Goal: Feedback & Contribution: Submit feedback/report problem

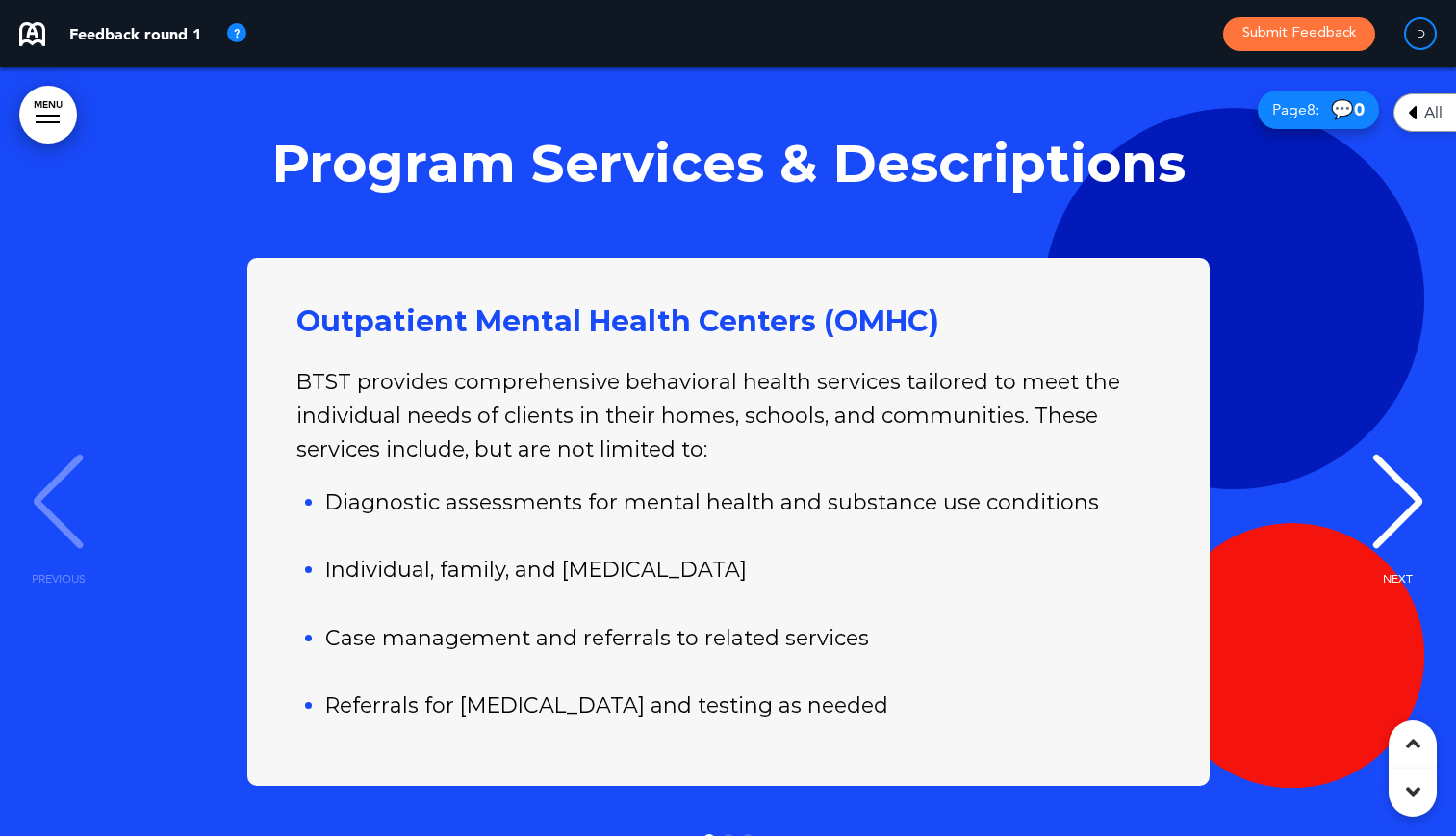
scroll to position [7509, 0]
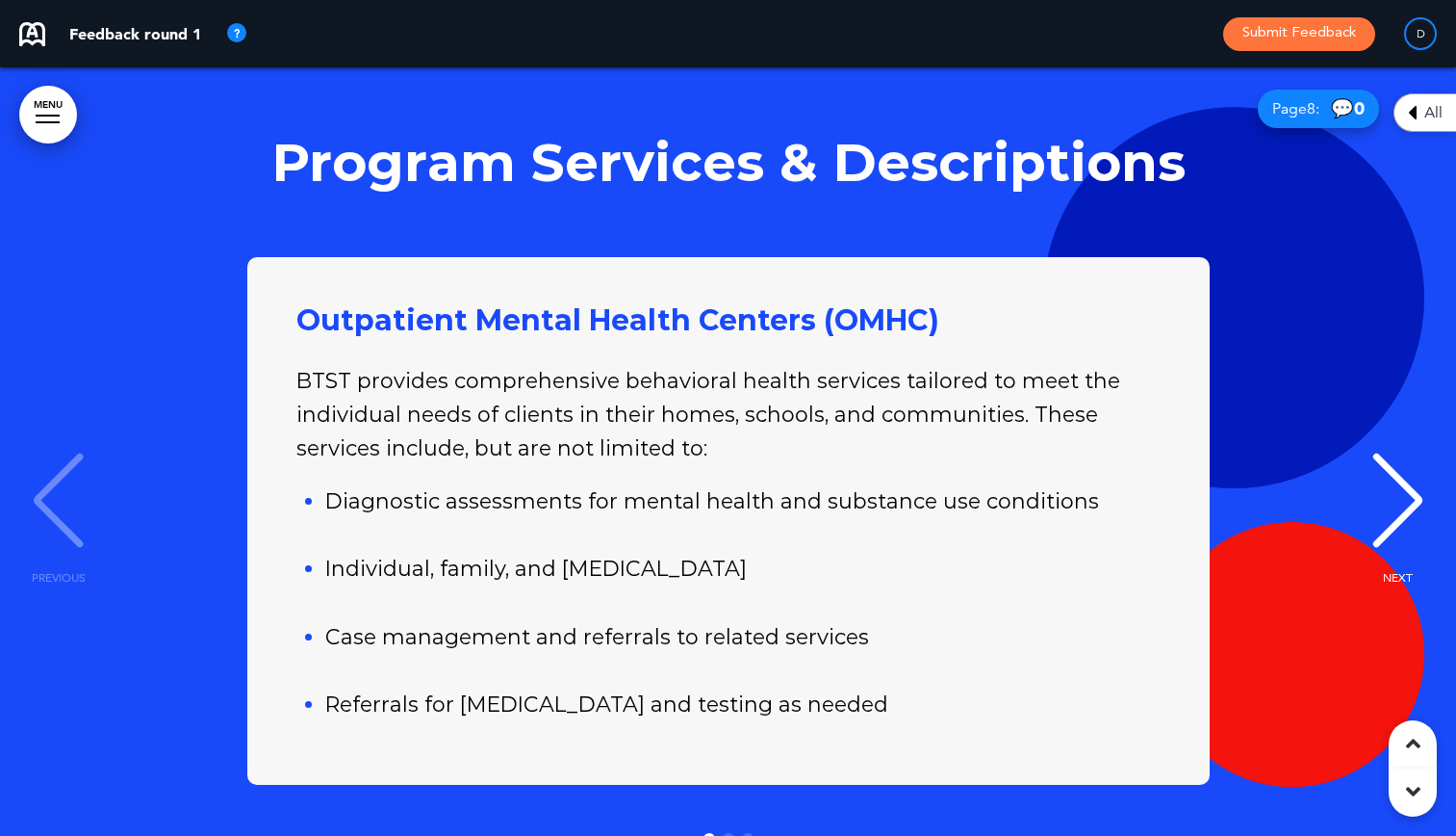
click at [1373, 470] on div "NEXT" at bounding box center [1397, 518] width 59 height 97
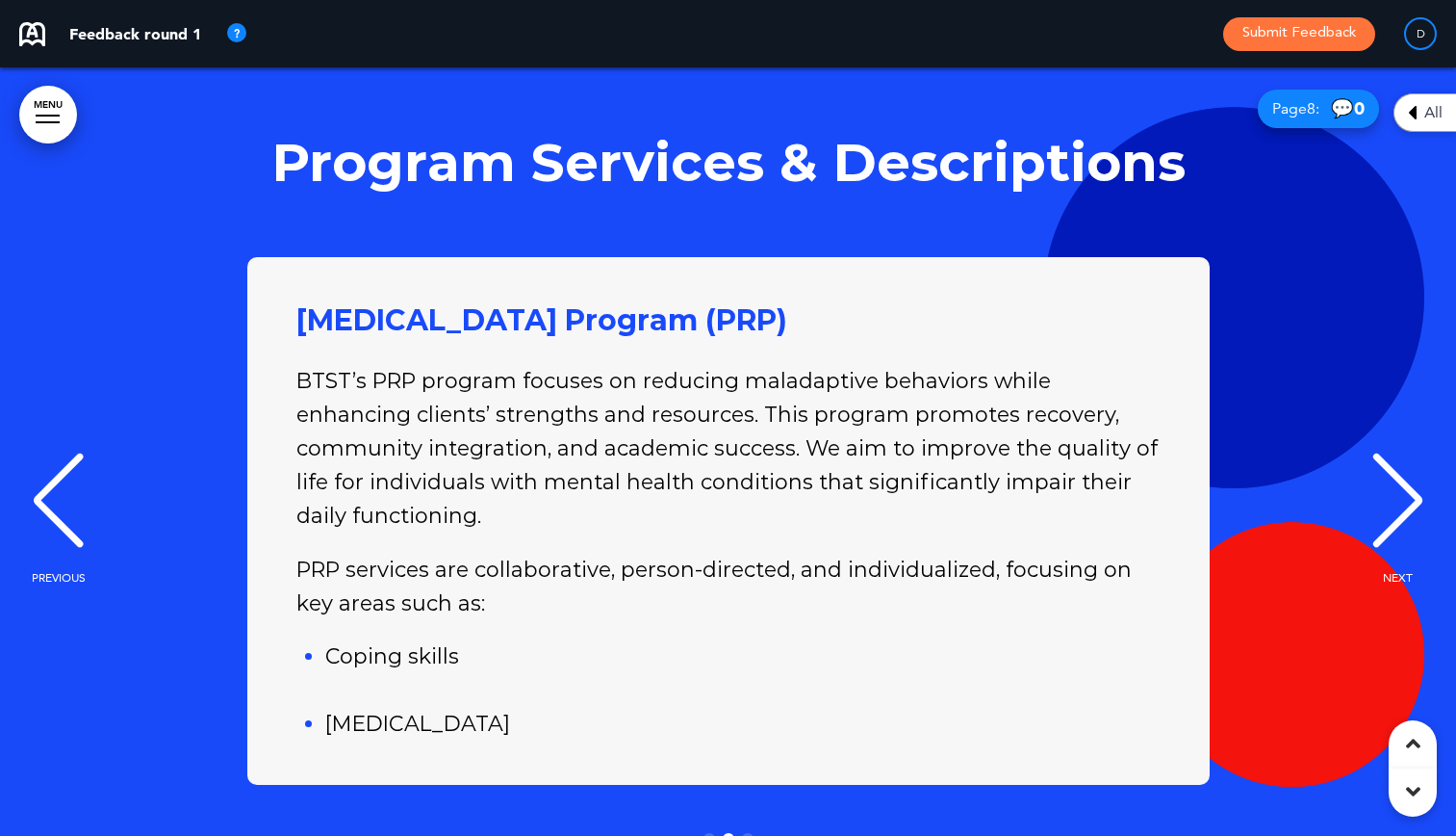
click at [1379, 470] on div "NEXT" at bounding box center [1397, 518] width 59 height 97
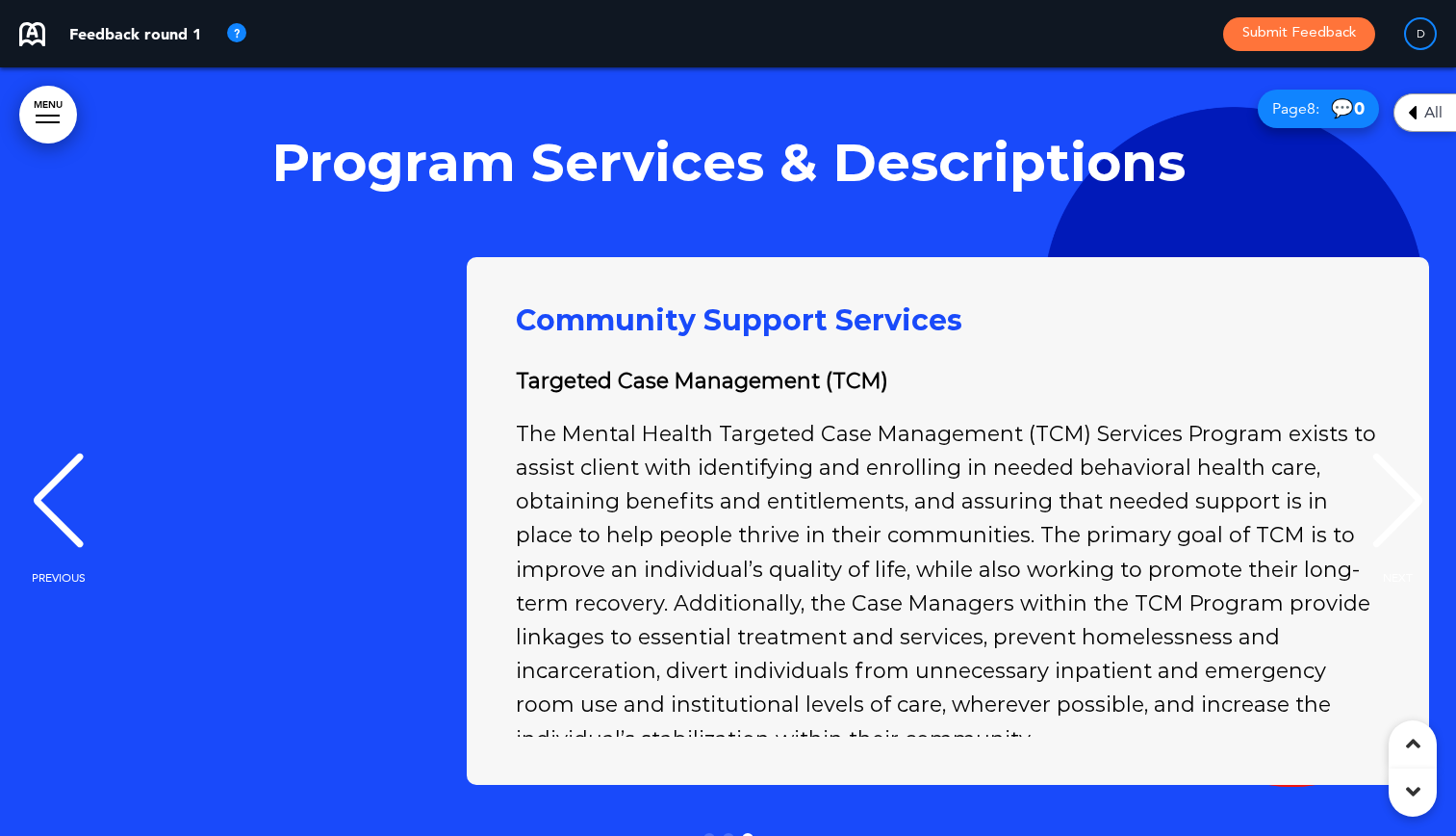
scroll to position [0, 2854]
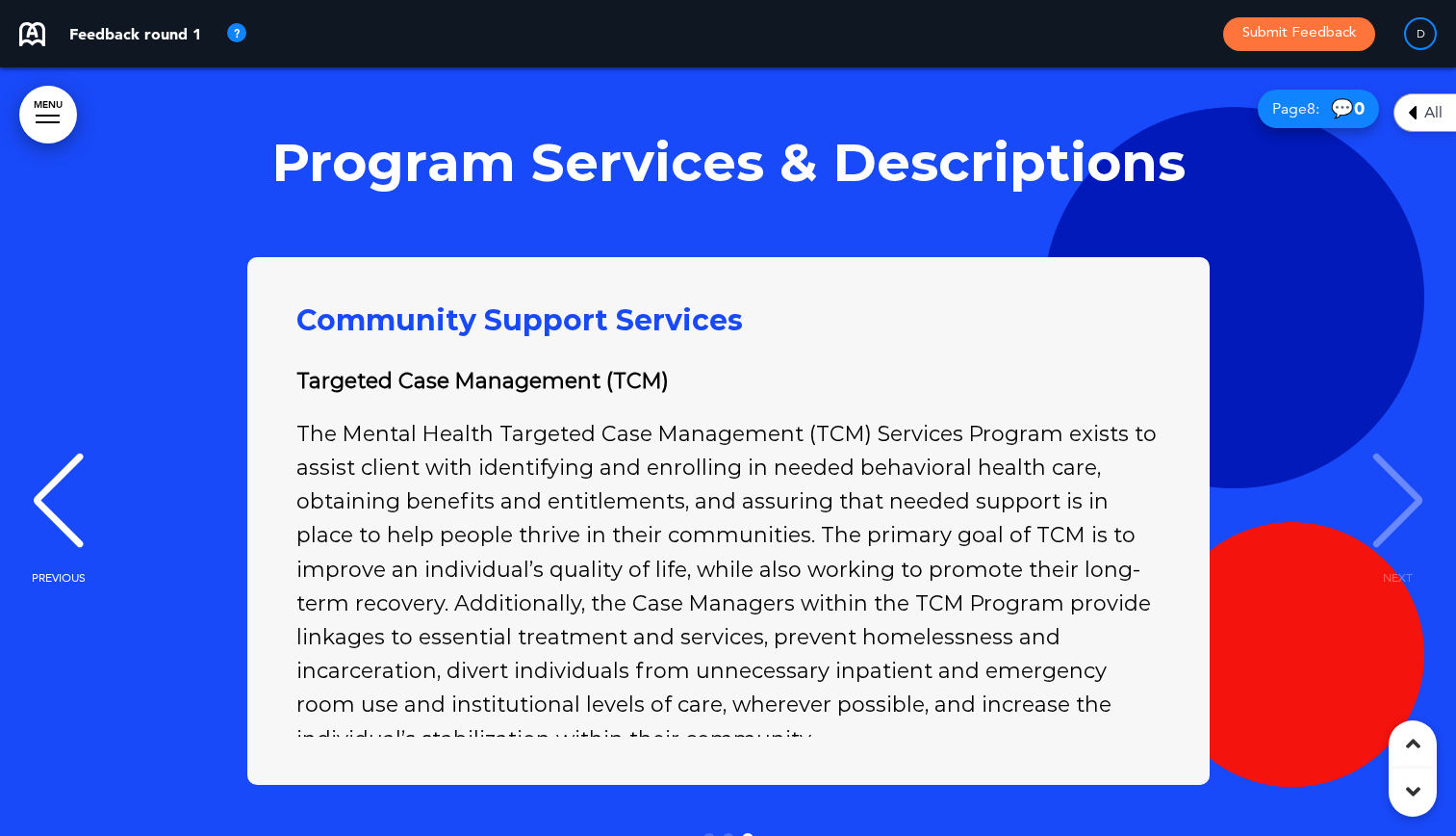
click at [1379, 470] on div "NEXT" at bounding box center [1397, 518] width 59 height 97
click at [1417, 470] on div "NEXT" at bounding box center [1397, 518] width 59 height 97
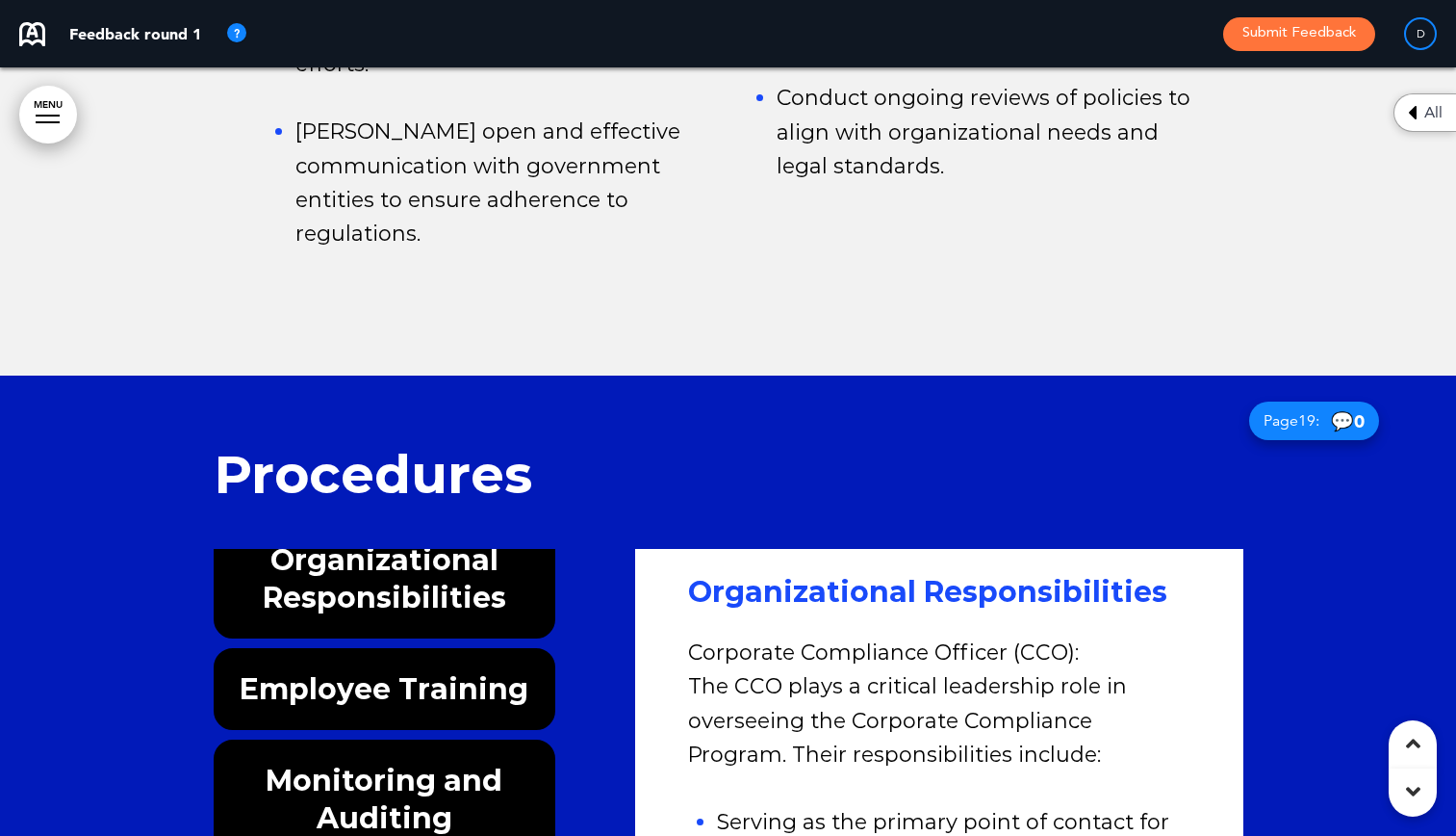
scroll to position [21854, 0]
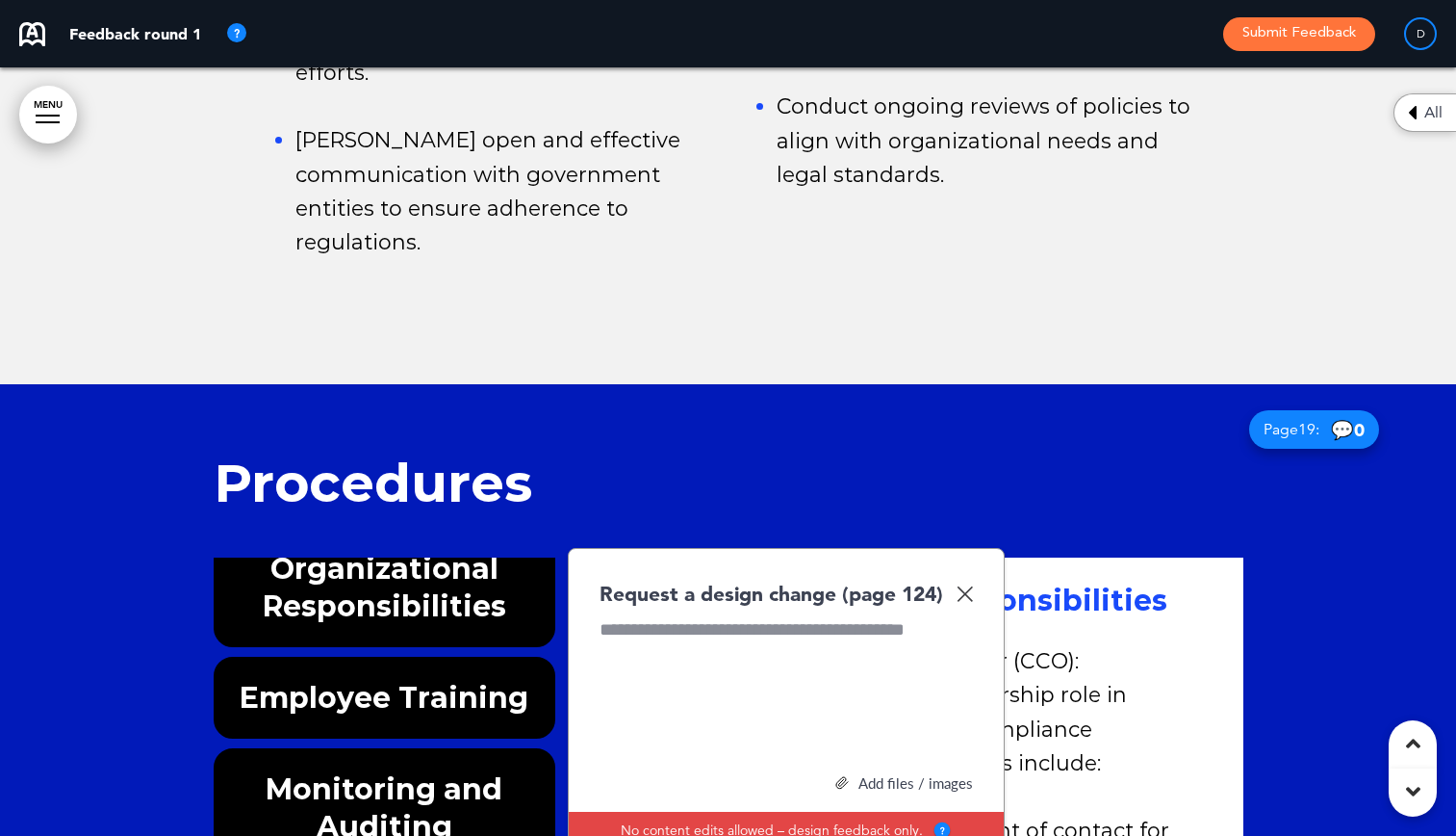
click at [590, 456] on h1 "Procedures" at bounding box center [728, 482] width 1030 height 53
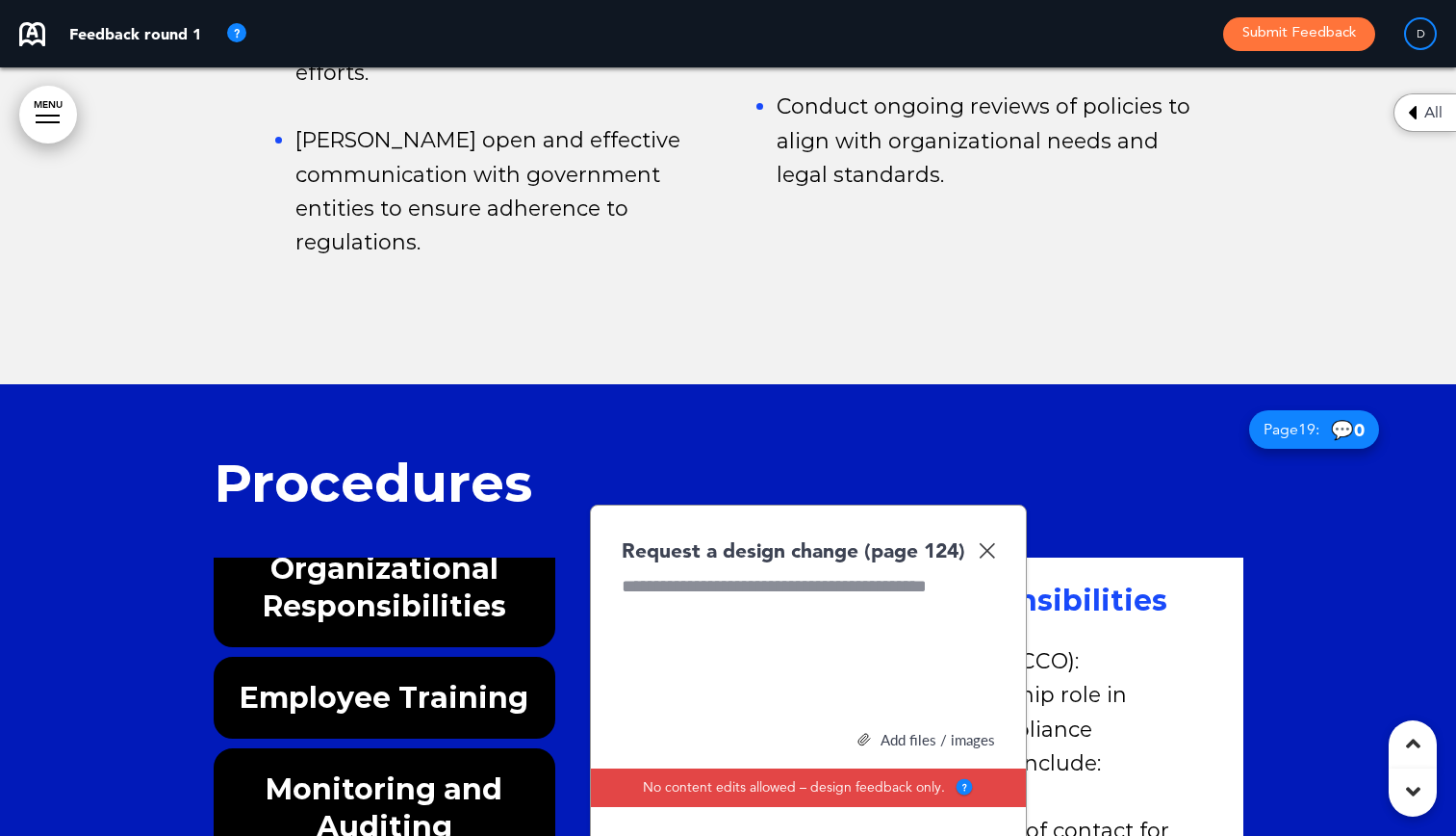
click at [990, 542] on img at bounding box center [986, 550] width 16 height 16
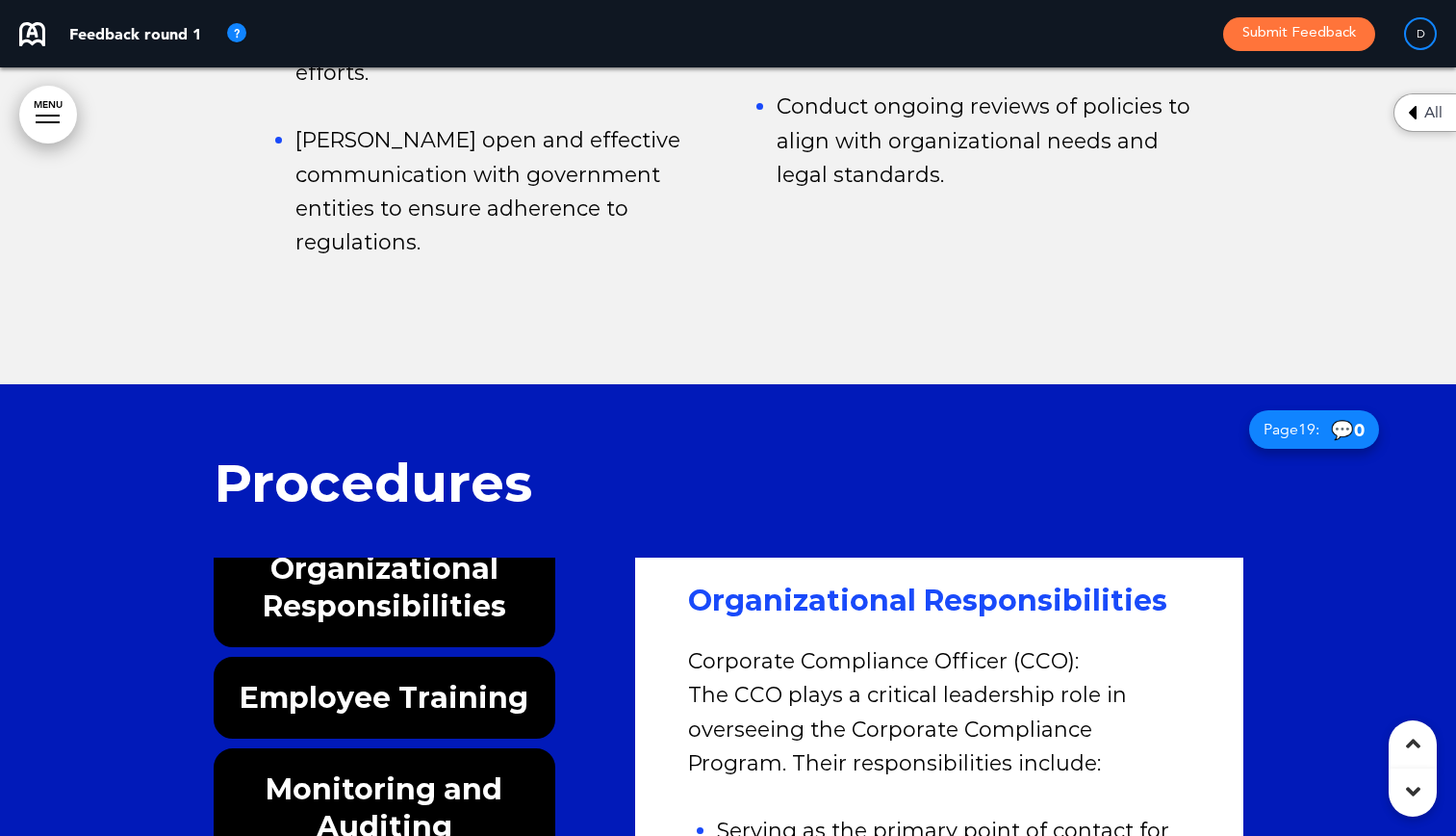
click at [442, 678] on h6 "Employee Training" at bounding box center [384, 697] width 298 height 38
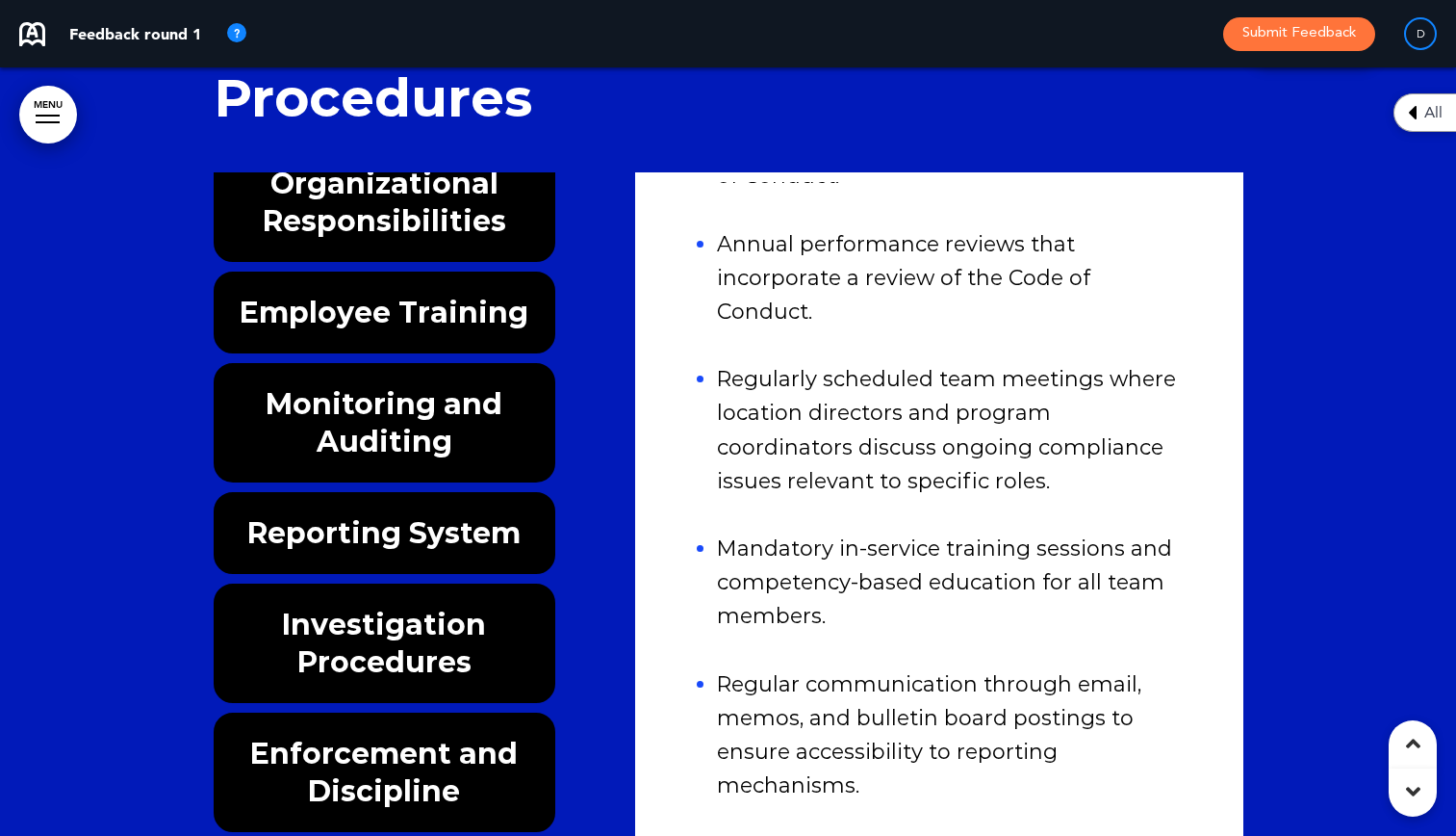
scroll to position [360, 0]
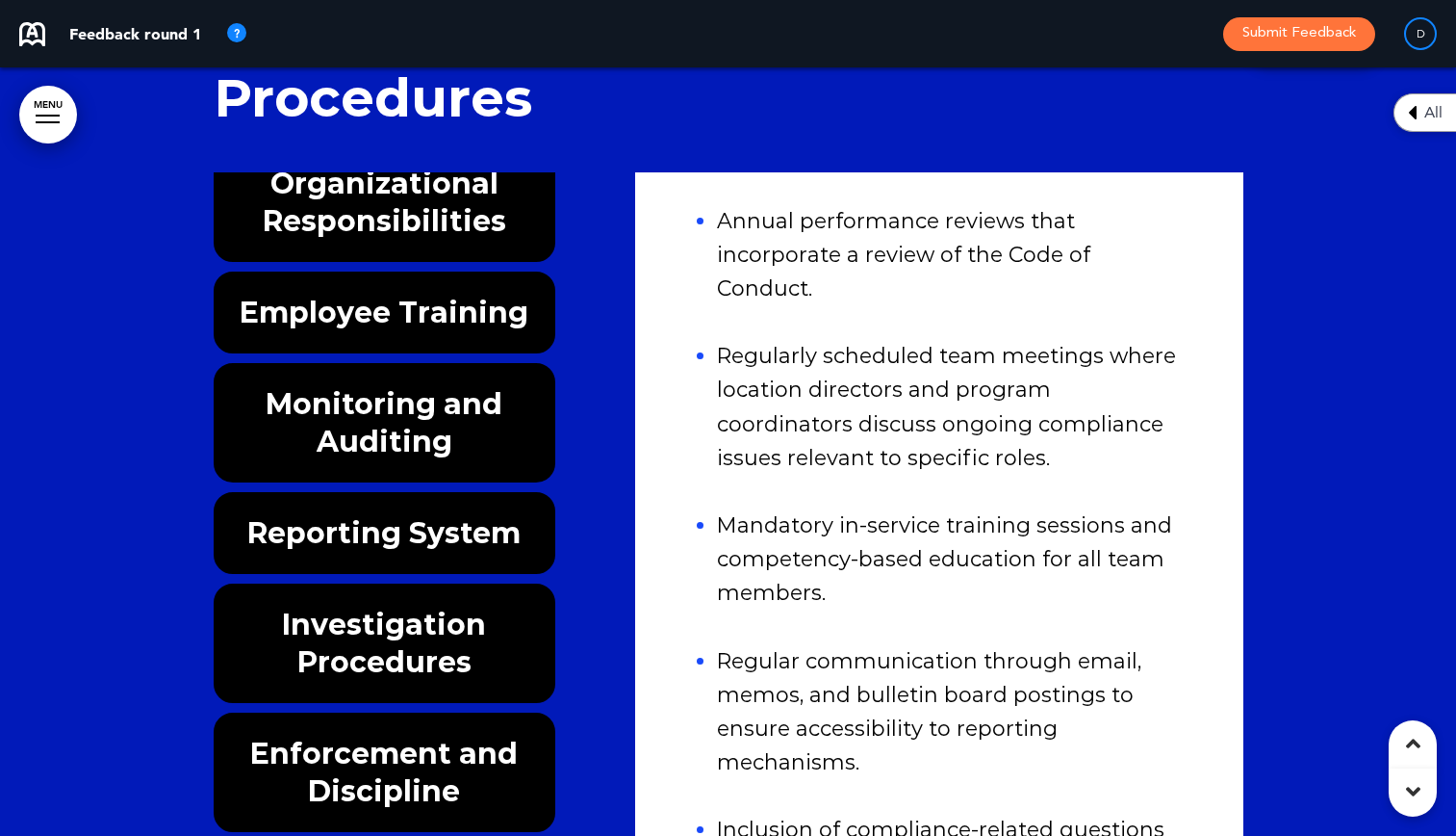
click at [390, 385] on h6 "Monitoring and Auditing" at bounding box center [384, 422] width 298 height 75
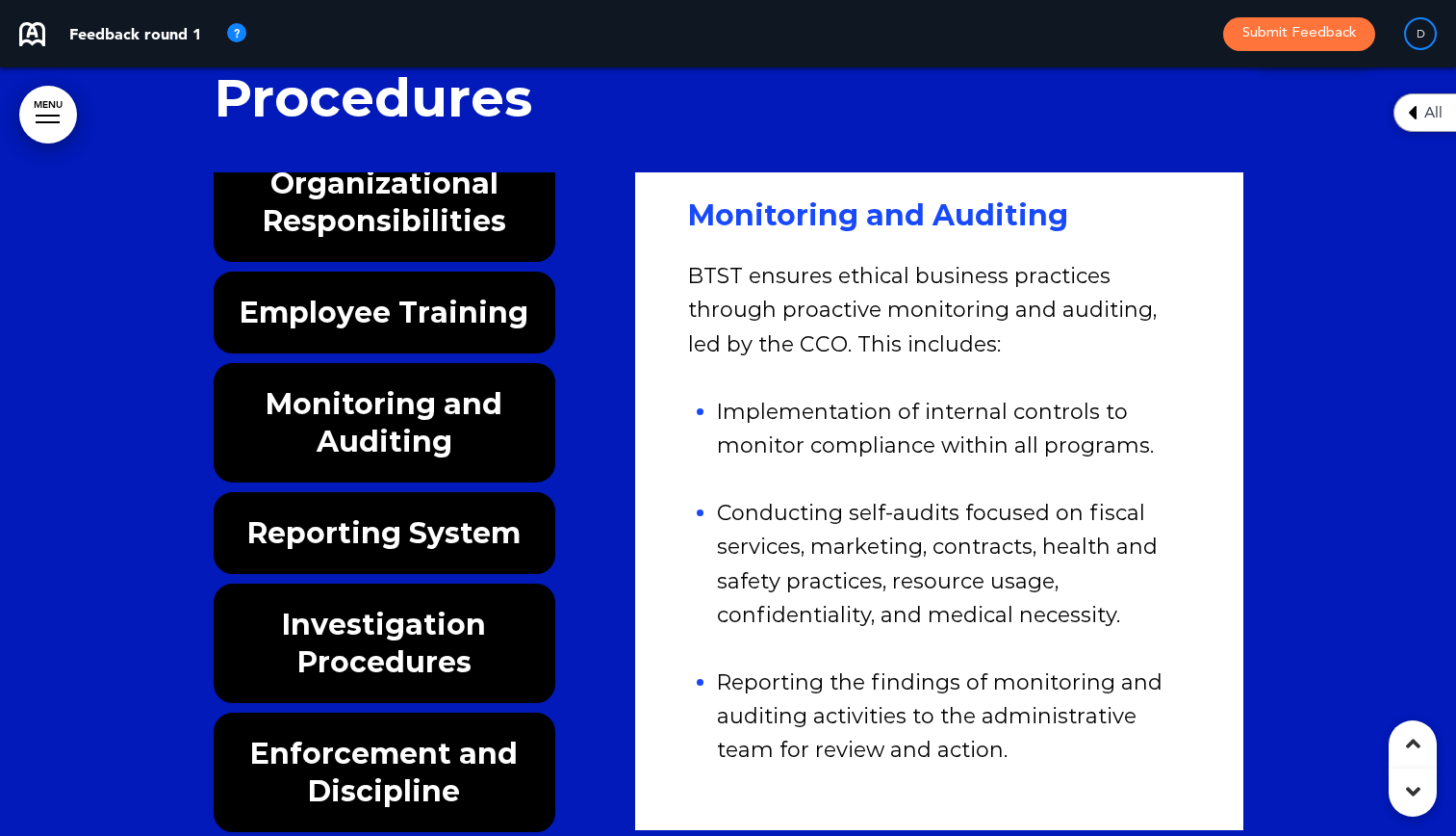
click at [348, 514] on h6 "Reporting System" at bounding box center [384, 533] width 298 height 38
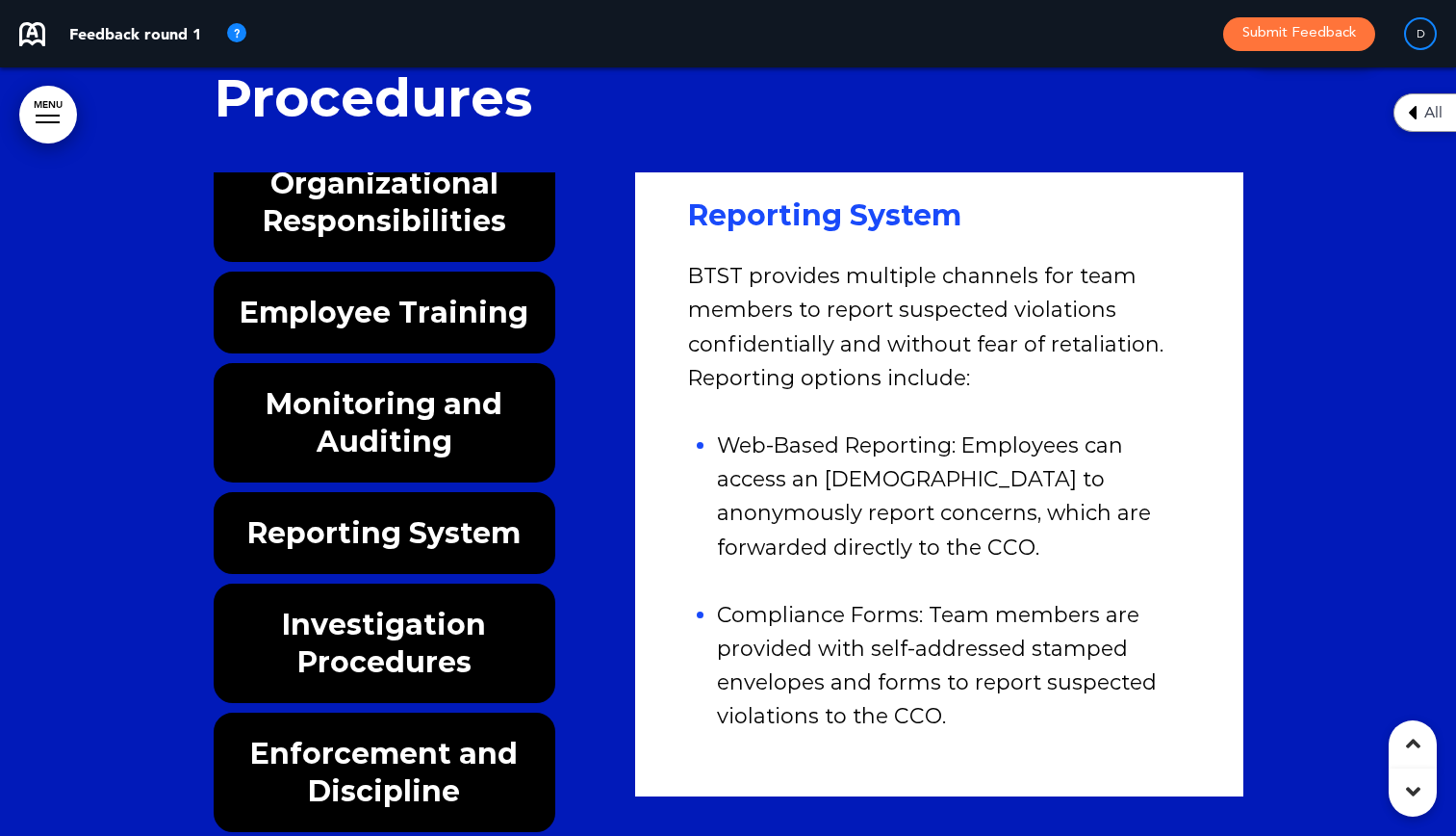
click at [334, 606] on h6 "Investigation Procedures" at bounding box center [384, 642] width 298 height 75
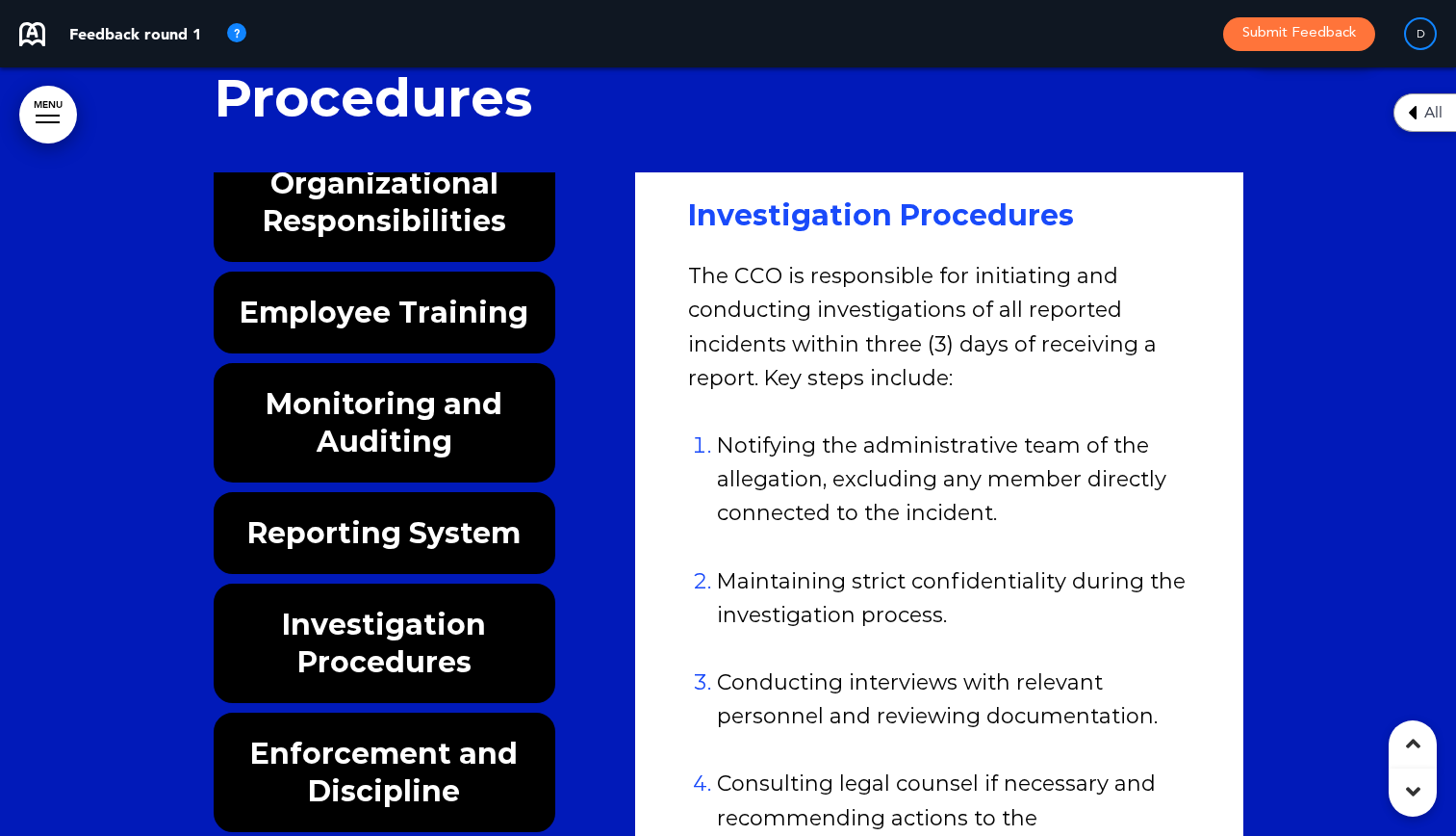
click at [378, 734] on h6 "Enforcement and Discipline" at bounding box center [384, 771] width 298 height 75
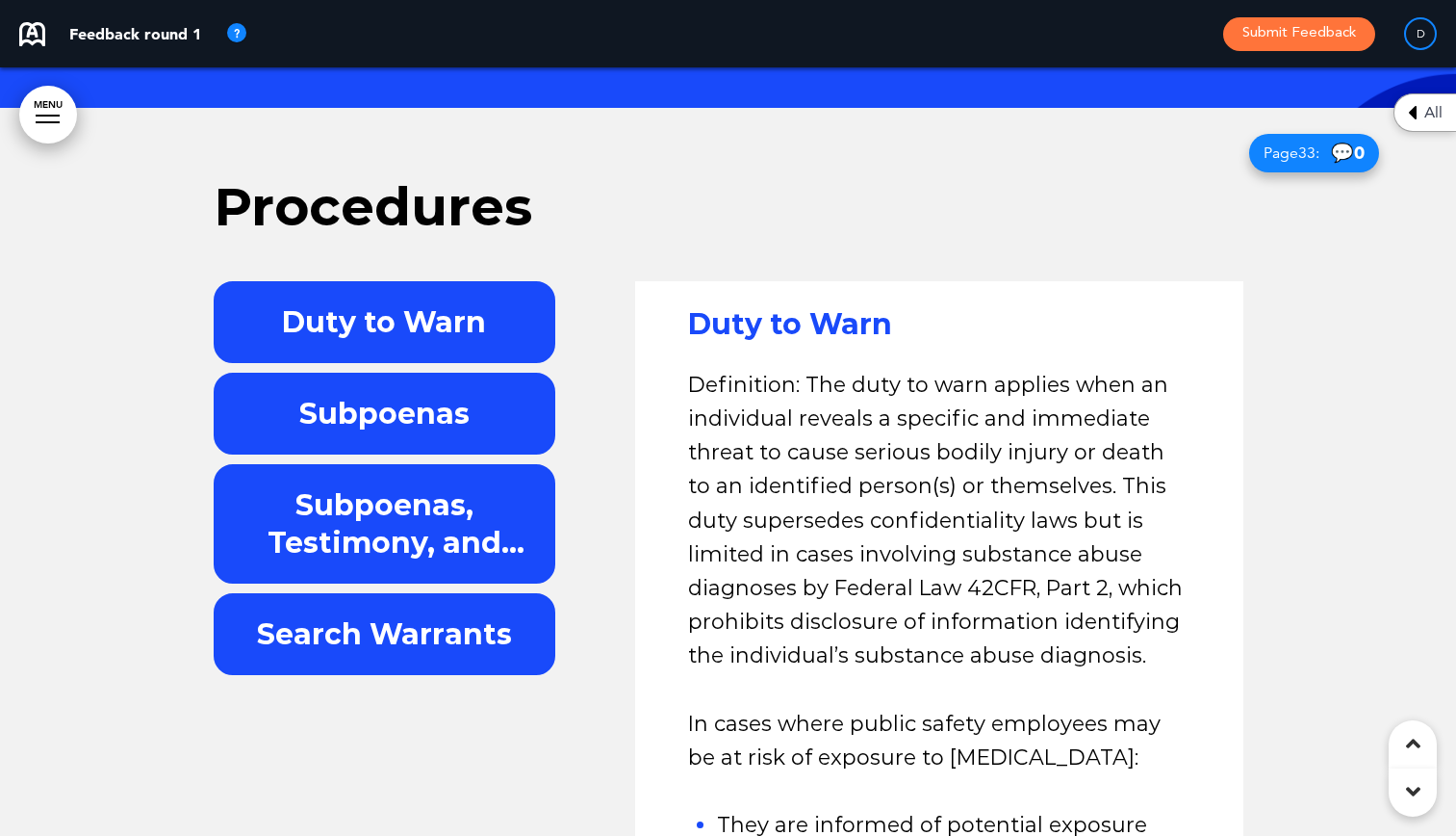
scroll to position [38413, 0]
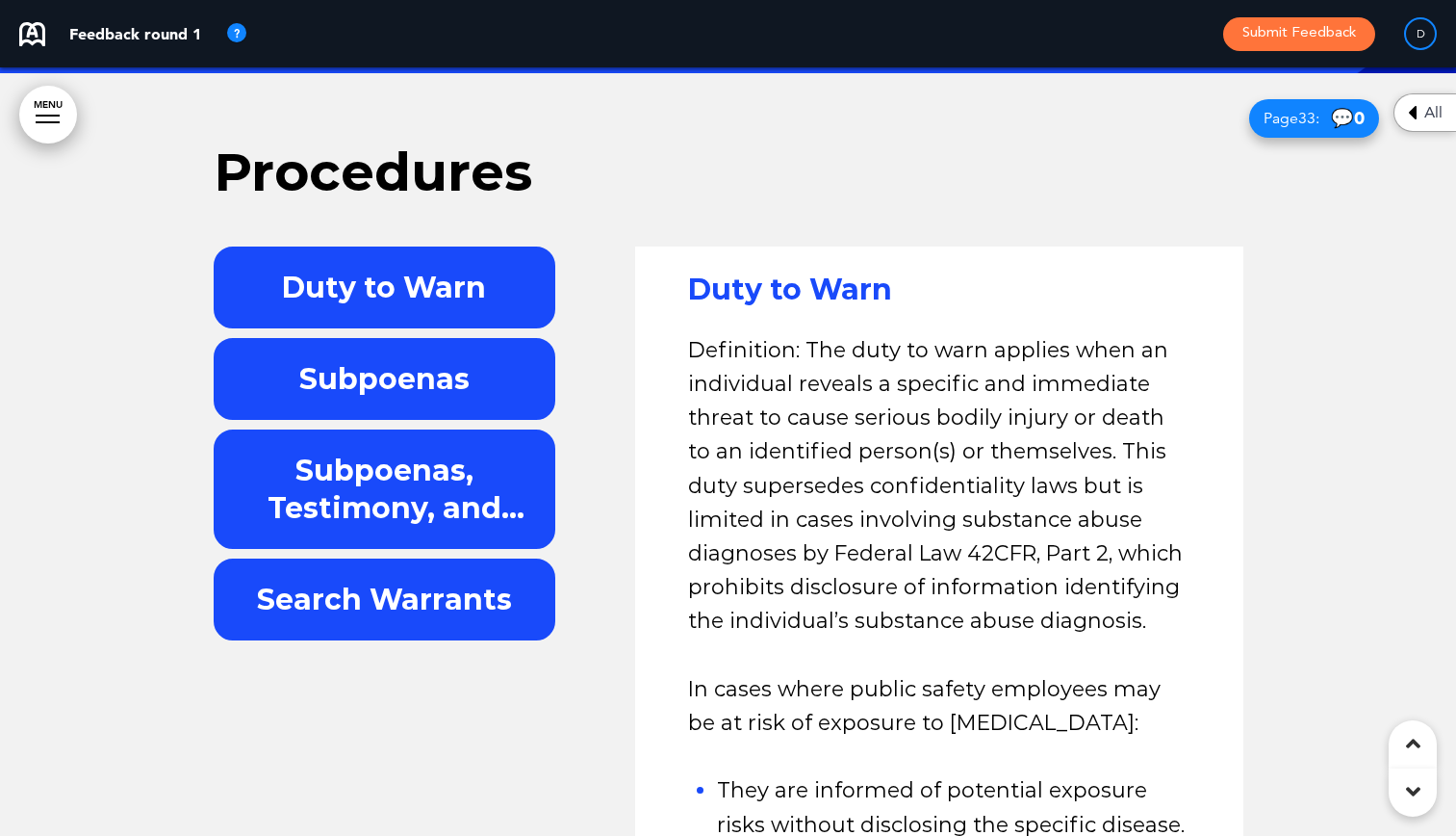
click at [325, 338] on div "Subpoenas" at bounding box center [385, 379] width 343 height 82
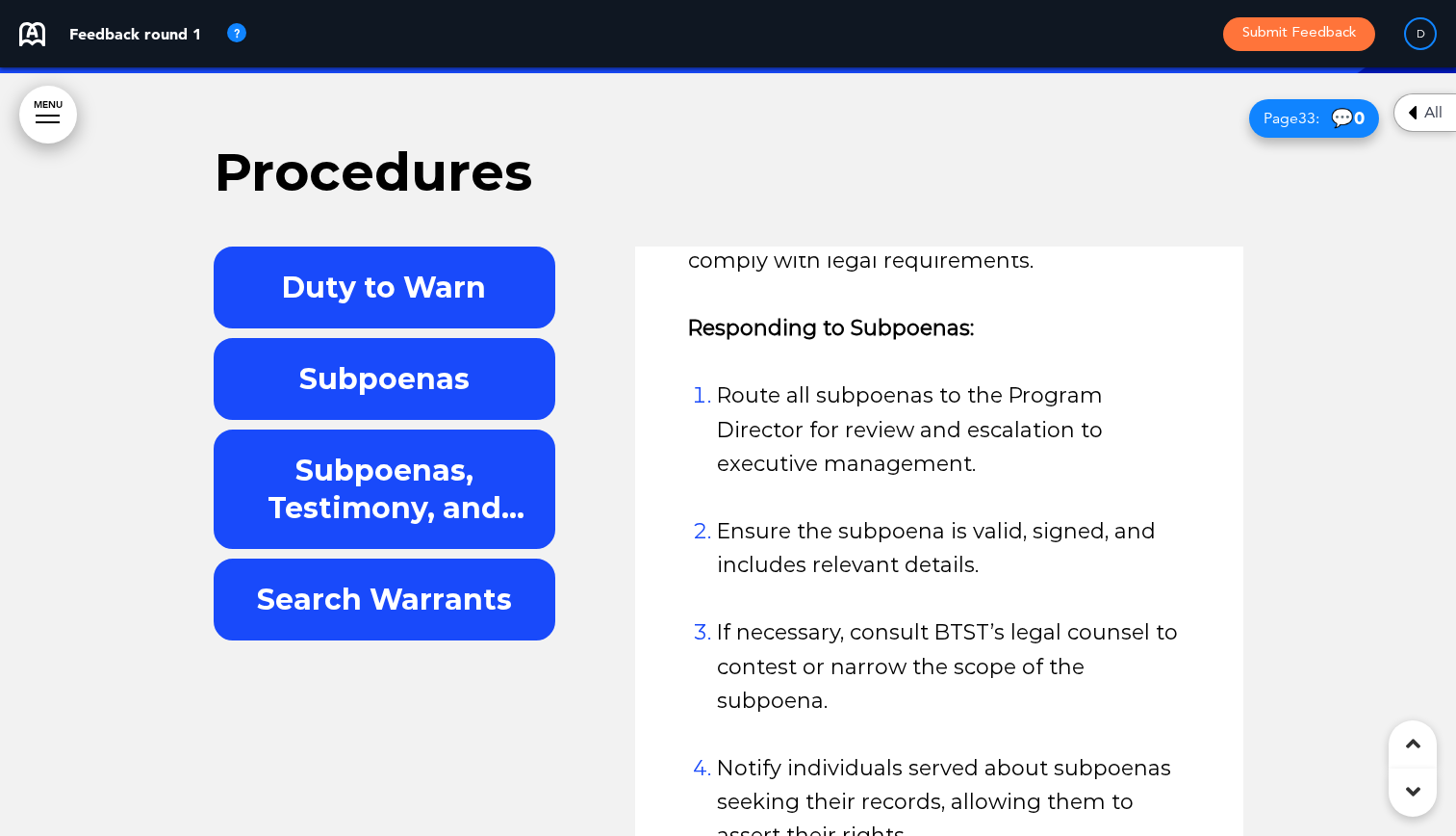
scroll to position [38509, 0]
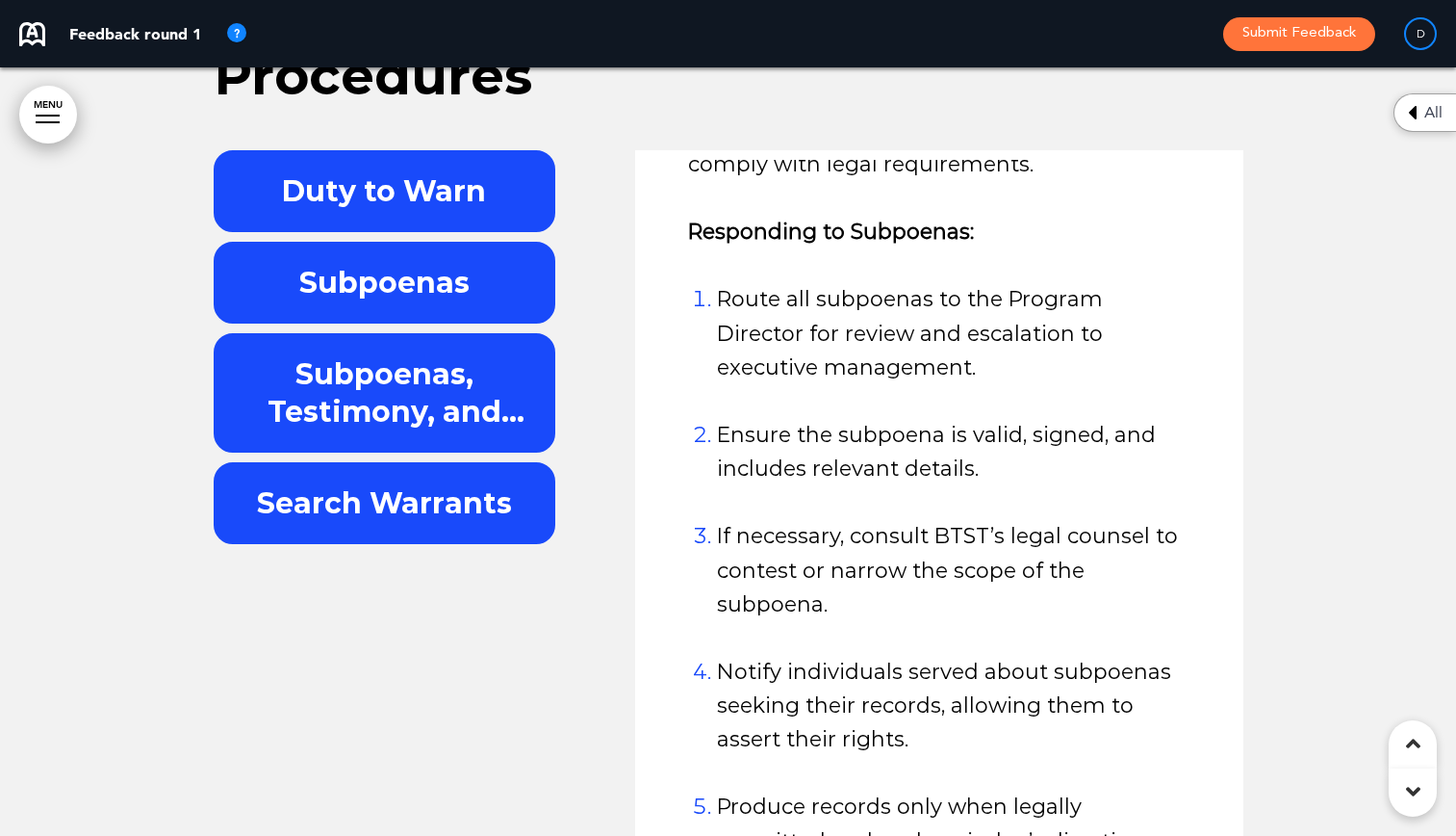
click at [385, 263] on h6 "Subpoenas" at bounding box center [384, 282] width 298 height 38
click at [390, 355] on h6 "Subpoenas, Testimony, and Privileged Communication" at bounding box center [384, 392] width 298 height 75
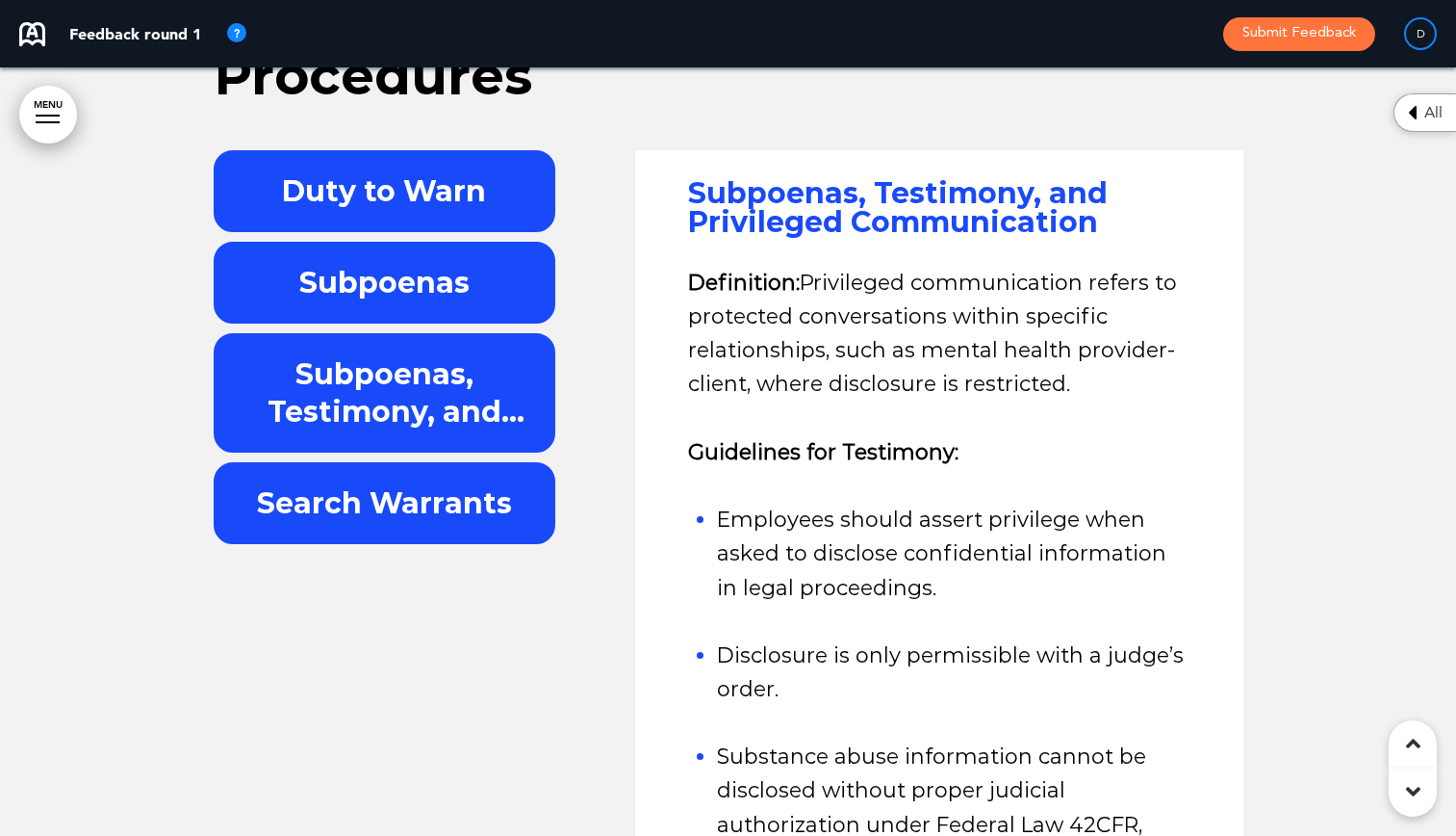
click at [354, 462] on div "Search Warrants" at bounding box center [385, 503] width 343 height 82
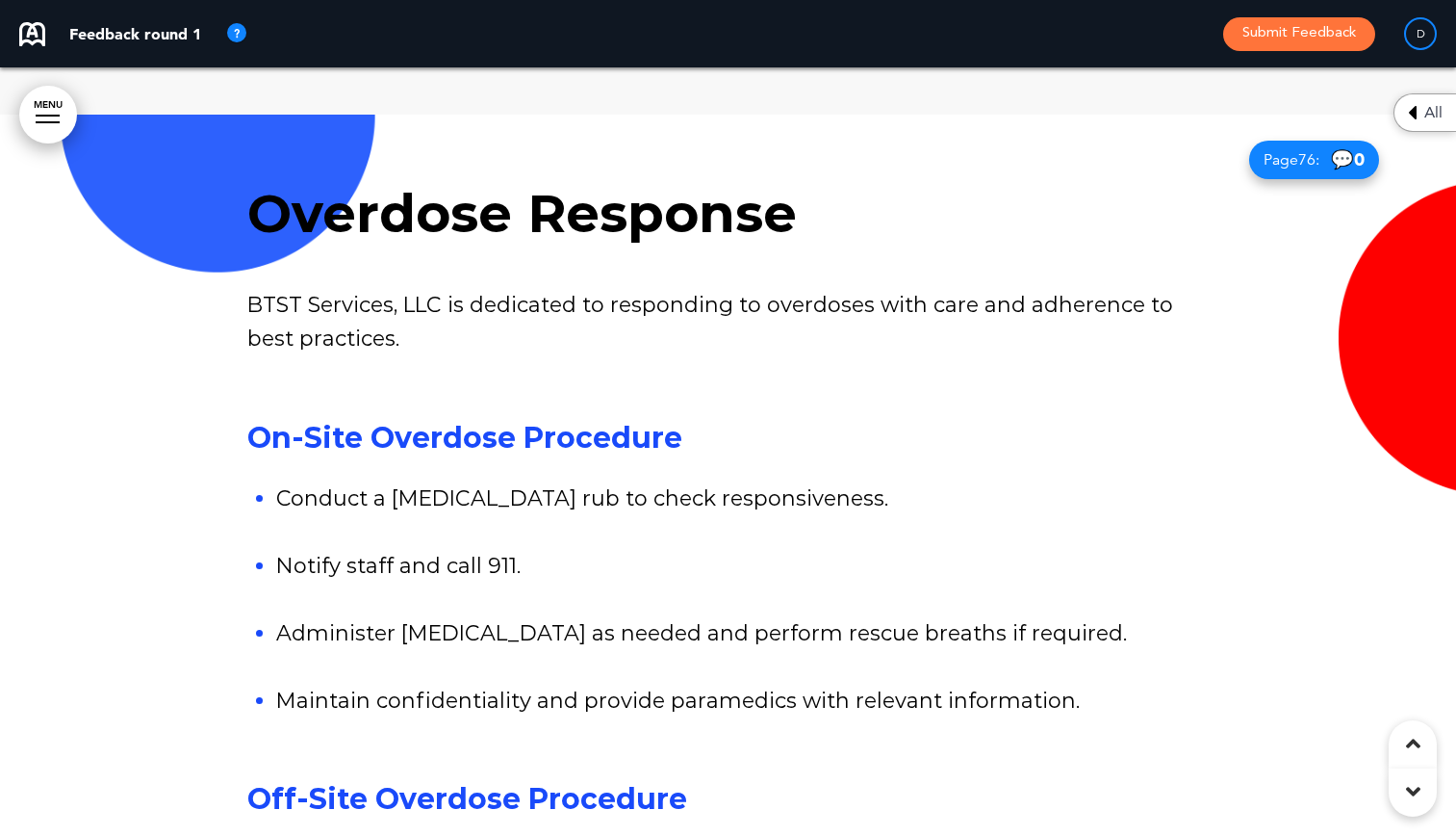
scroll to position [88956, 0]
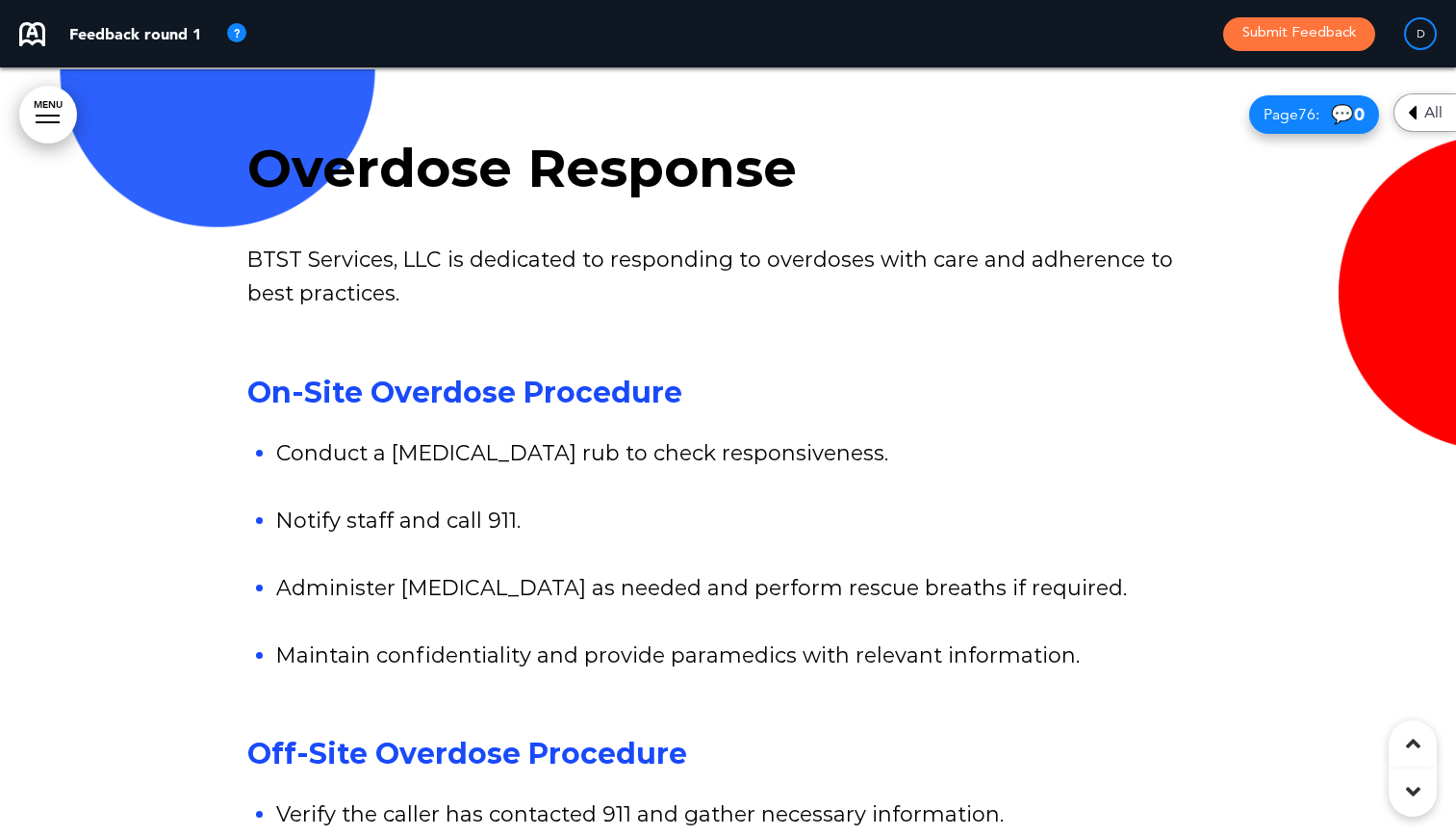
click at [292, 571] on li "Administer [MEDICAL_DATA] as needed and perform rescue breaths if required." at bounding box center [743, 588] width 933 height 34
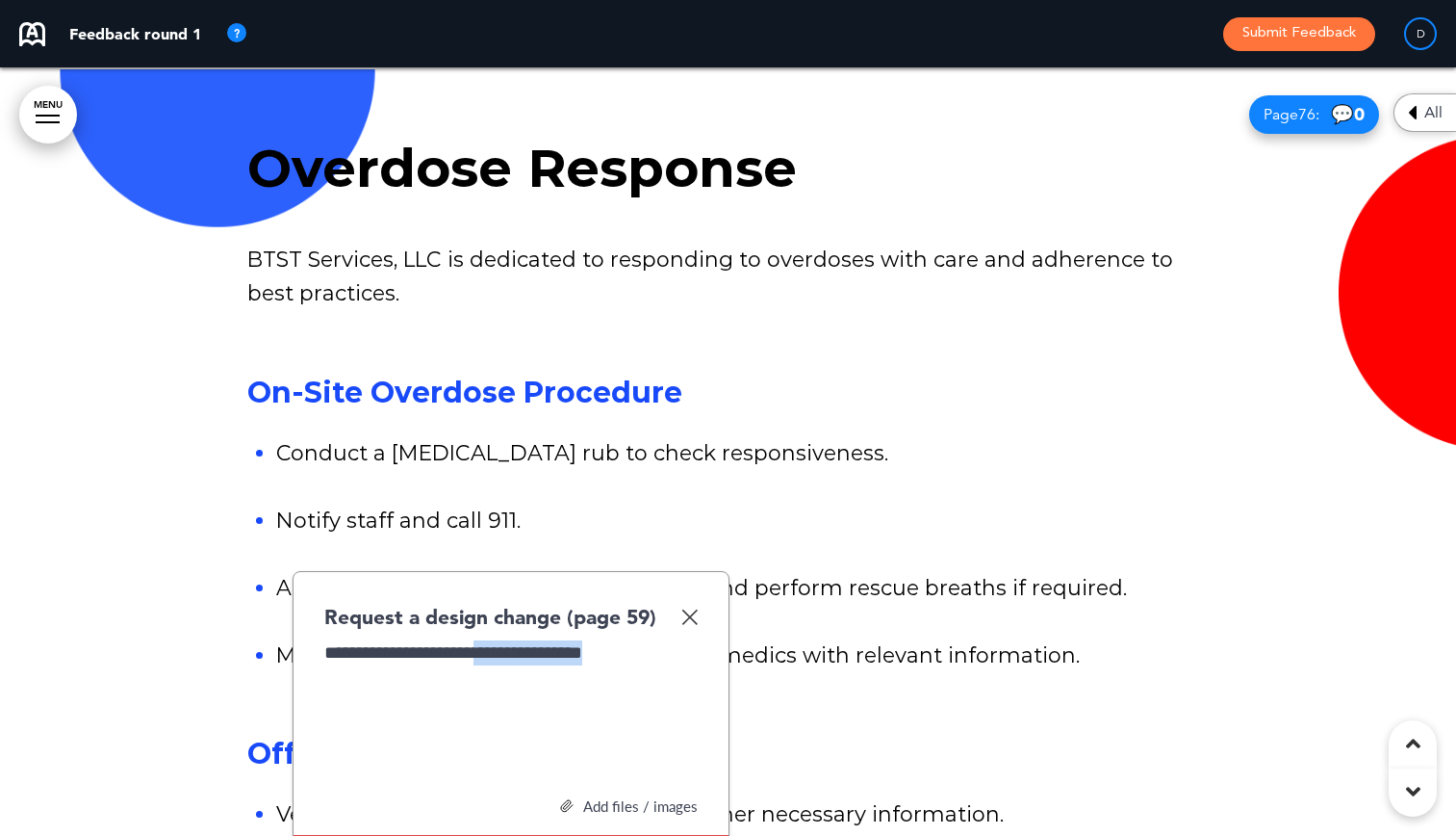
drag, startPoint x: 506, startPoint y: 294, endPoint x: 628, endPoint y: 284, distance: 122.4
click at [628, 640] on div "**********" at bounding box center [511, 712] width 373 height 145
click at [500, 640] on div "**********" at bounding box center [511, 712] width 373 height 145
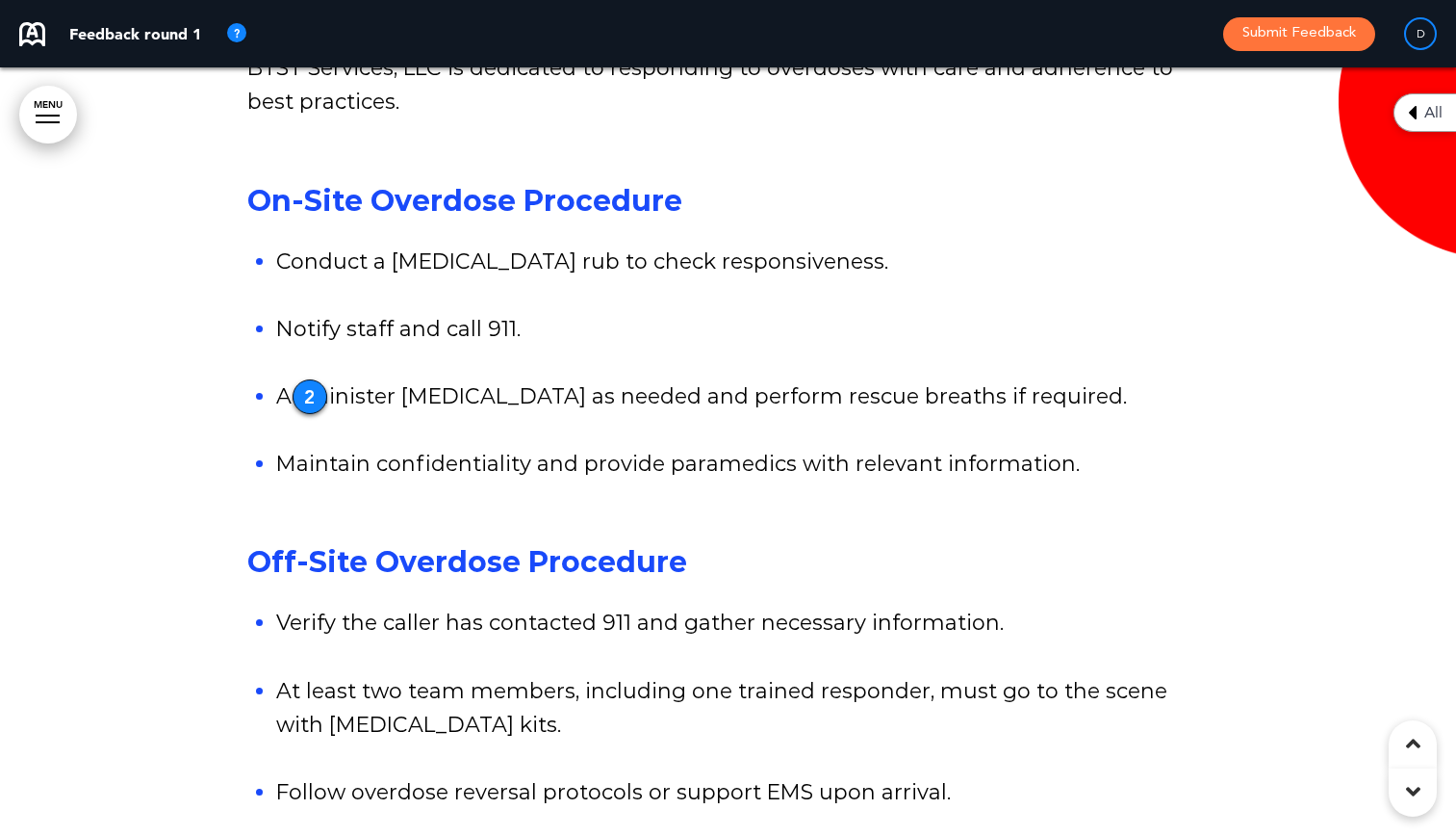
scroll to position [89149, 0]
click at [459, 673] on li "At least two team members, including one trained responder, must go to the scen…" at bounding box center [743, 707] width 933 height 68
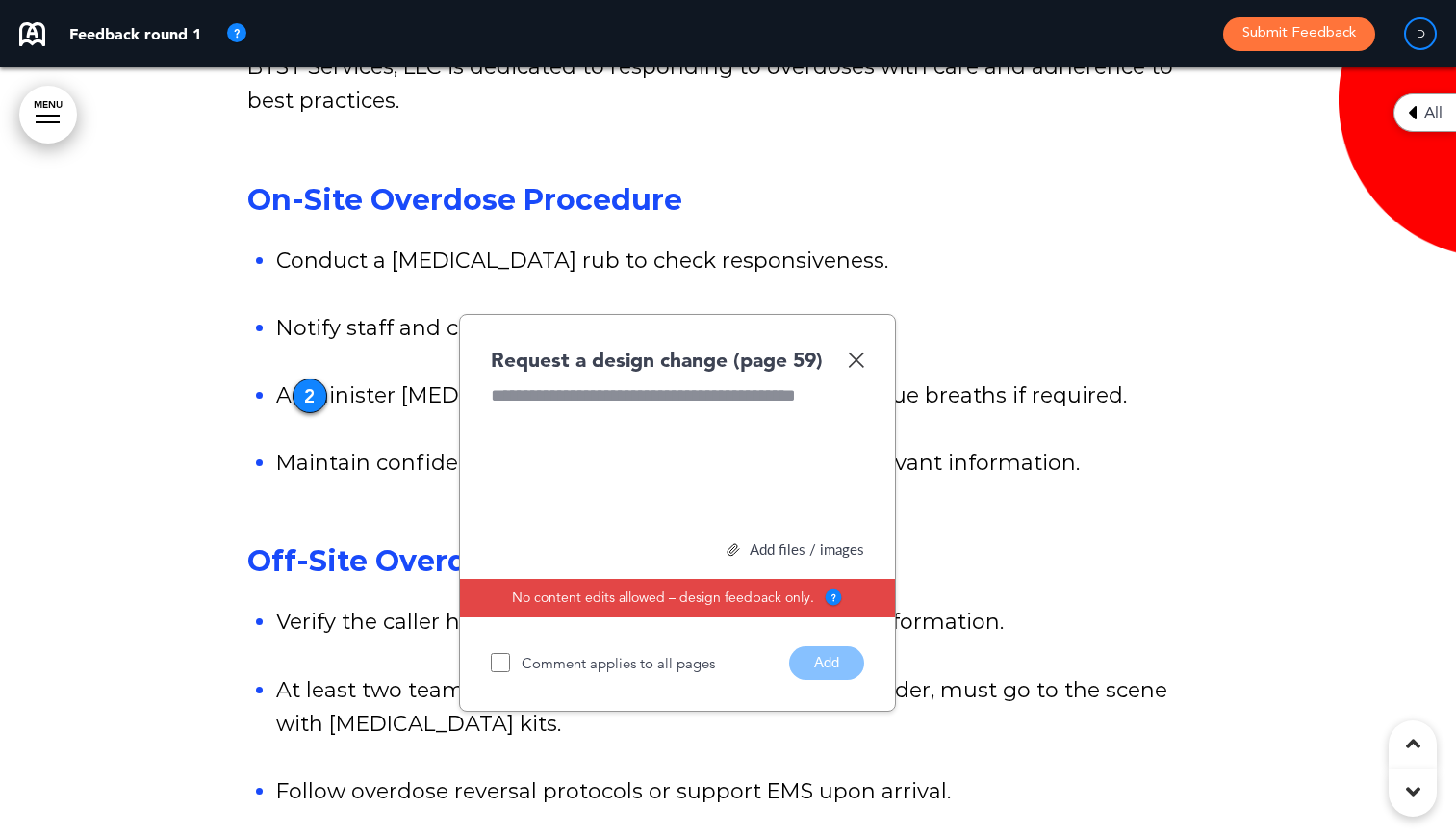
click at [1186, 673] on li "At least two team members, including one trained responder, must go to the scen…" at bounding box center [743, 707] width 933 height 68
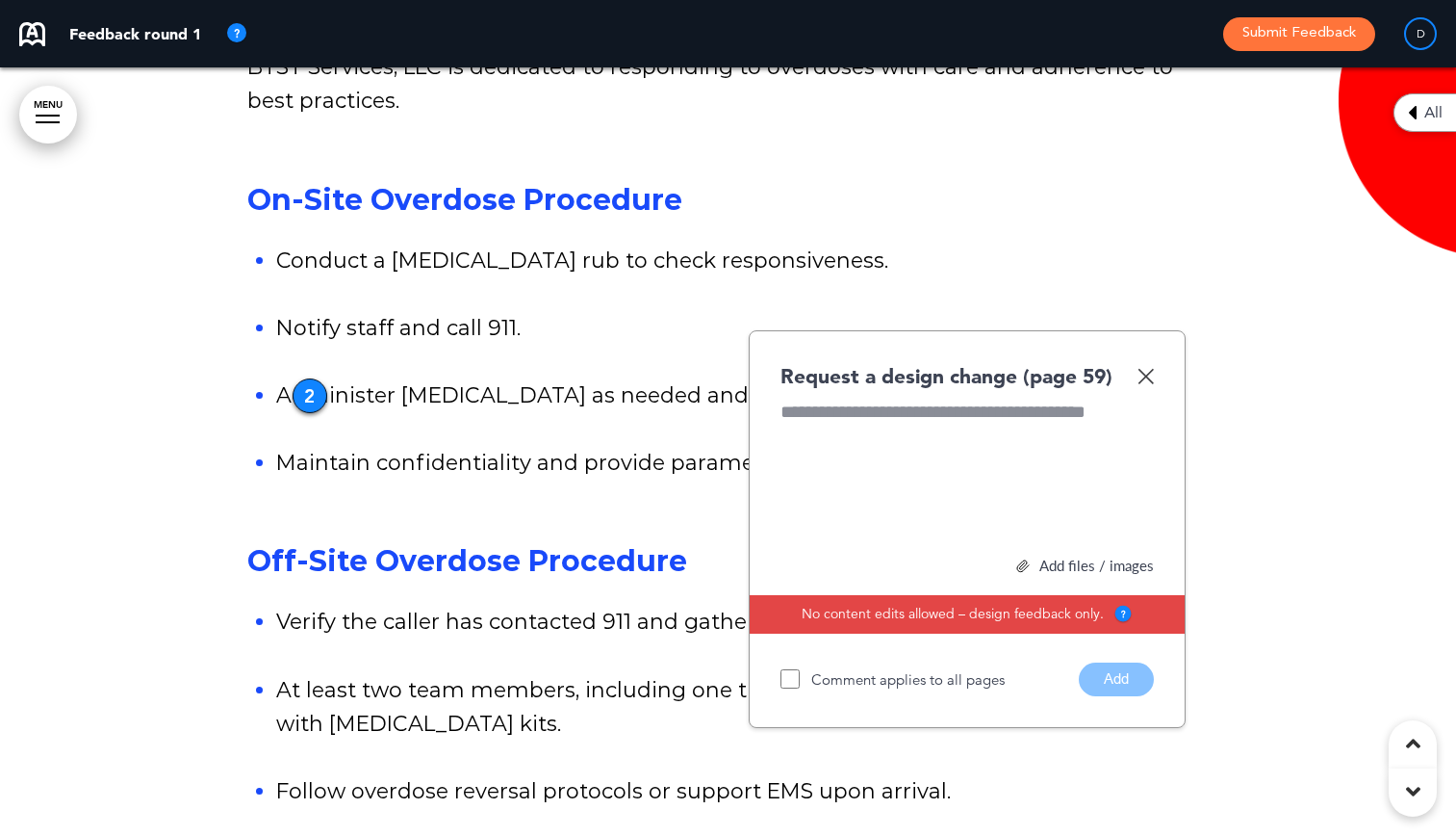
scroll to position [88956, 0]
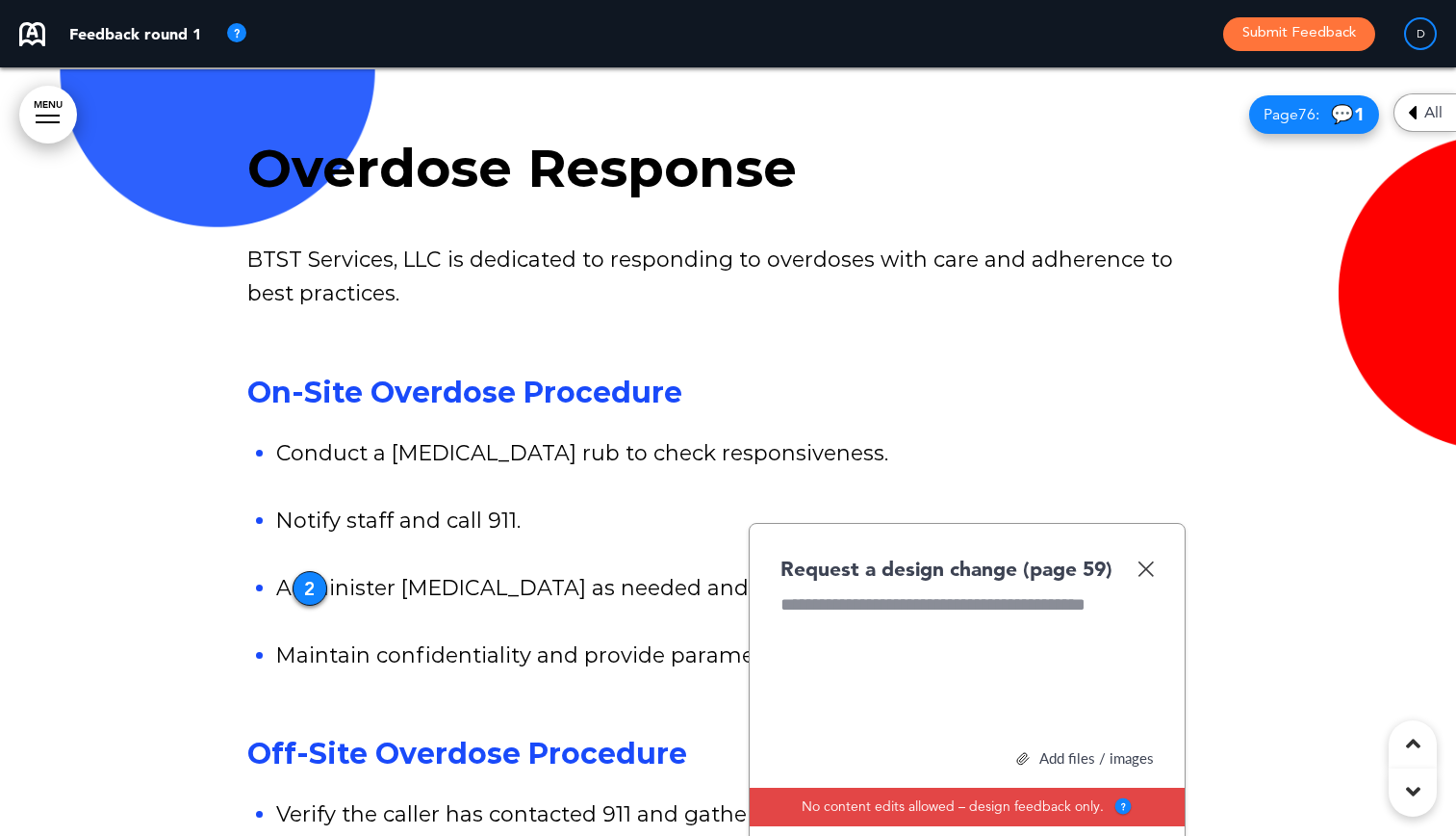
click at [1150, 561] on img at bounding box center [1146, 569] width 16 height 16
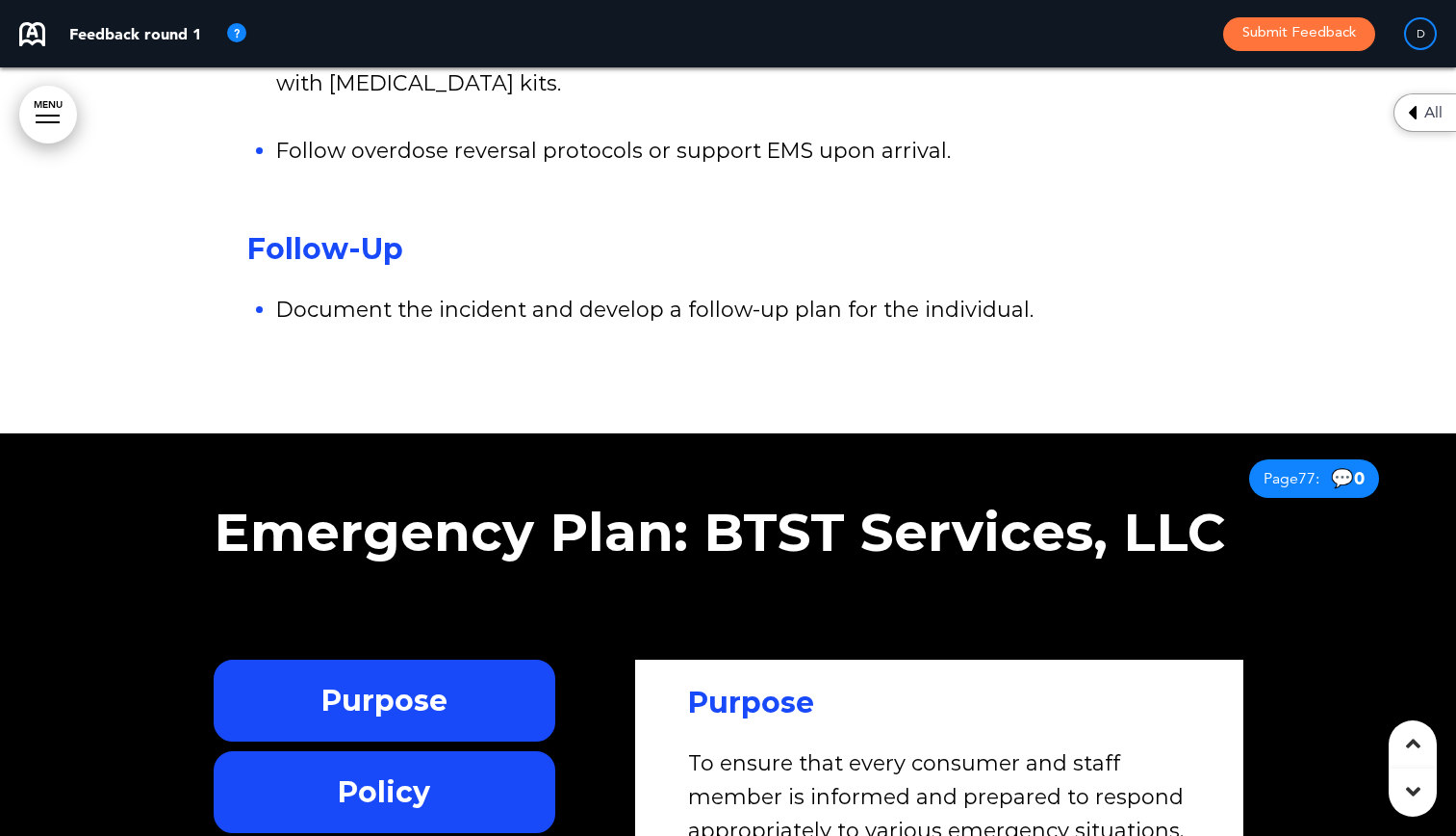
scroll to position [89822, 0]
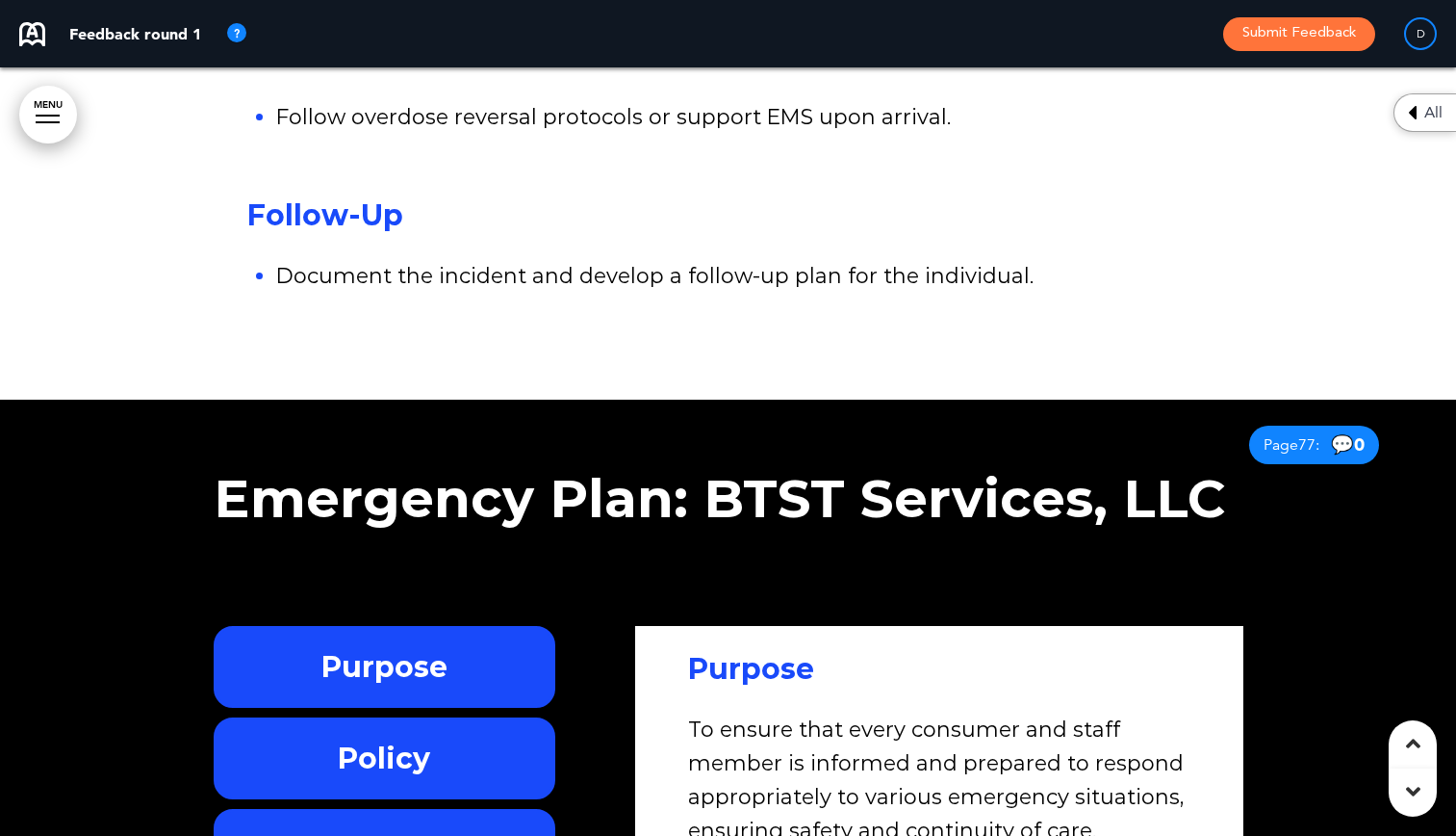
click at [357, 739] on h6 "Policy" at bounding box center [384, 758] width 298 height 38
click at [357, 831] on h6 "Procedures" at bounding box center [384, 850] width 298 height 38
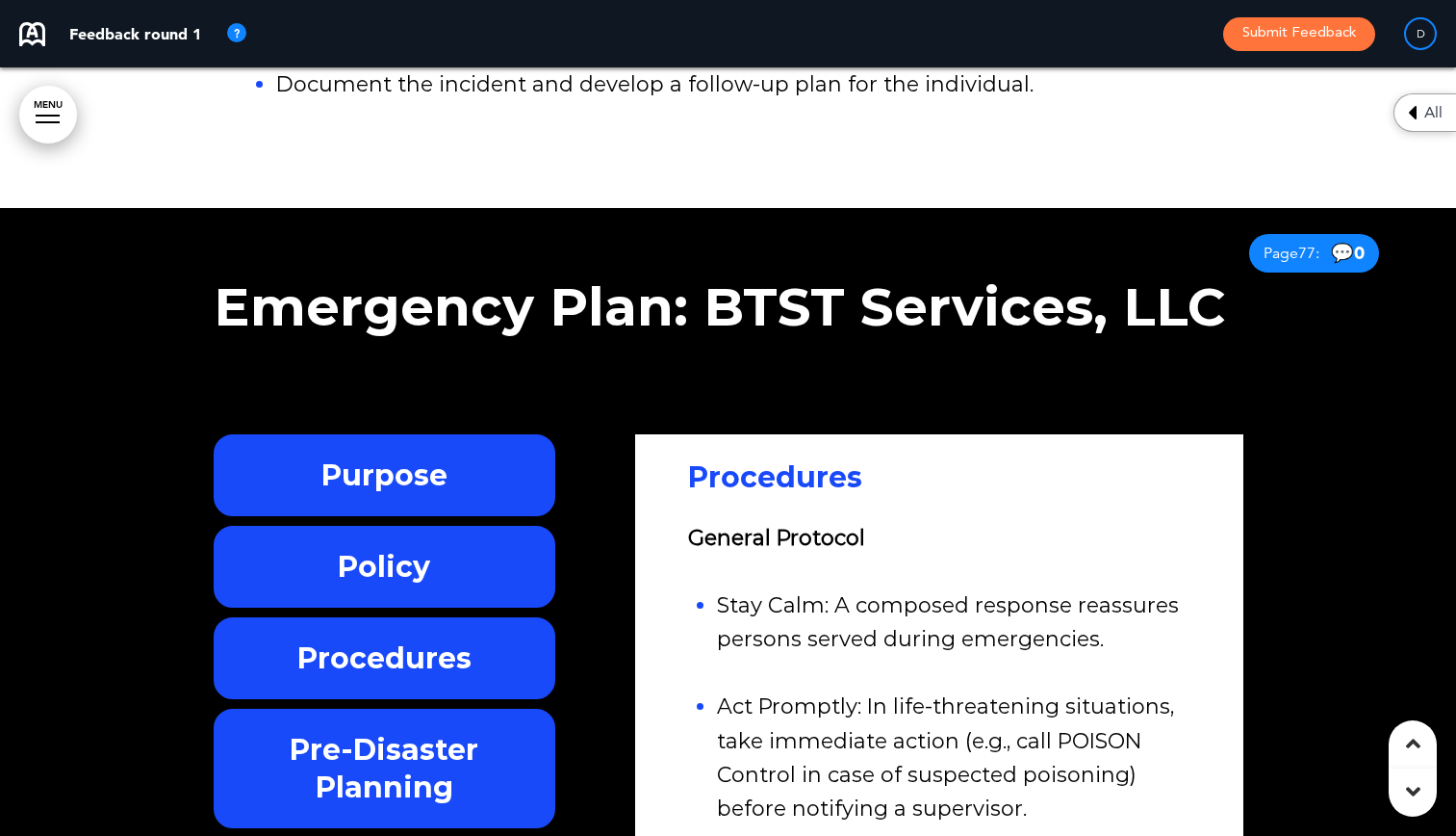
scroll to position [90015, 0]
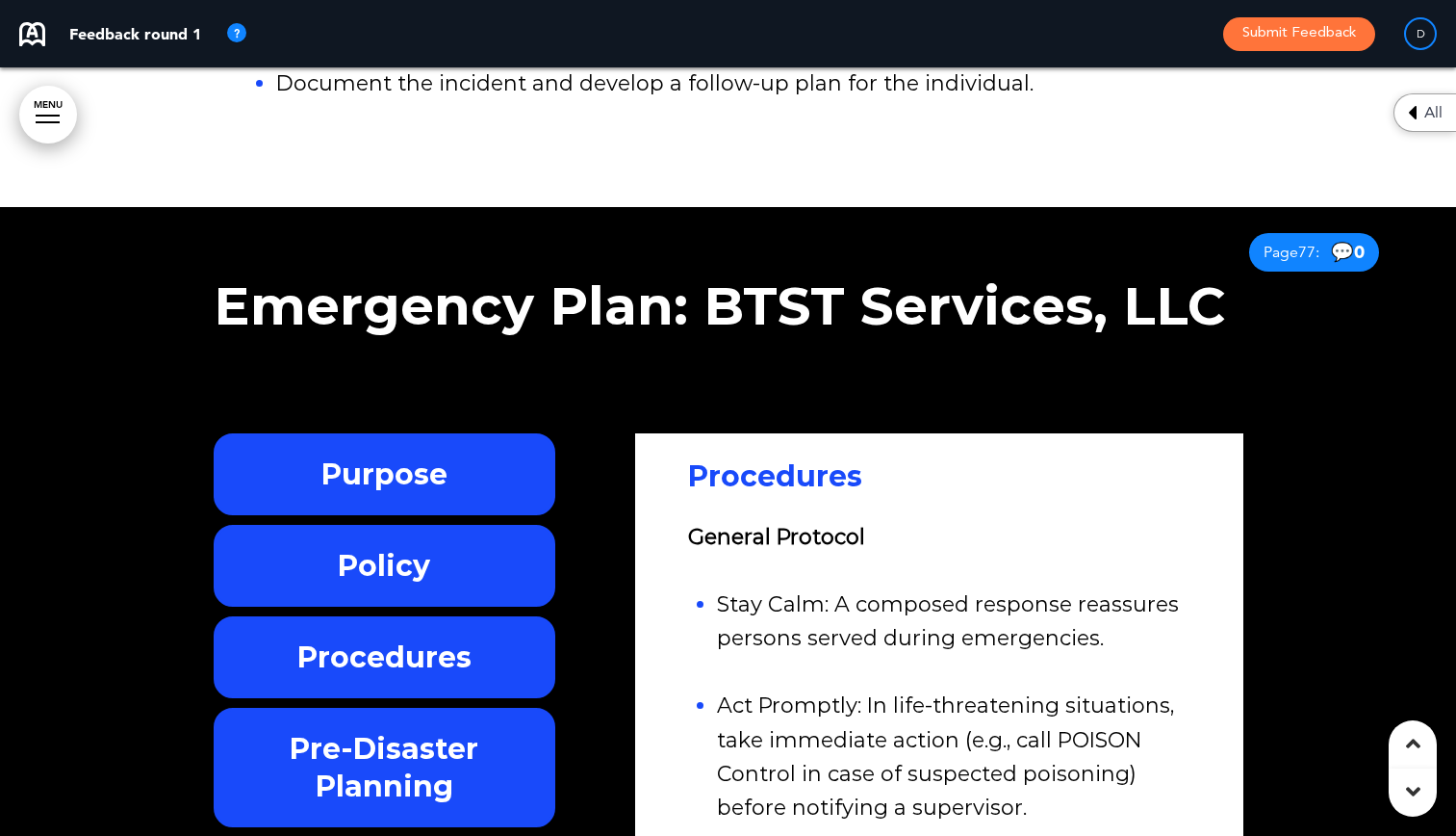
click at [344, 729] on h6 "Pre-Disaster Planning" at bounding box center [384, 766] width 298 height 75
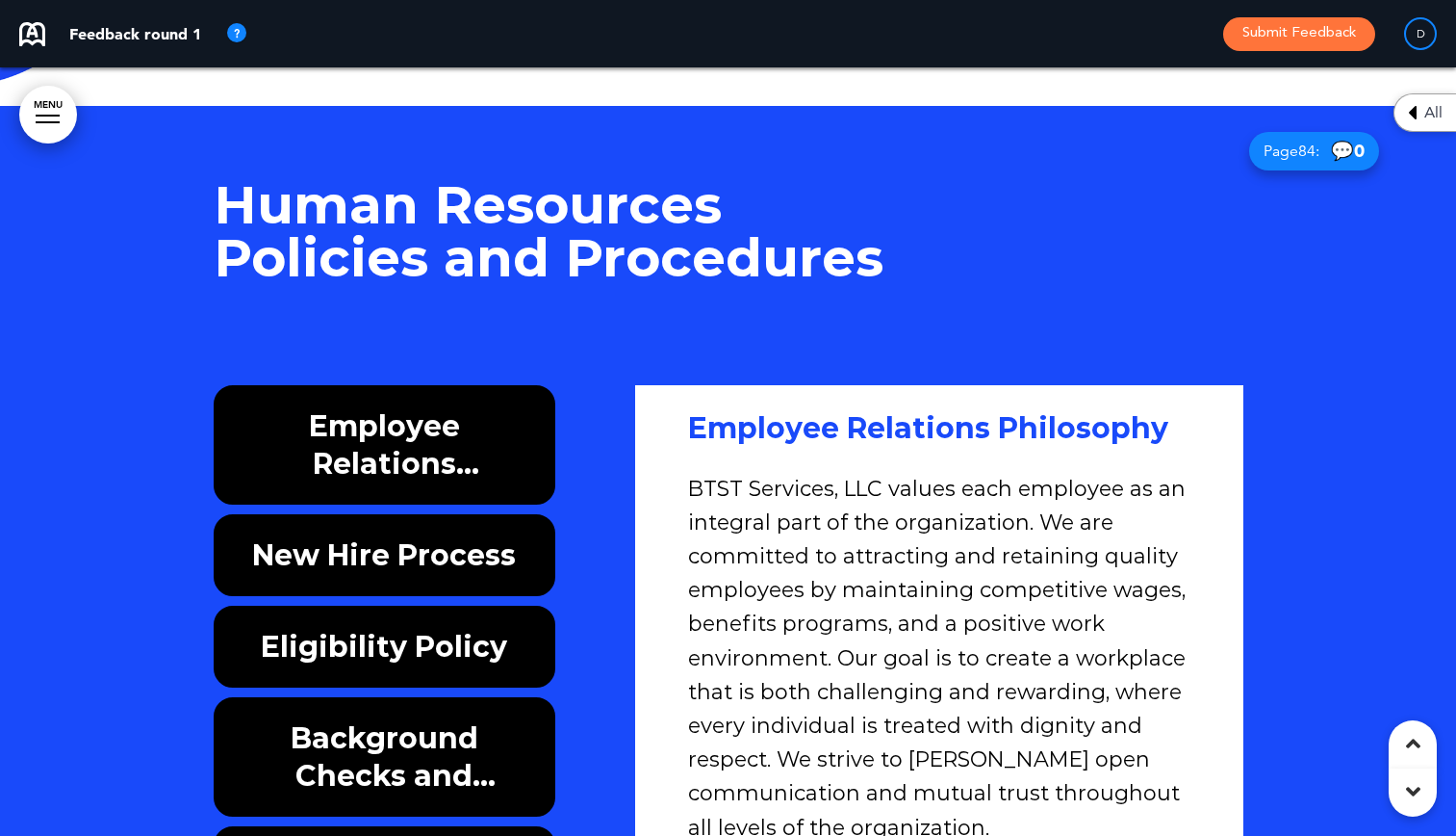
scroll to position [97235, 0]
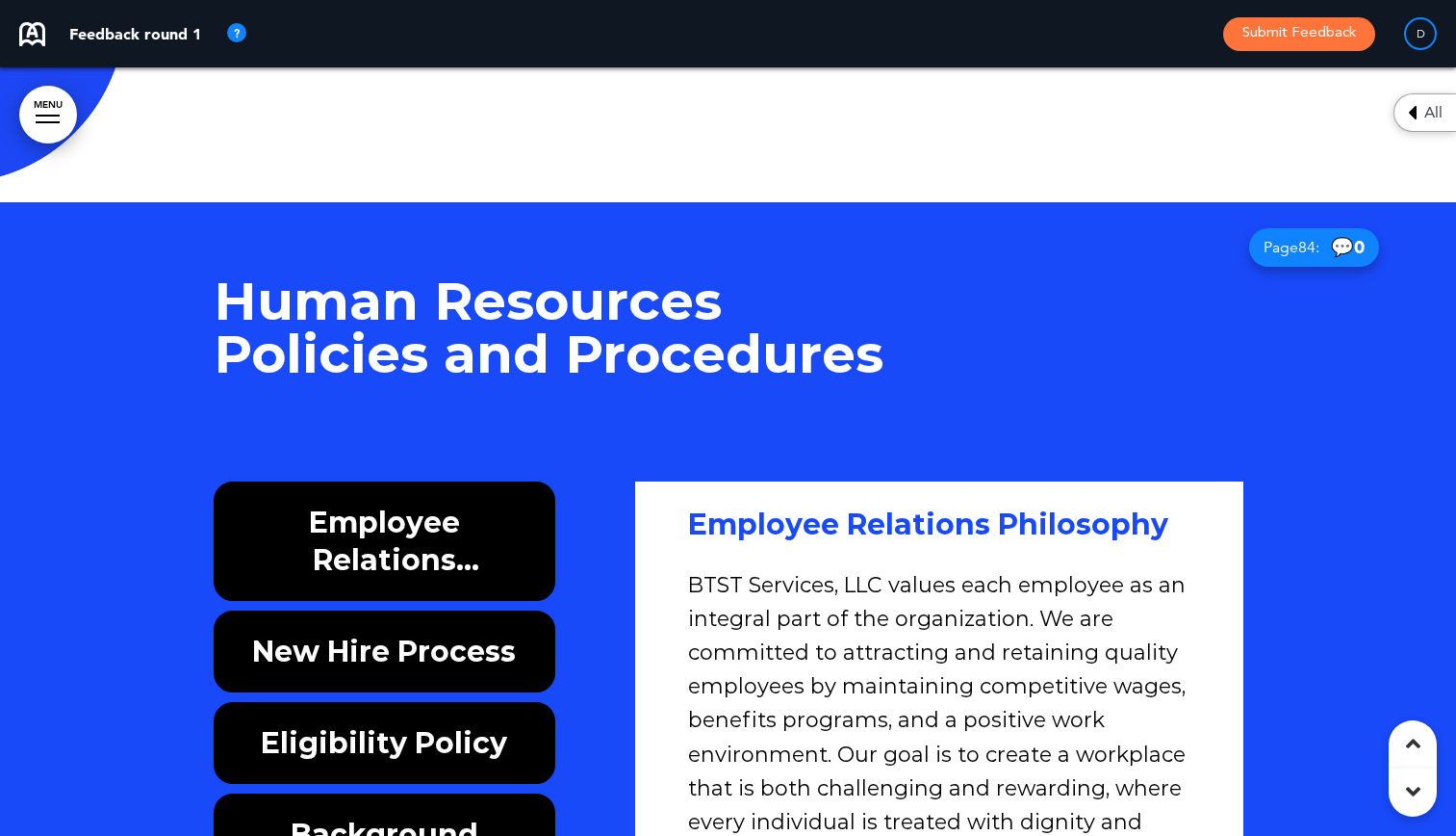
click at [398, 611] on div "New Hire Process" at bounding box center [385, 651] width 343 height 82
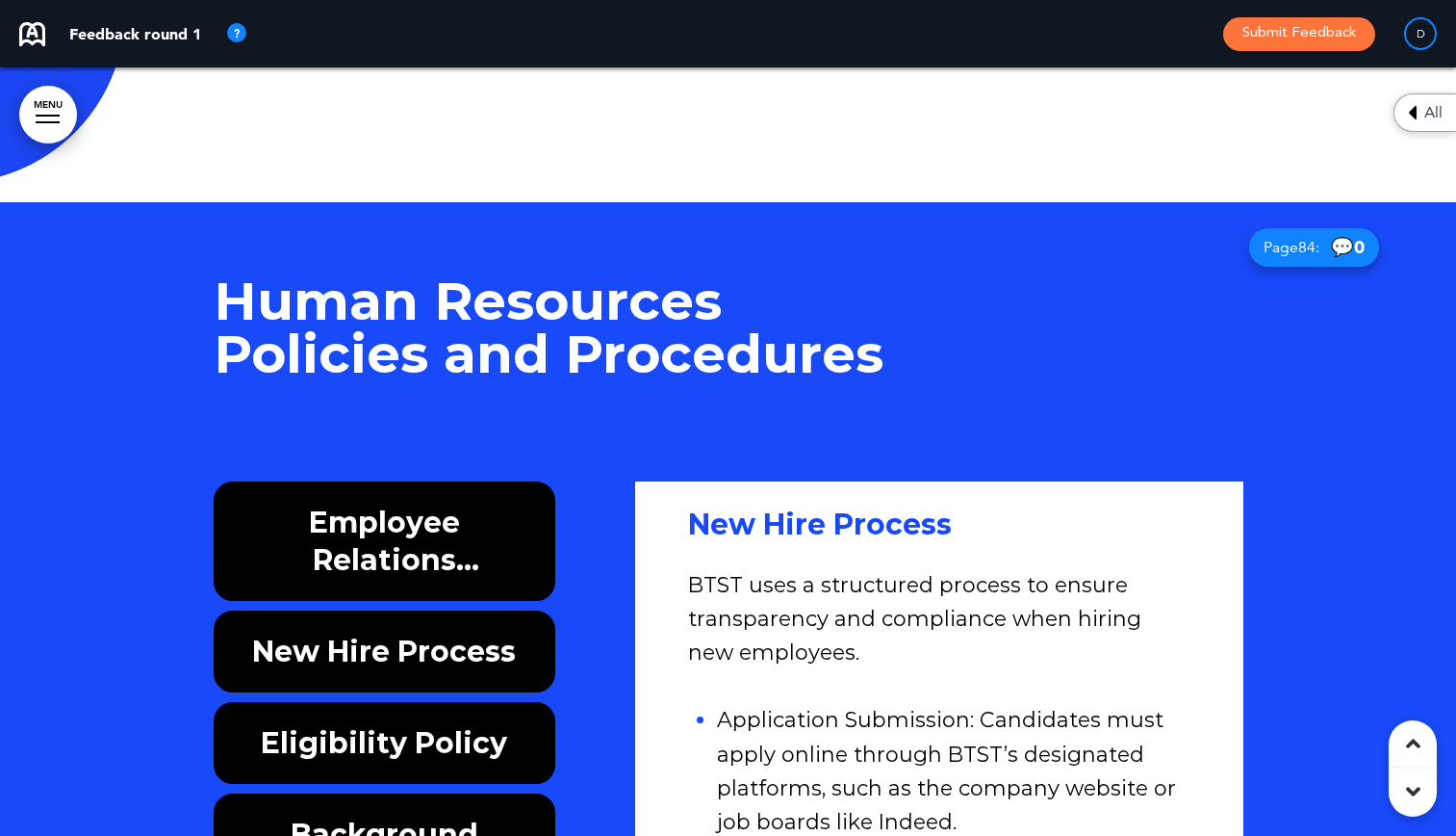
click at [399, 724] on h6 "Eligibility Policy" at bounding box center [384, 743] width 298 height 38
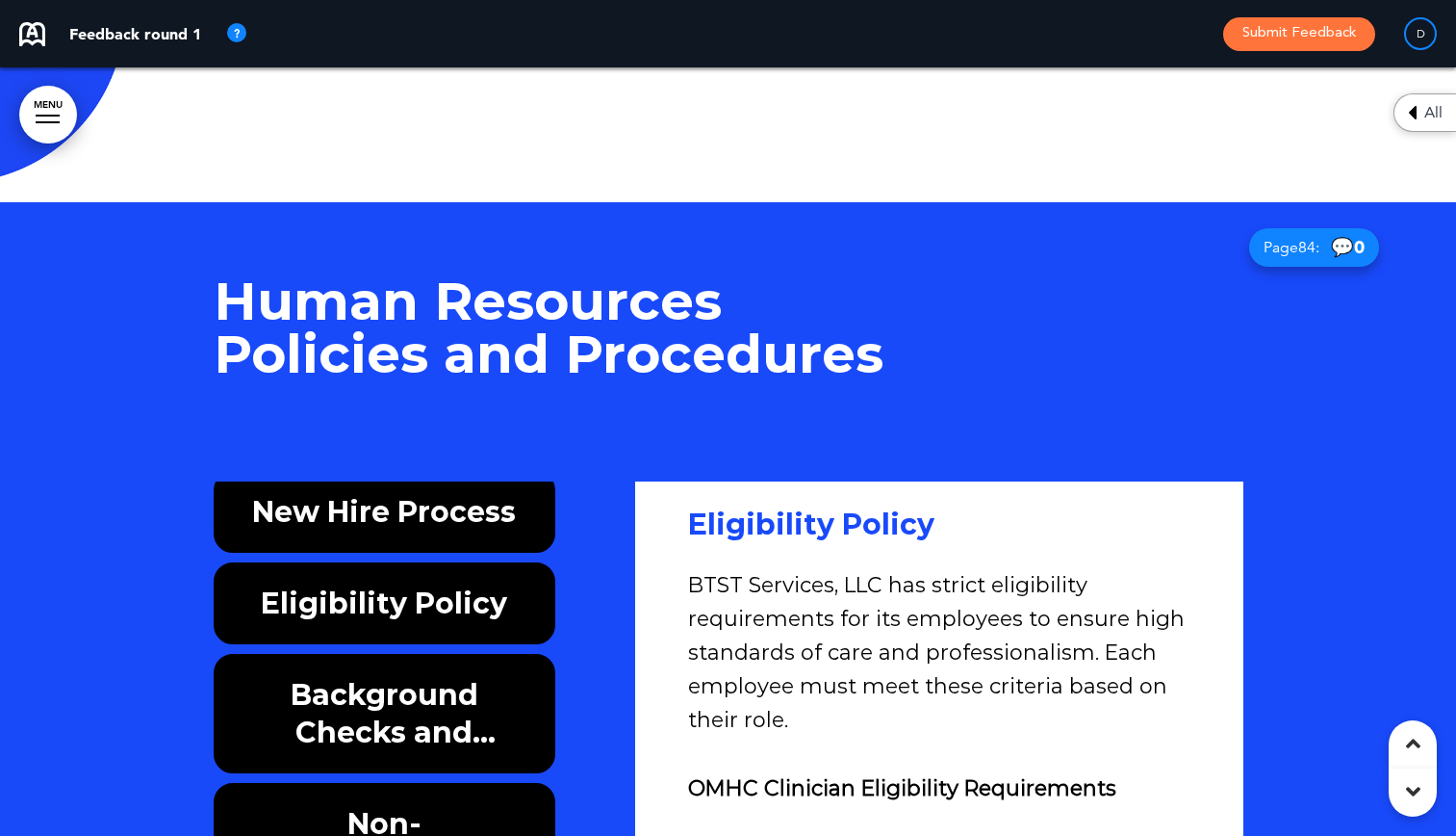
scroll to position [193, 0]
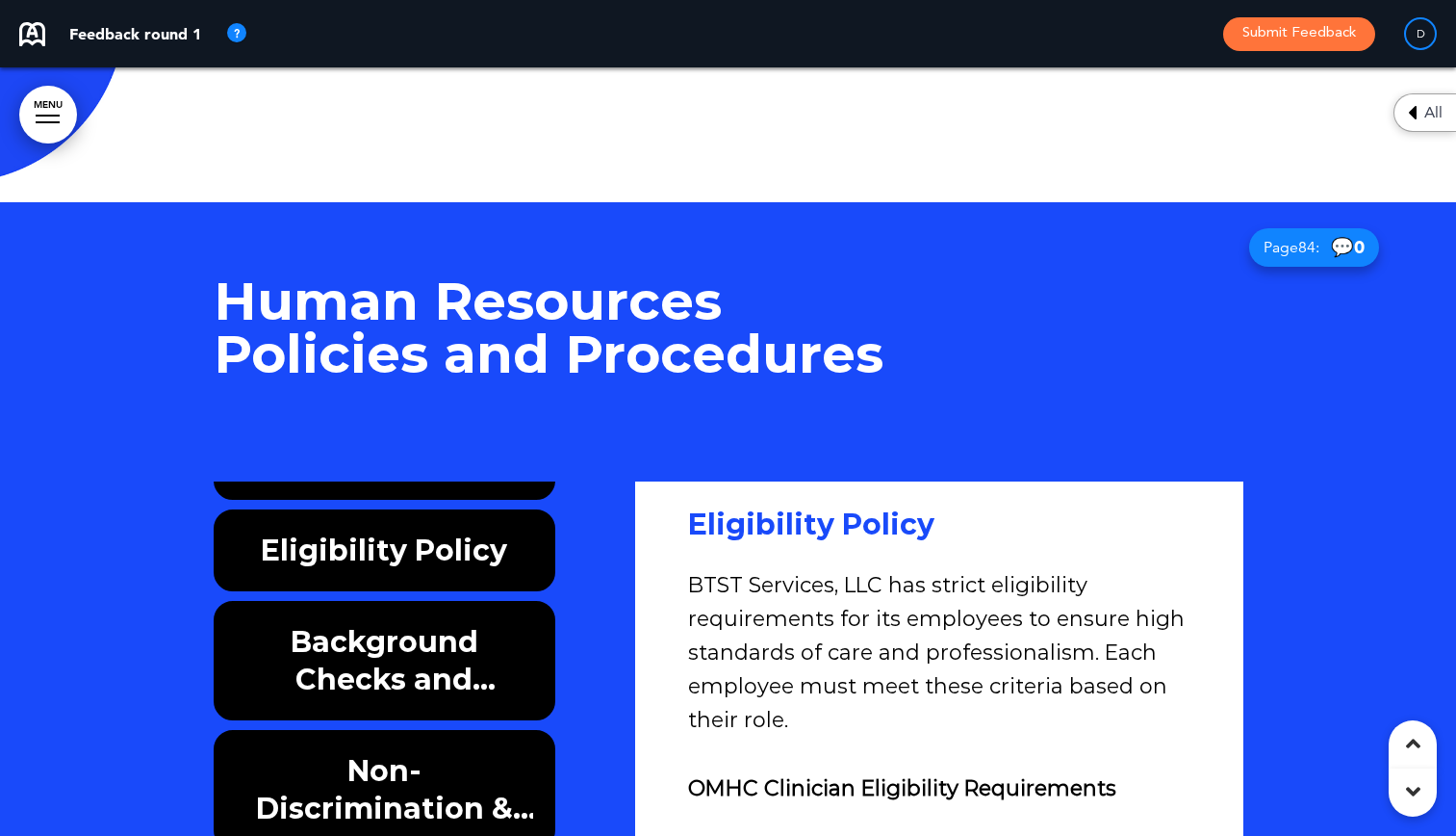
click at [399, 729] on div "Non-Discrimination & Equal Employment Opportunity" at bounding box center [385, 789] width 343 height 120
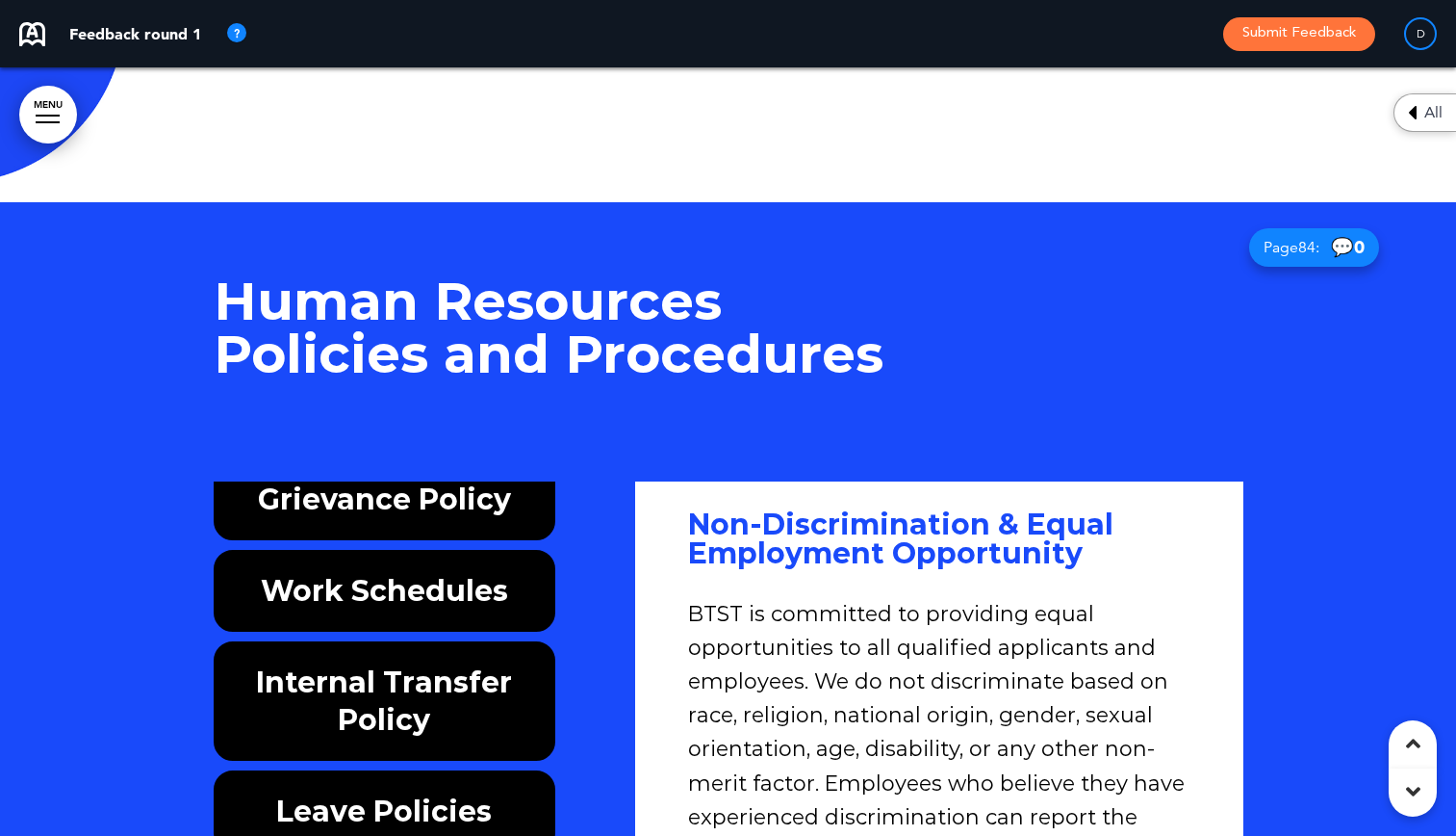
scroll to position [674, 0]
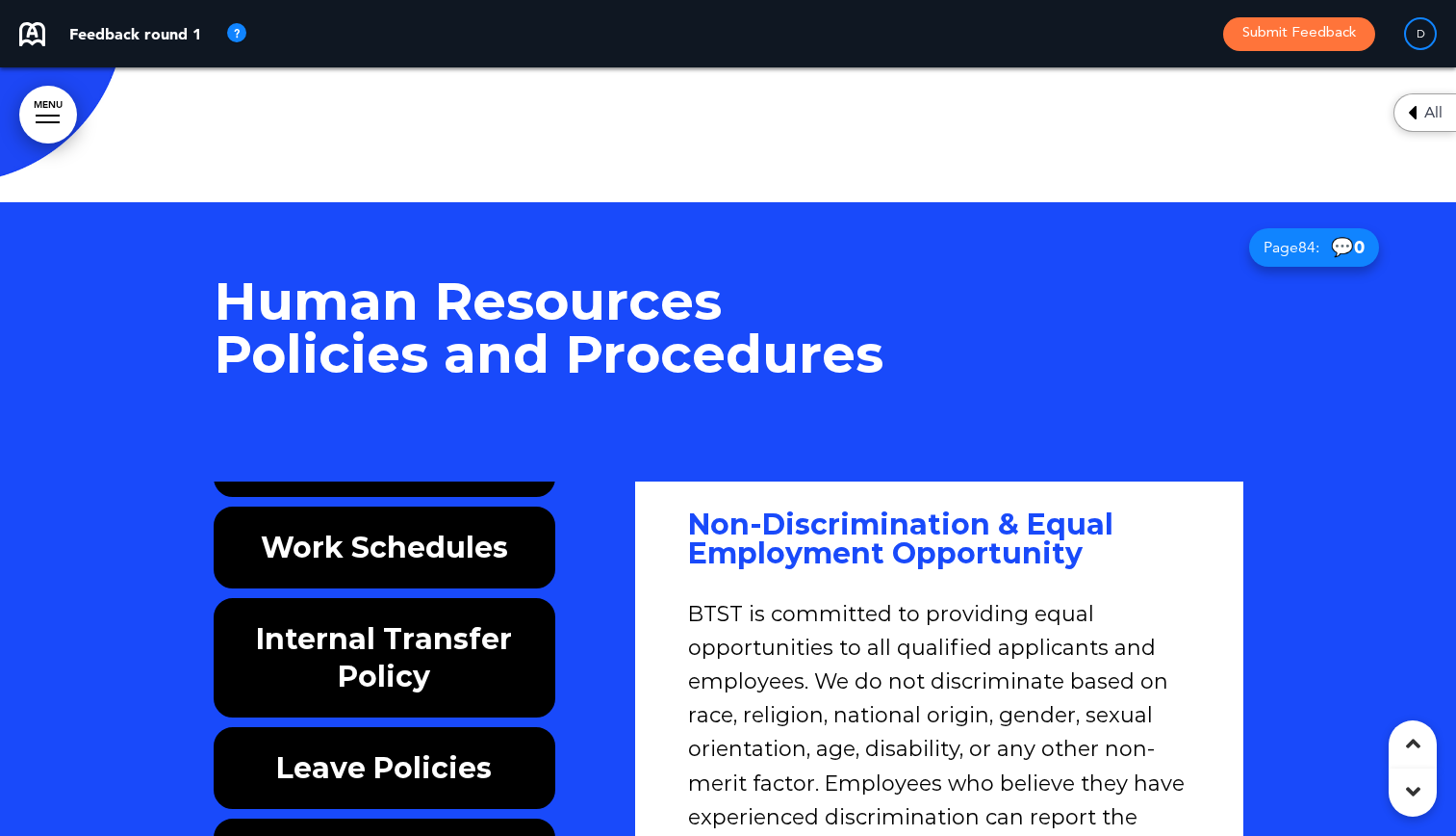
click at [365, 529] on h6 "Work Schedules" at bounding box center [384, 548] width 298 height 38
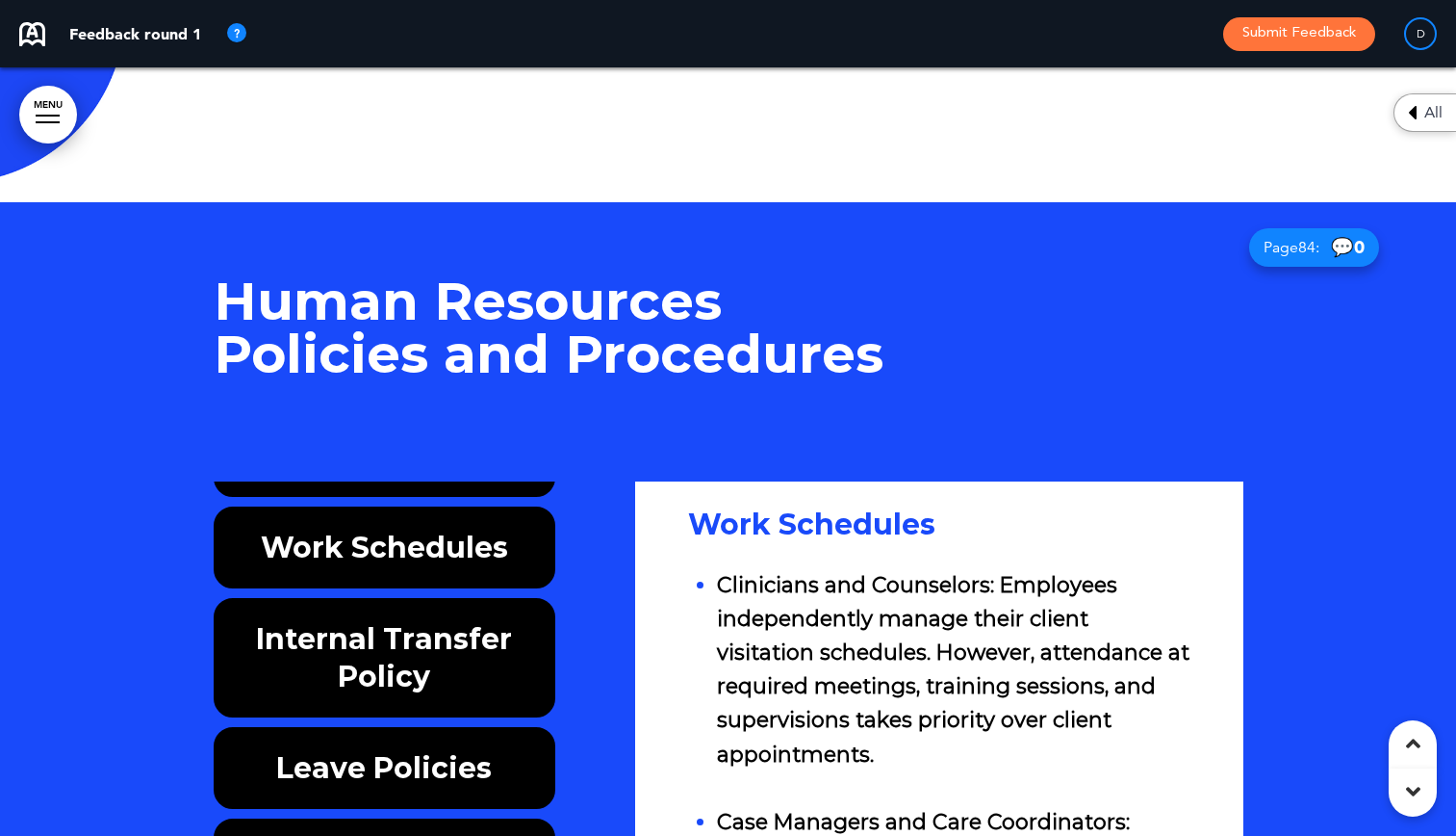
click at [407, 620] on h6 "Internal Transfer Policy" at bounding box center [384, 656] width 298 height 75
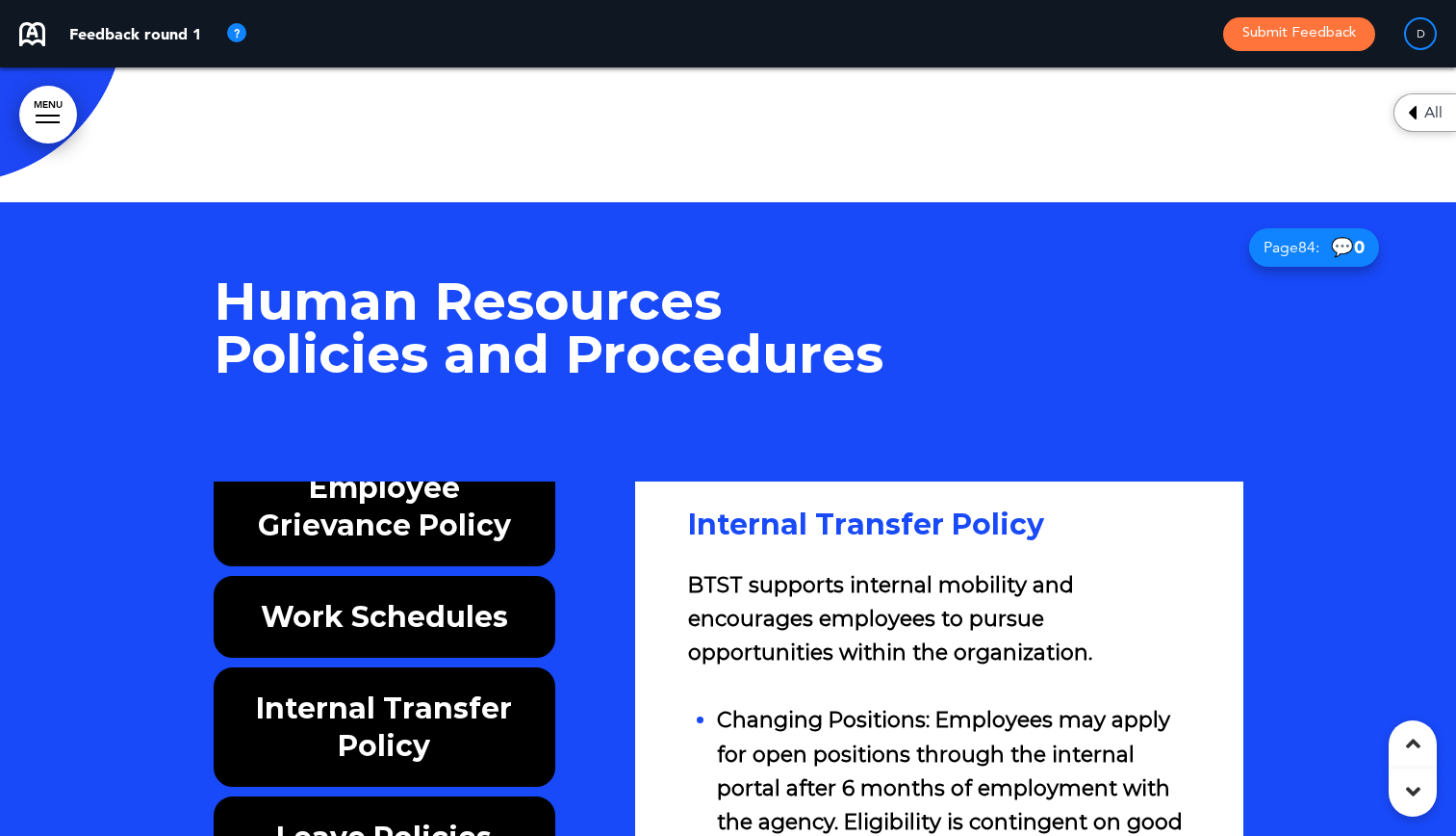
scroll to position [482, 0]
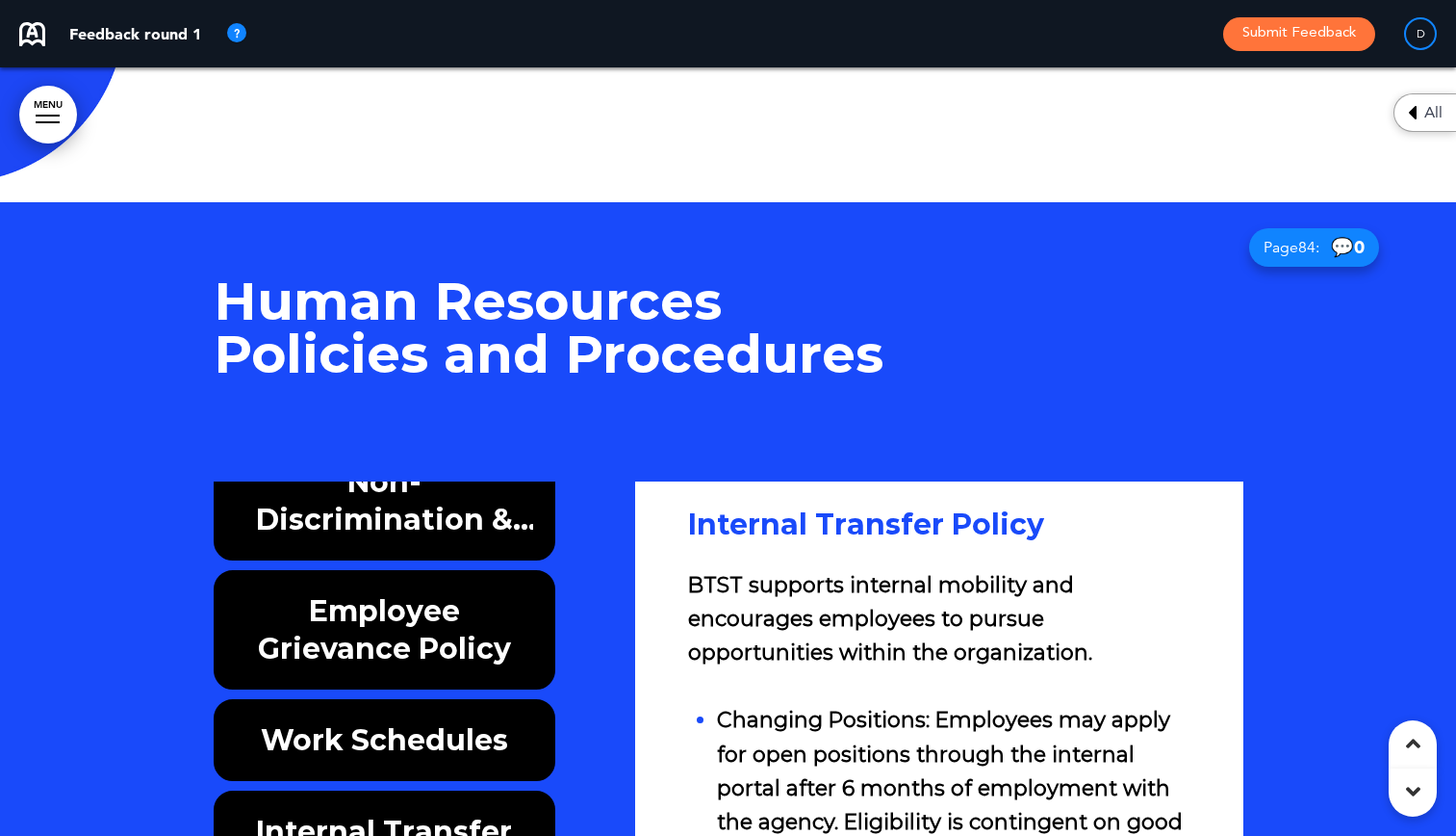
click at [385, 592] on h6 "Employee Grievance Policy" at bounding box center [384, 628] width 298 height 75
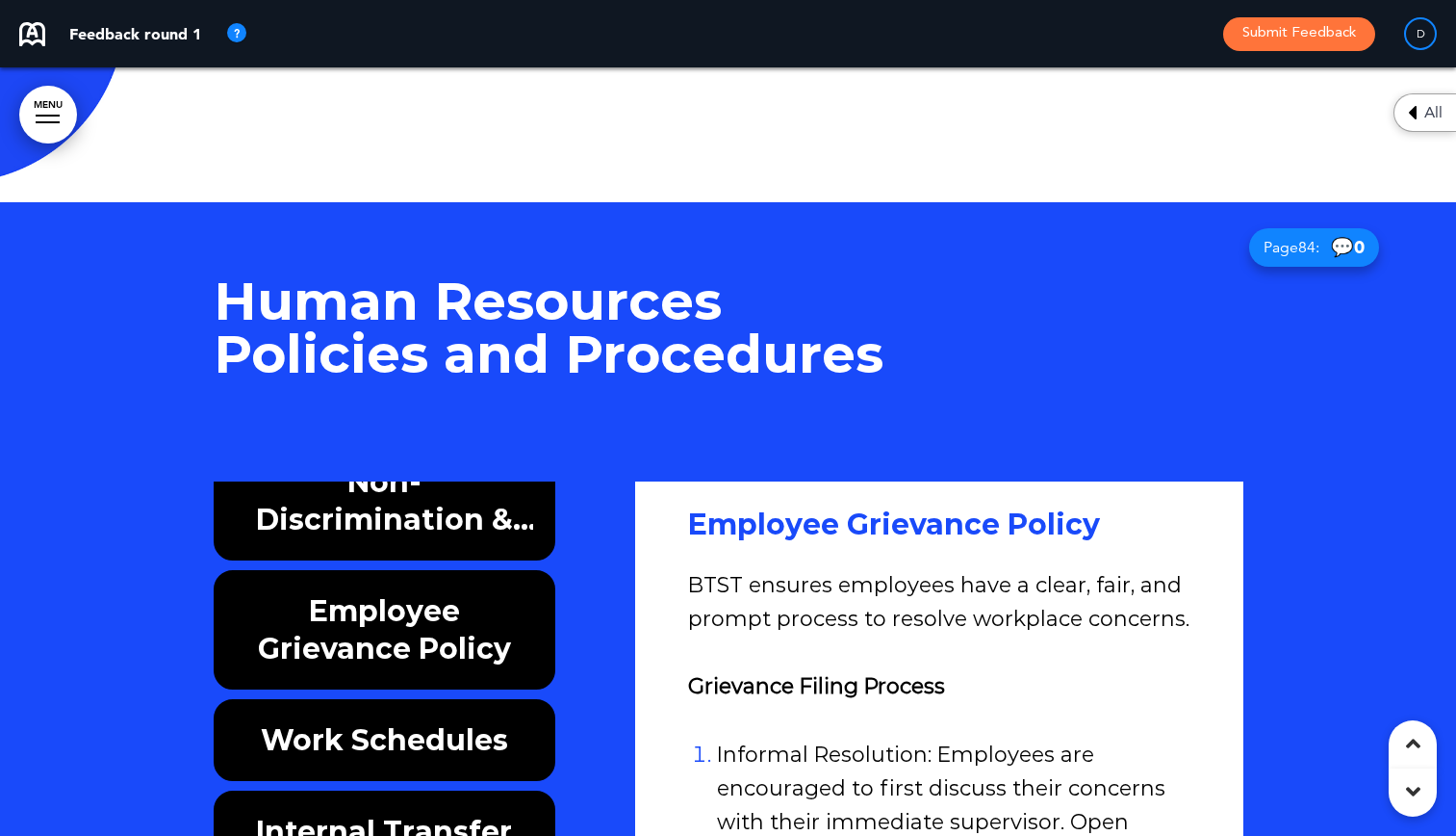
click at [376, 463] on h6 "Non-Discrimination & Equal Employment Opportunity" at bounding box center [384, 500] width 298 height 75
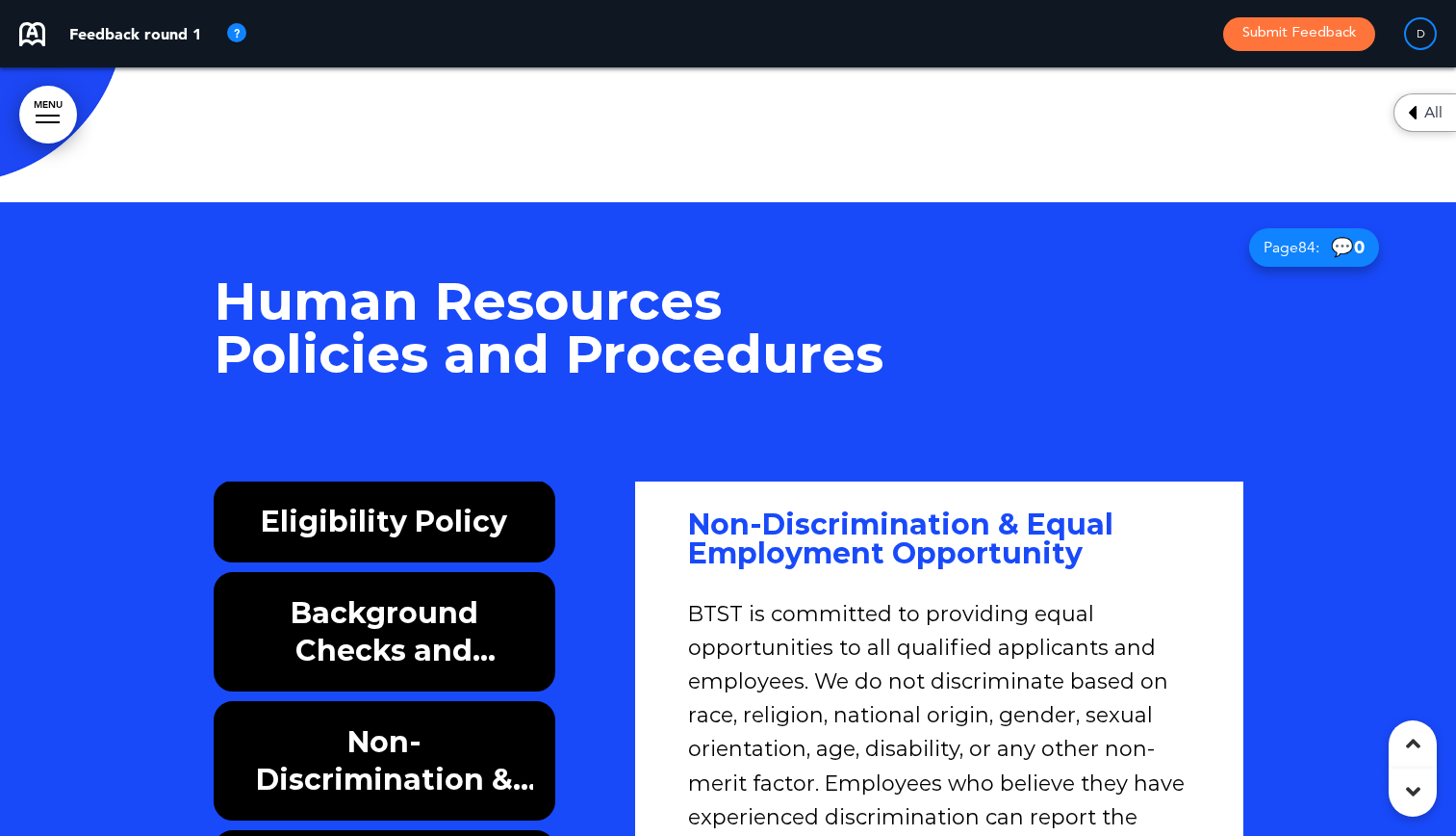
scroll to position [193, 0]
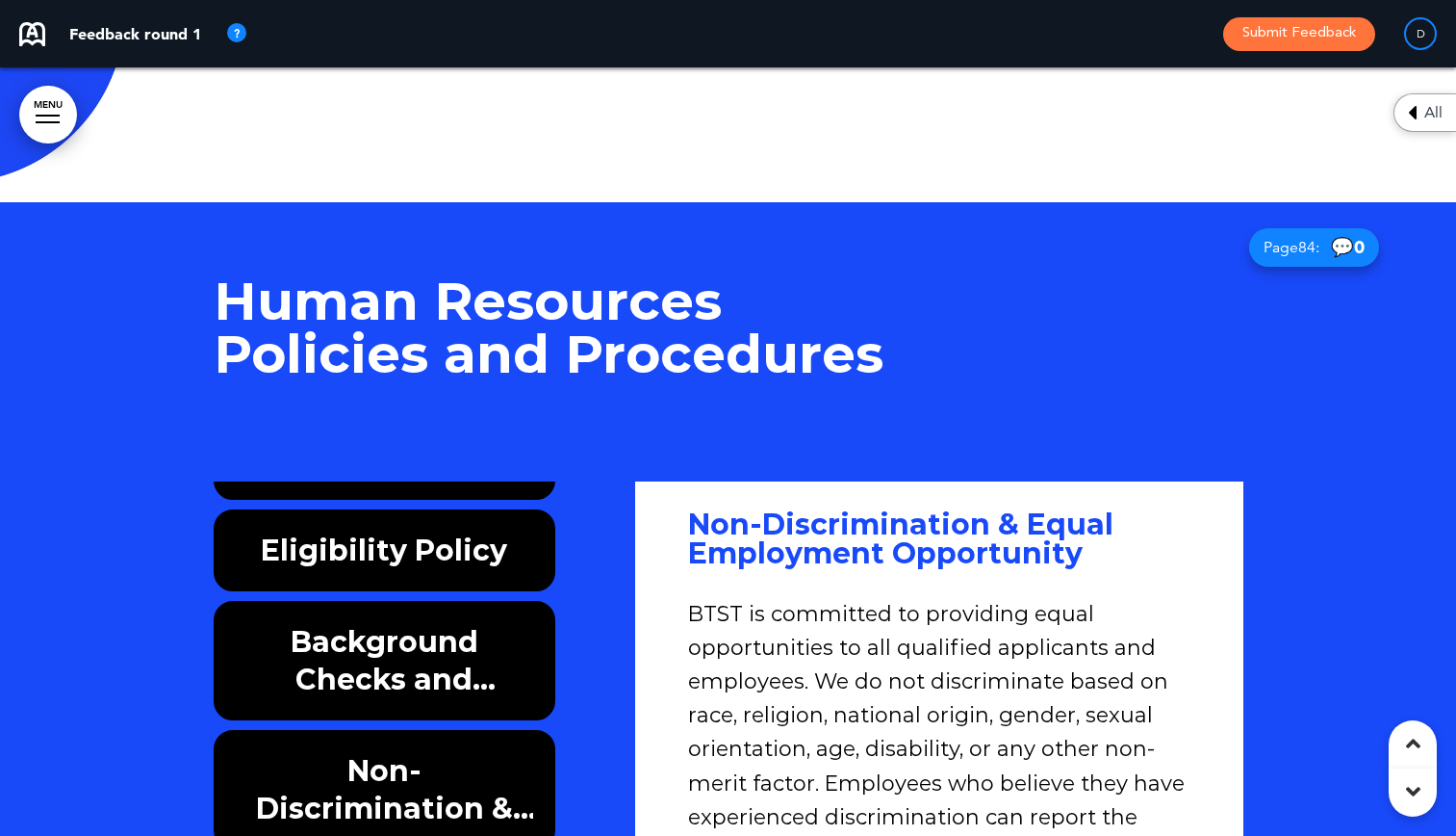
click at [397, 623] on h6 "Background Checks and Credentialing Verification" at bounding box center [384, 659] width 298 height 75
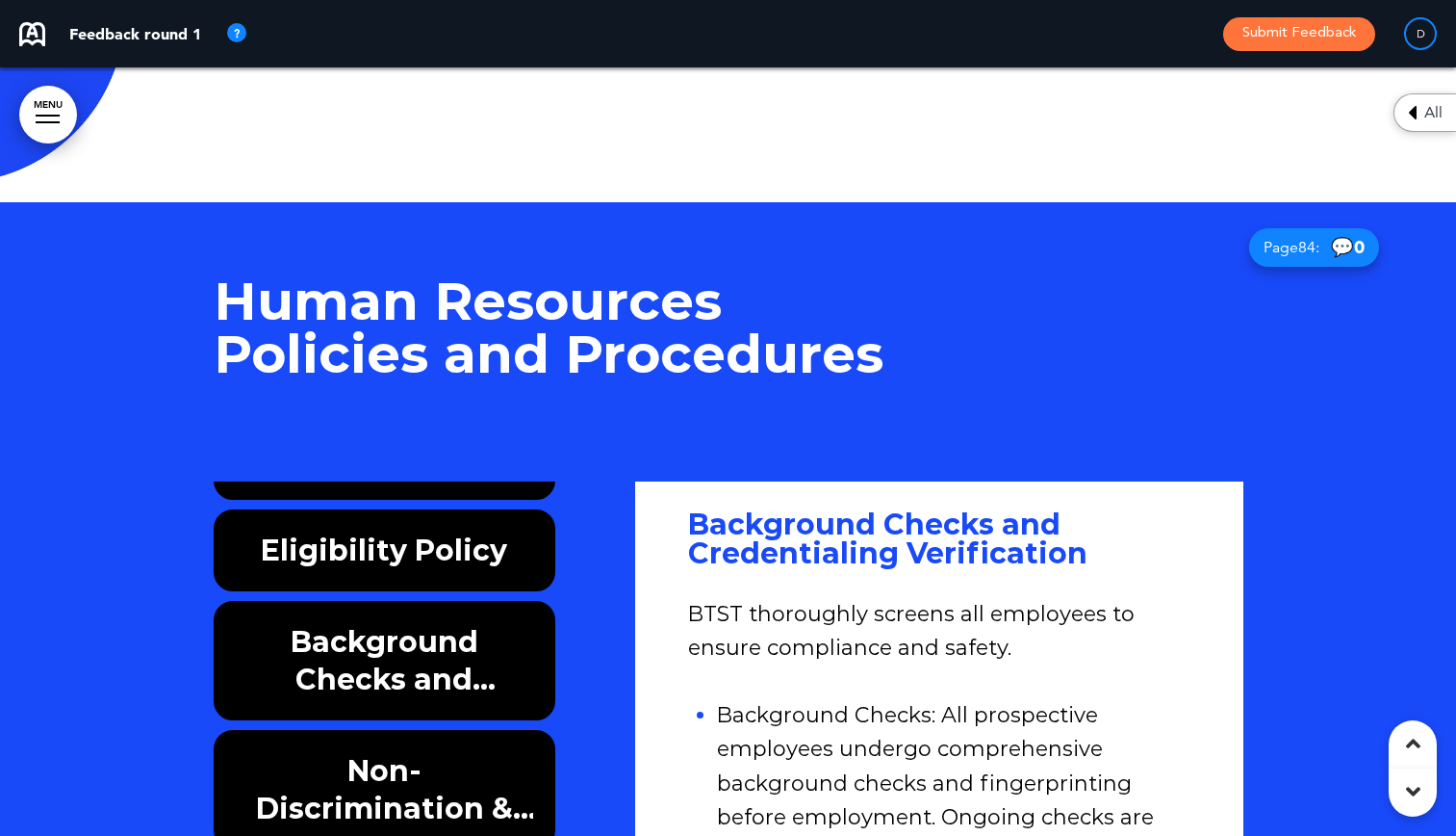
click at [389, 532] on h6 "Eligibility Policy" at bounding box center [384, 551] width 298 height 38
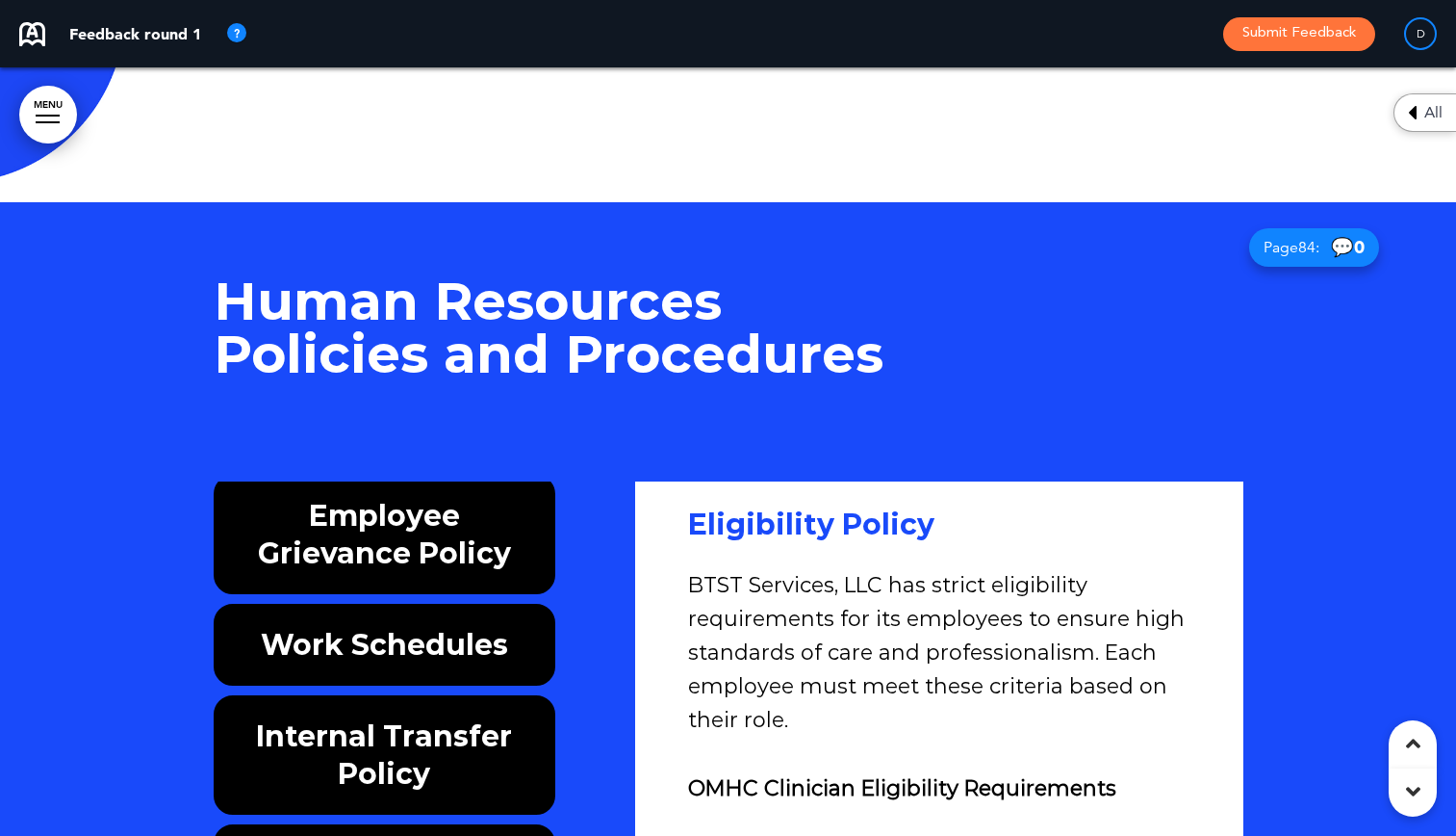
scroll to position [578, 0]
click at [391, 625] on h6 "Work Schedules" at bounding box center [384, 643] width 298 height 38
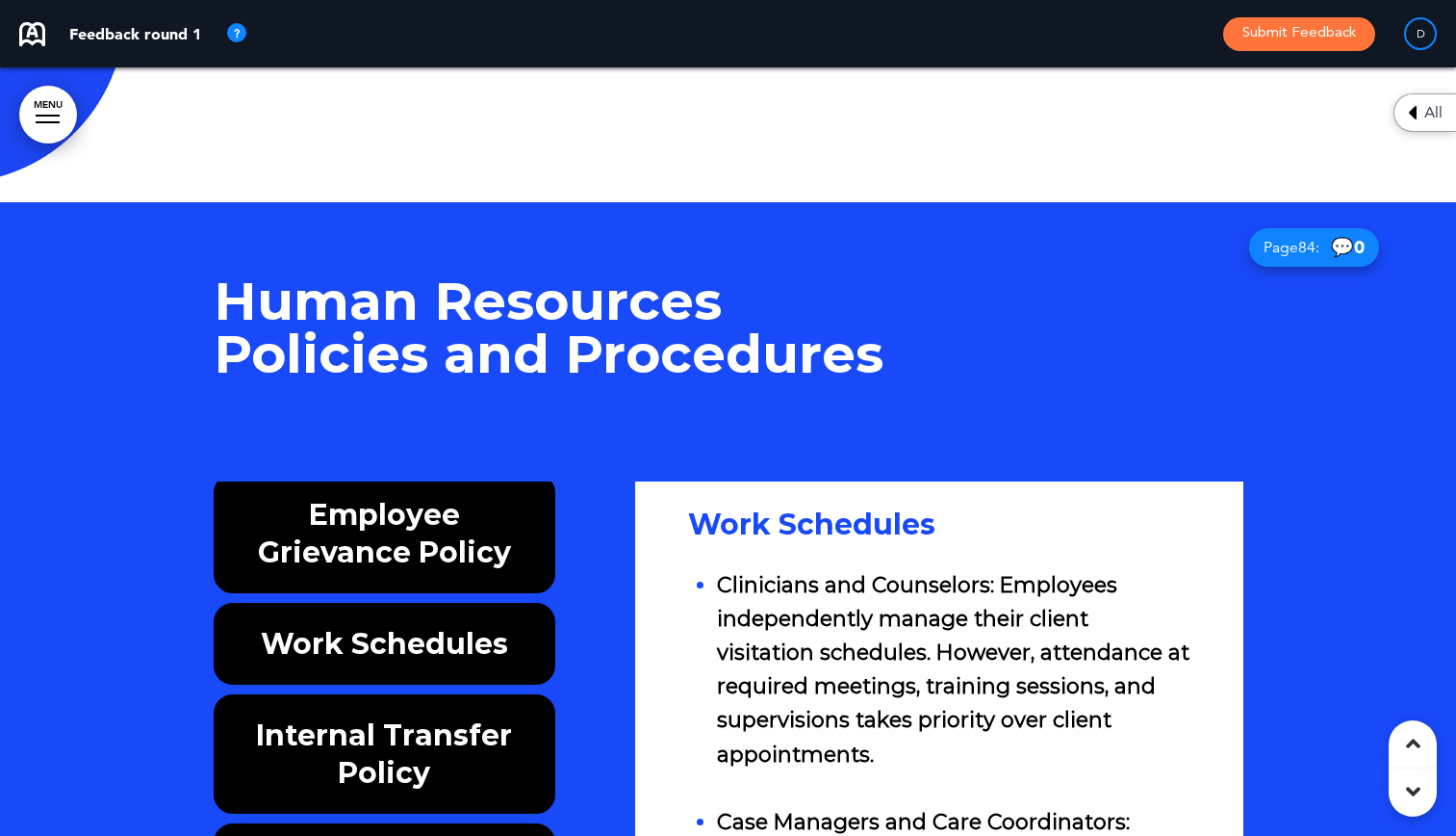
click at [780, 507] on strong "Work Schedules" at bounding box center [812, 525] width 247 height 36
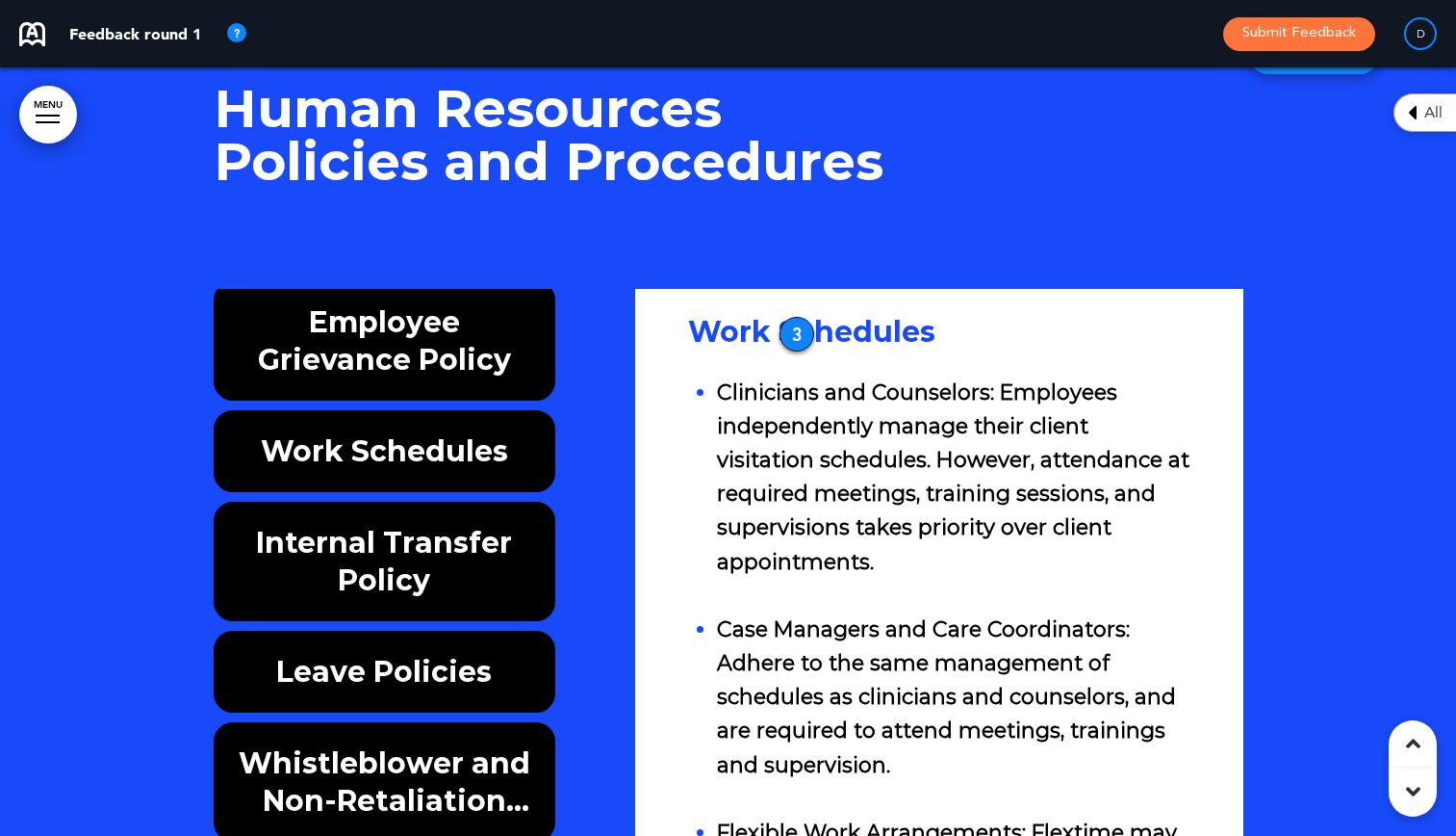
scroll to position [97235, 0]
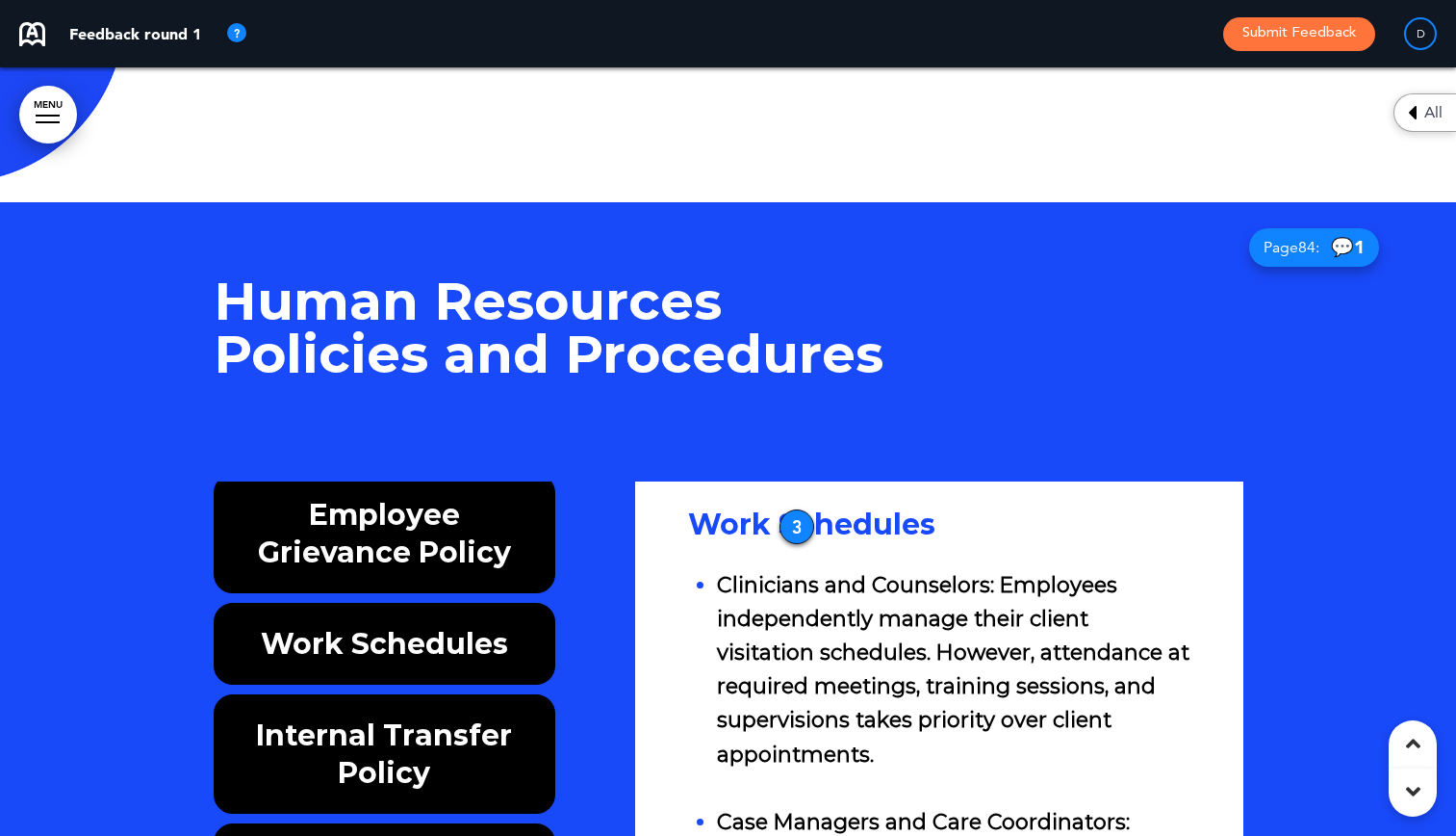
click at [777, 568] on li "Clinicians and Counselors: Employees independently manage their client visitati…" at bounding box center [953, 669] width 473 height 204
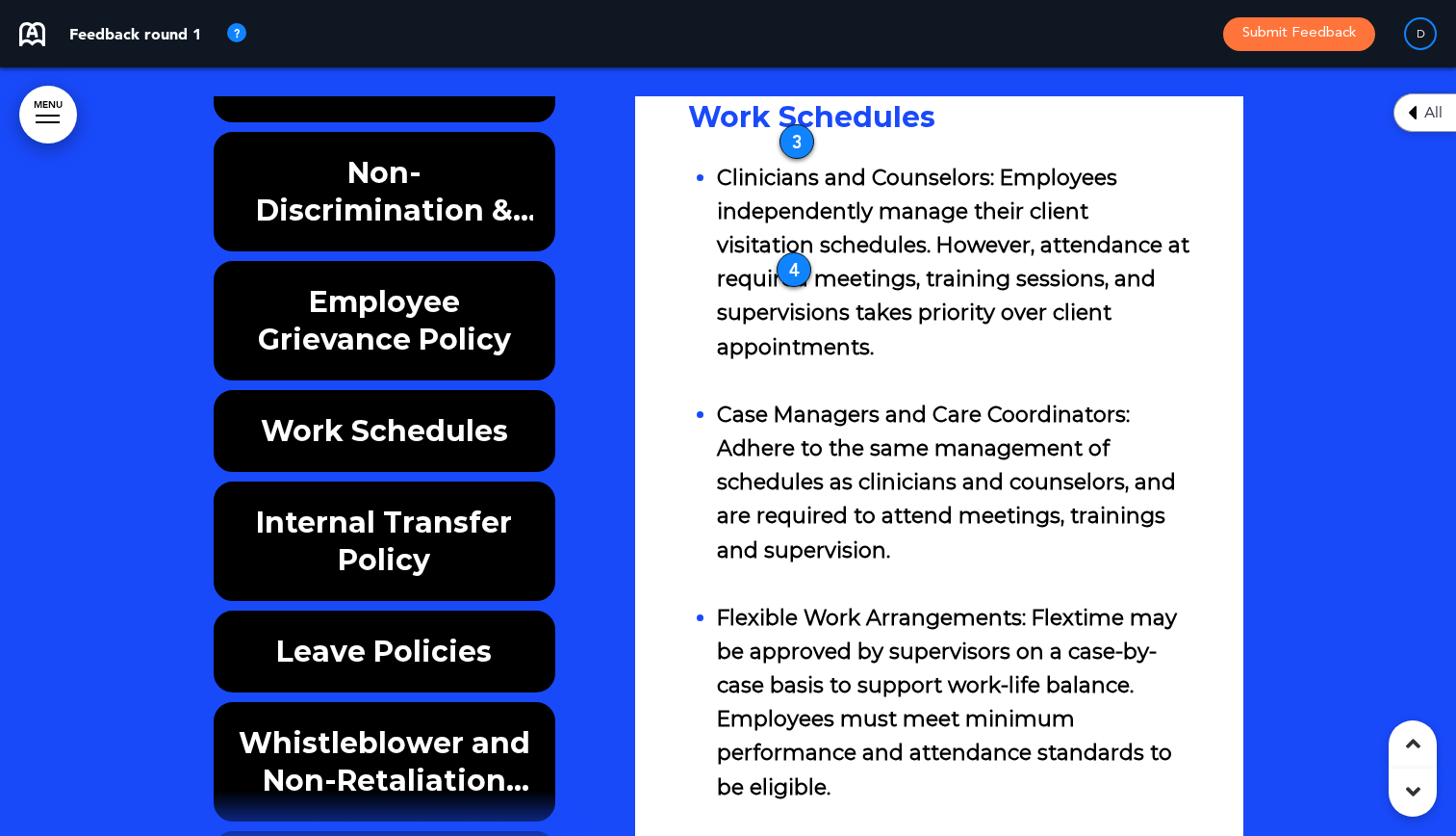
scroll to position [385, 0]
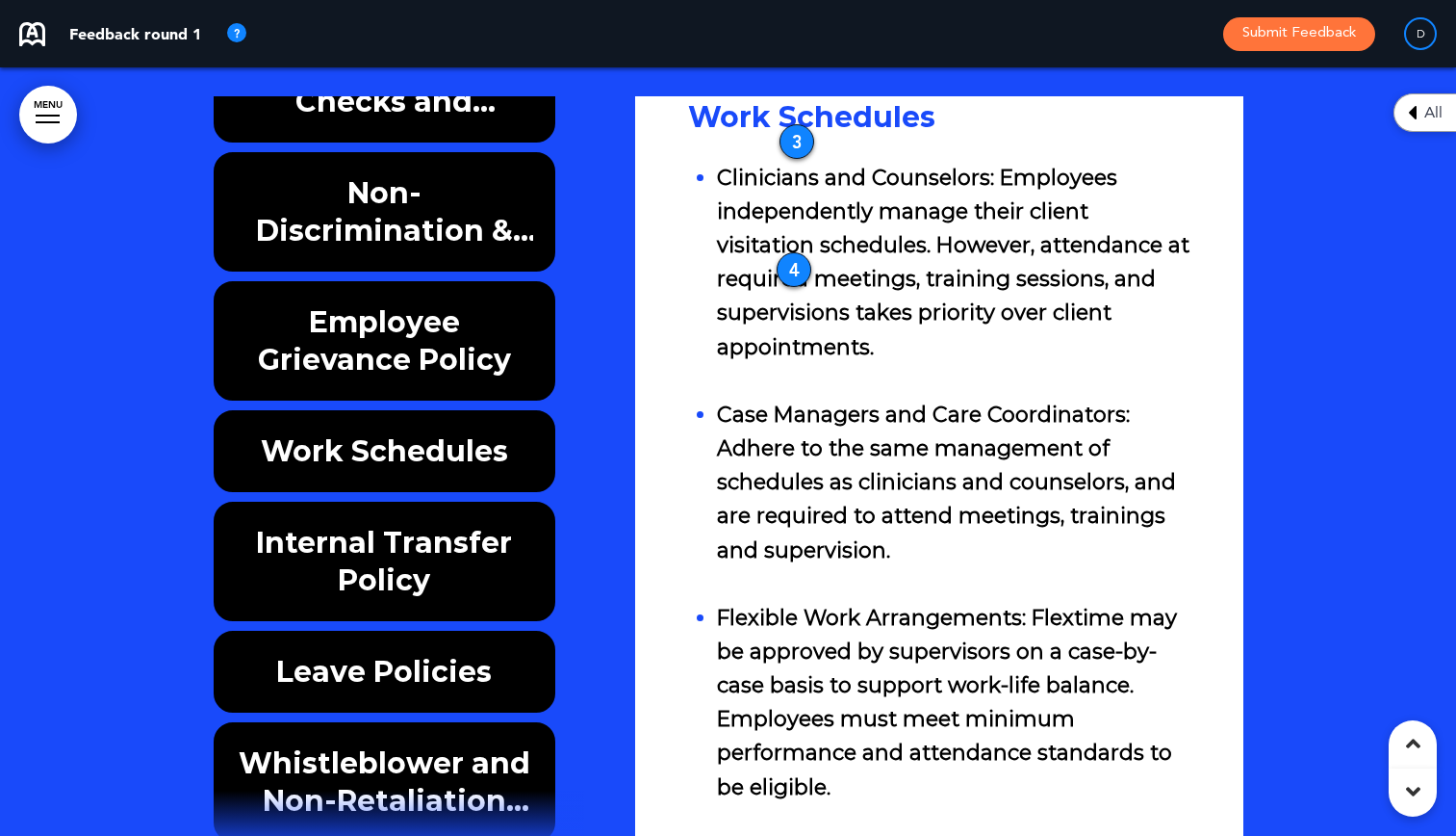
click at [356, 524] on h6 "Internal Transfer Policy" at bounding box center [384, 561] width 298 height 75
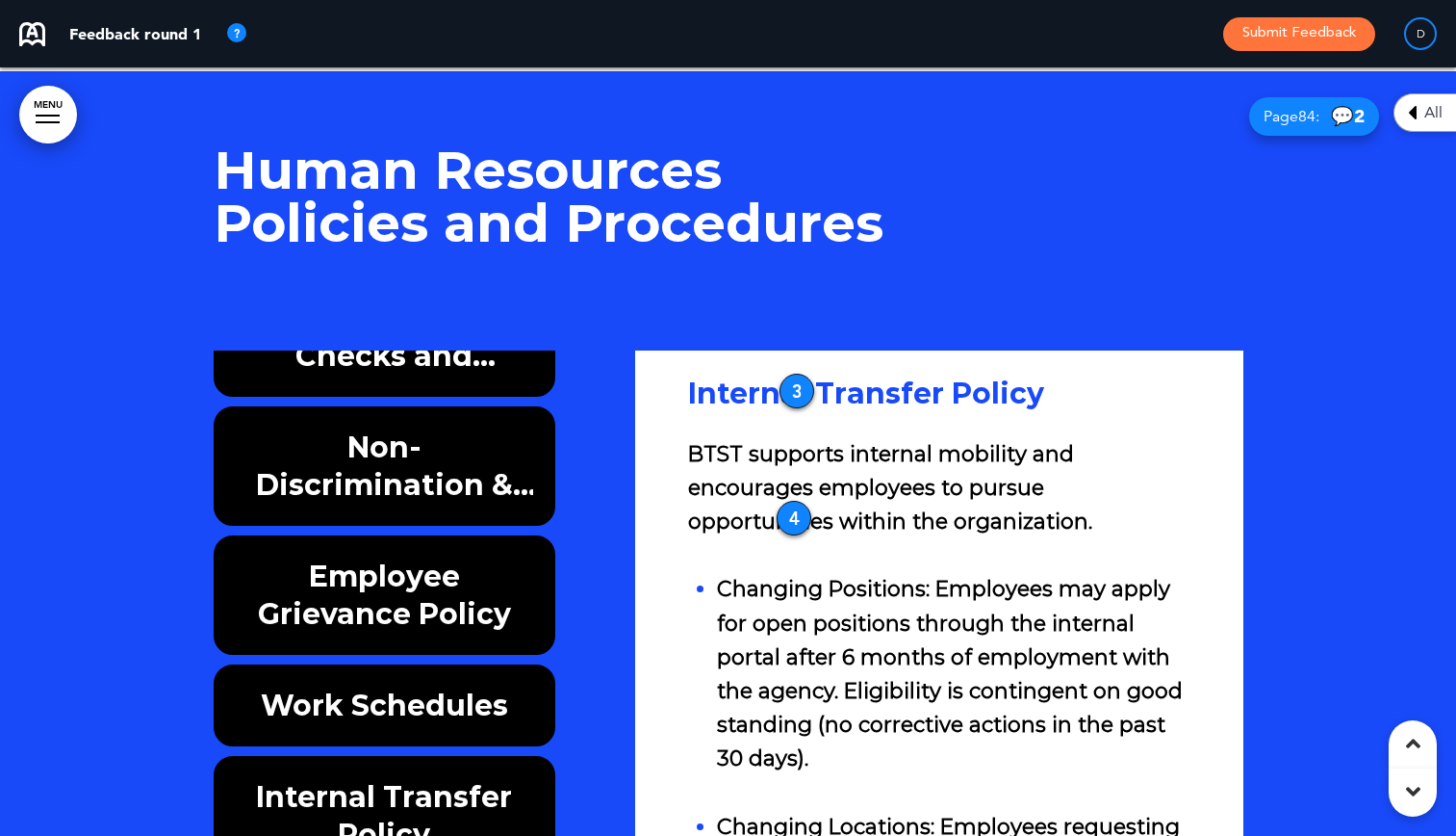
scroll to position [97332, 0]
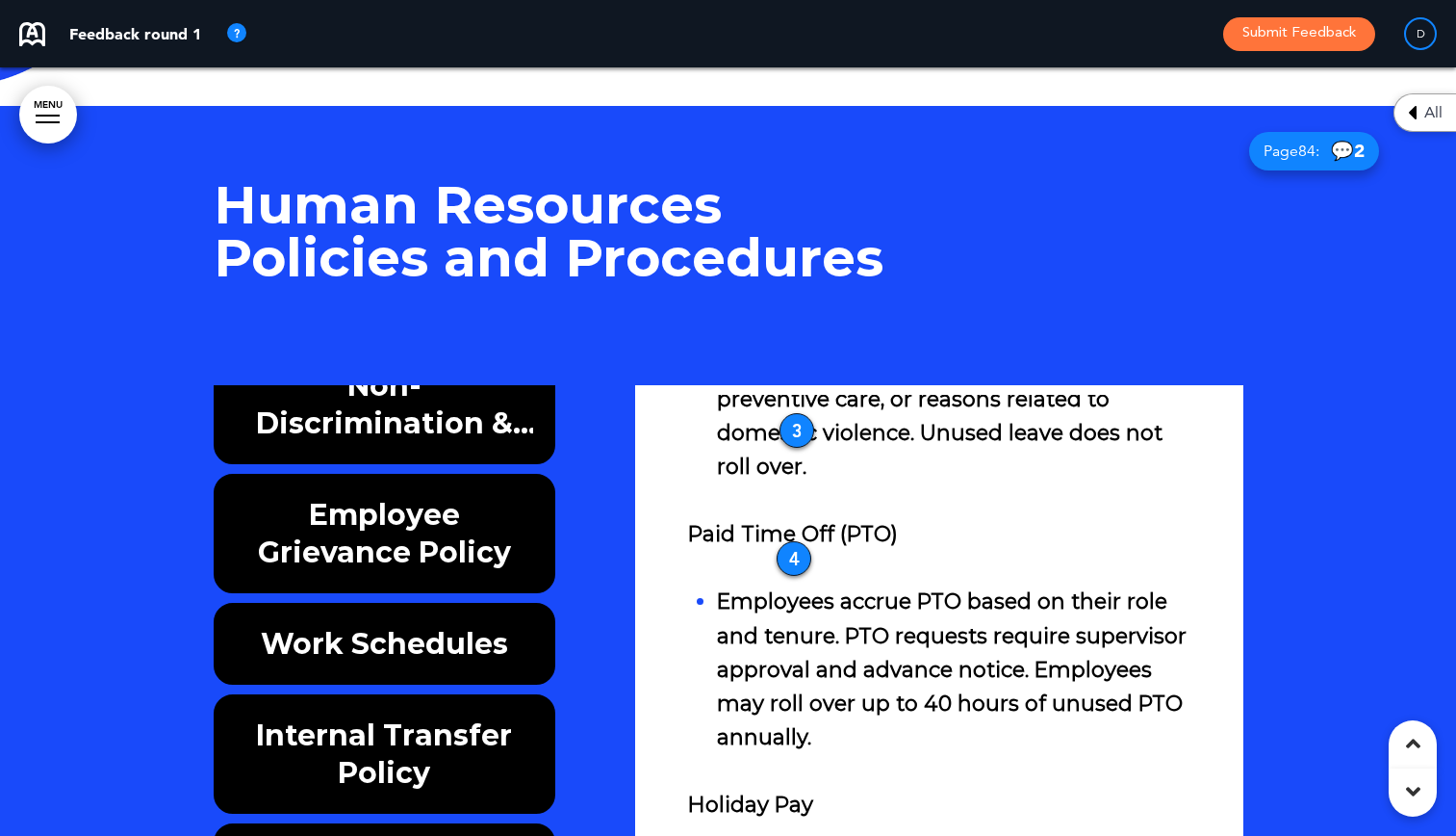
scroll to position [497, 0]
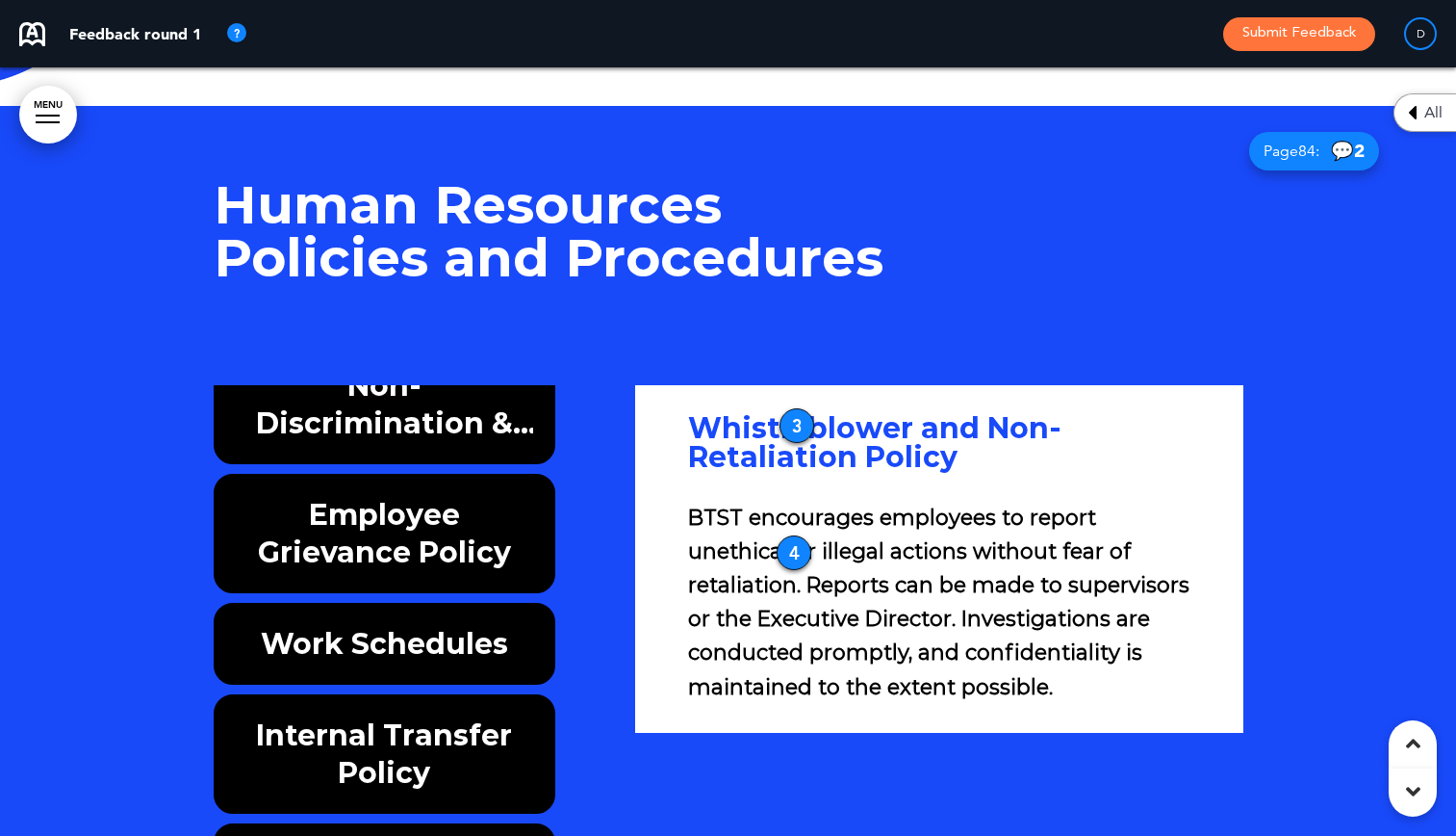
scroll to position [770, 0]
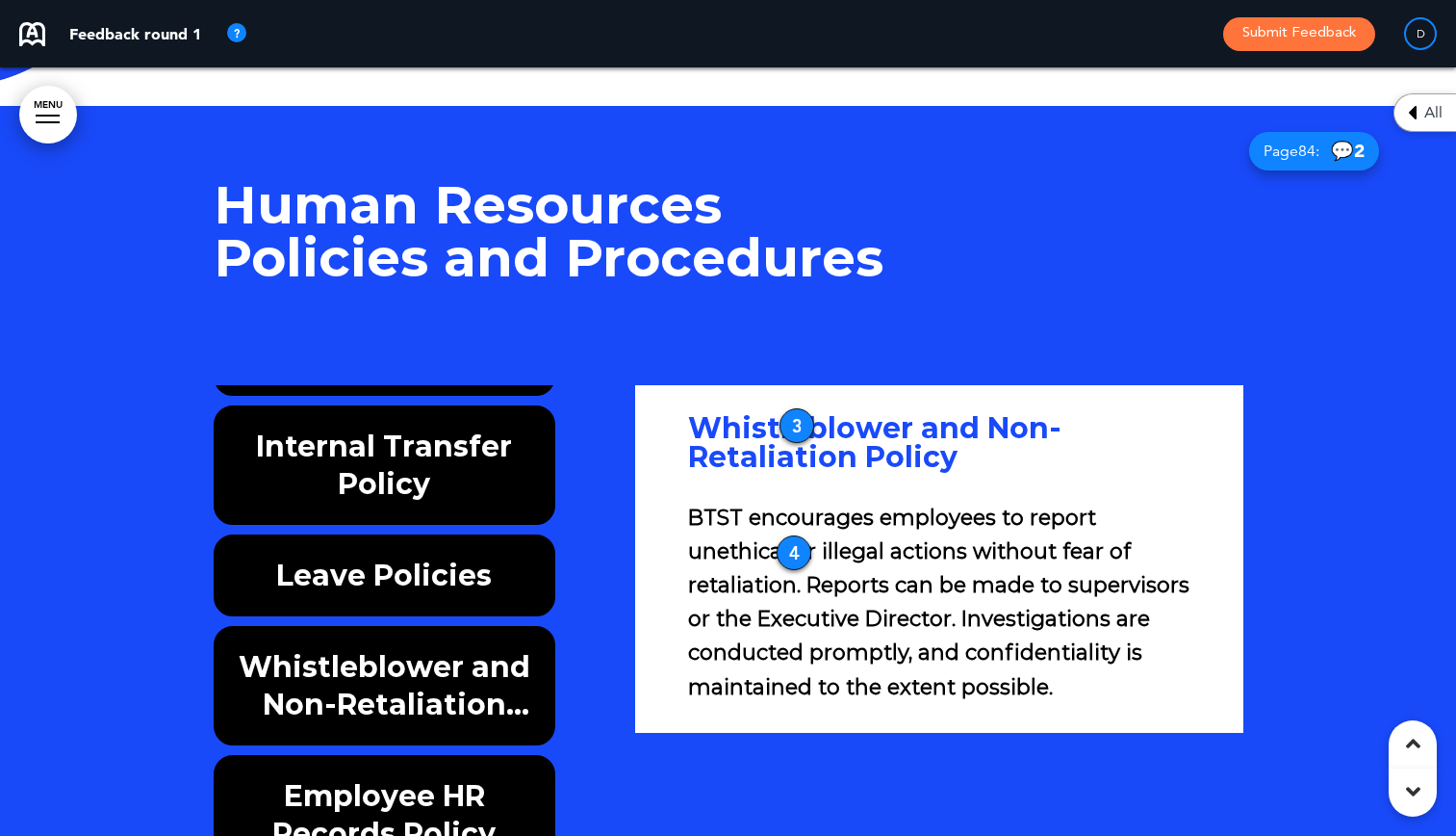
click at [353, 777] on h6 "Employee HR Records Policy" at bounding box center [384, 814] width 298 height 75
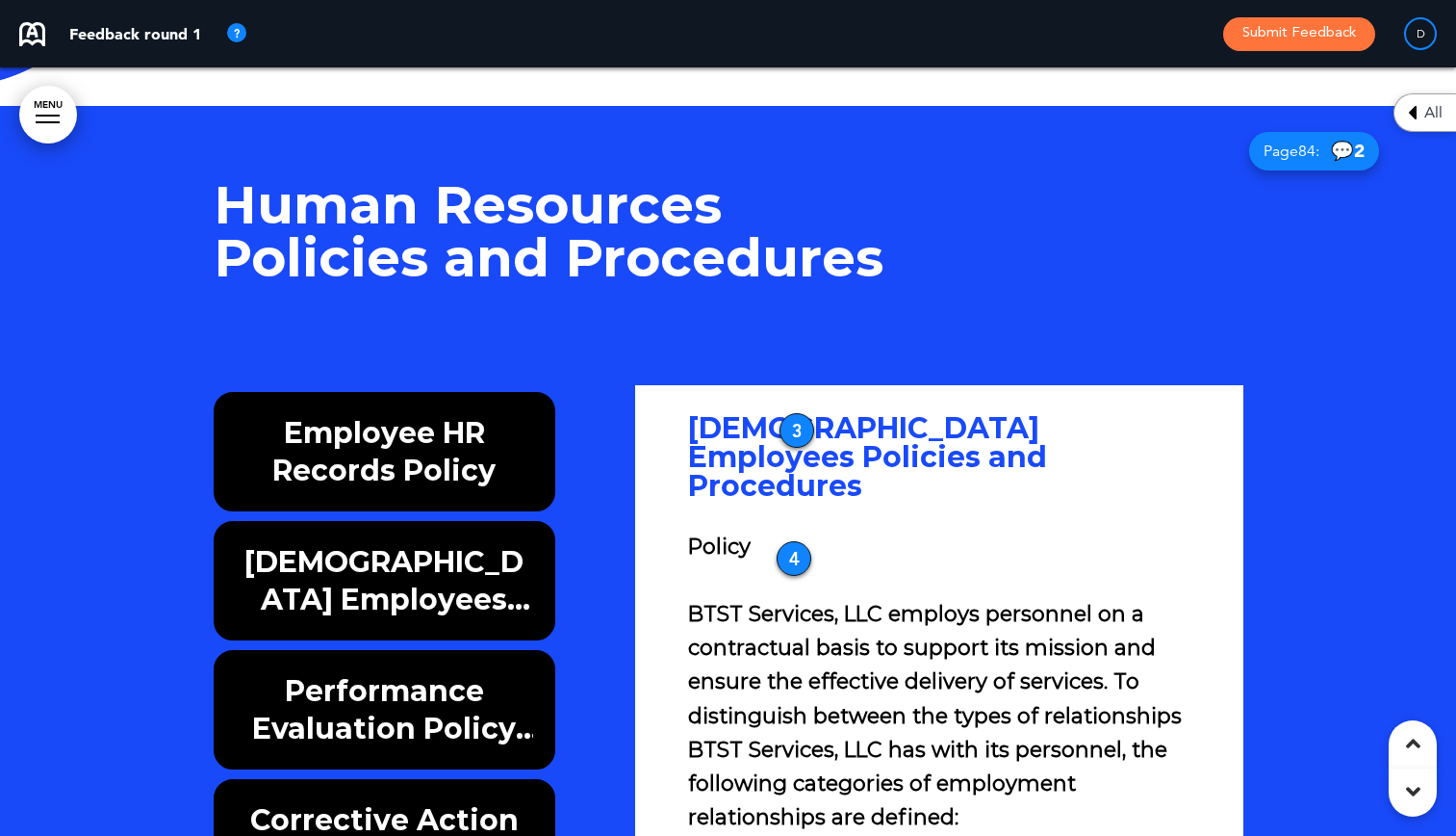
scroll to position [1155, 0]
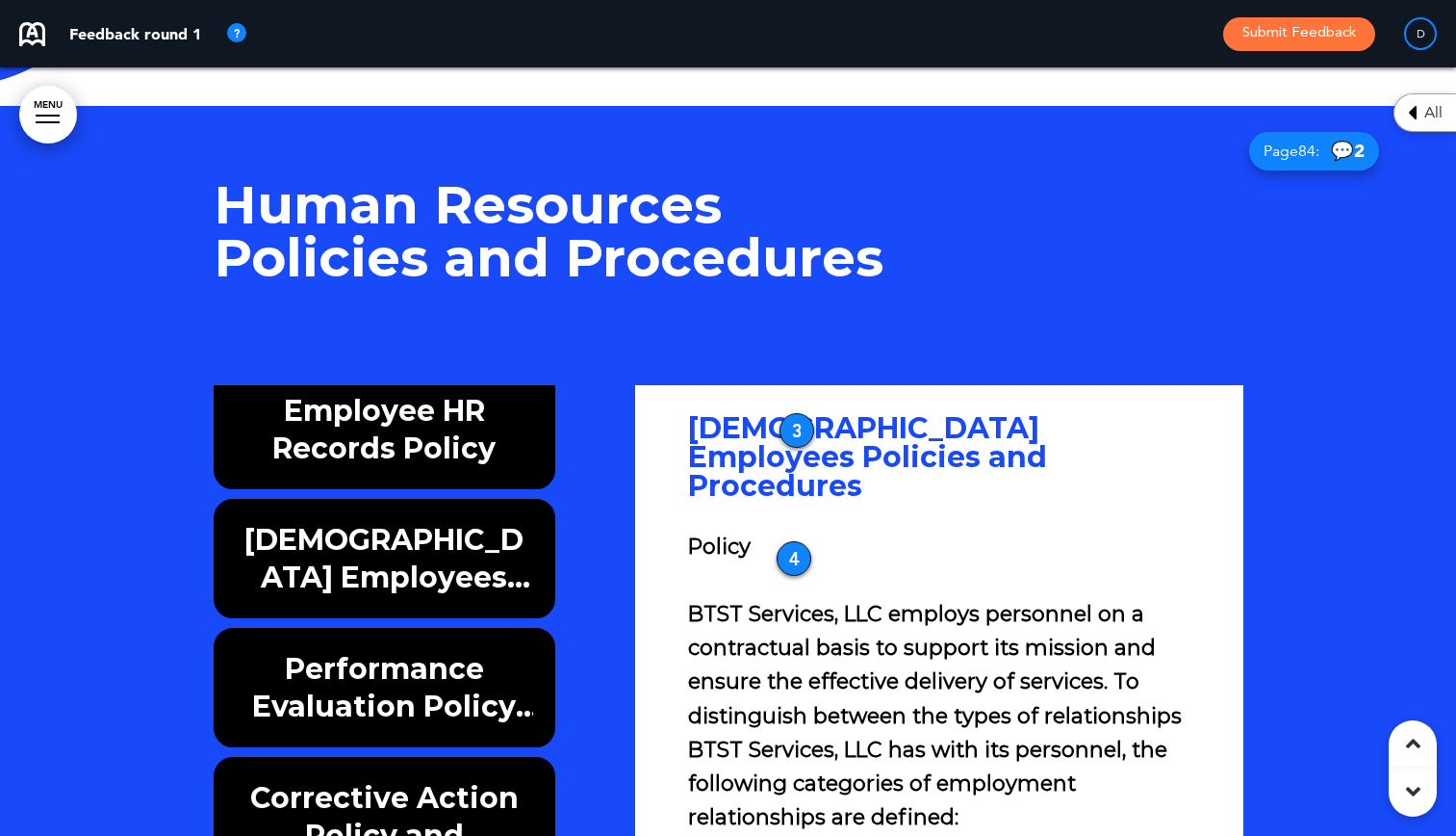
click at [435, 649] on h6 "Performance Evaluation Policy and Procedures" at bounding box center [384, 686] width 298 height 75
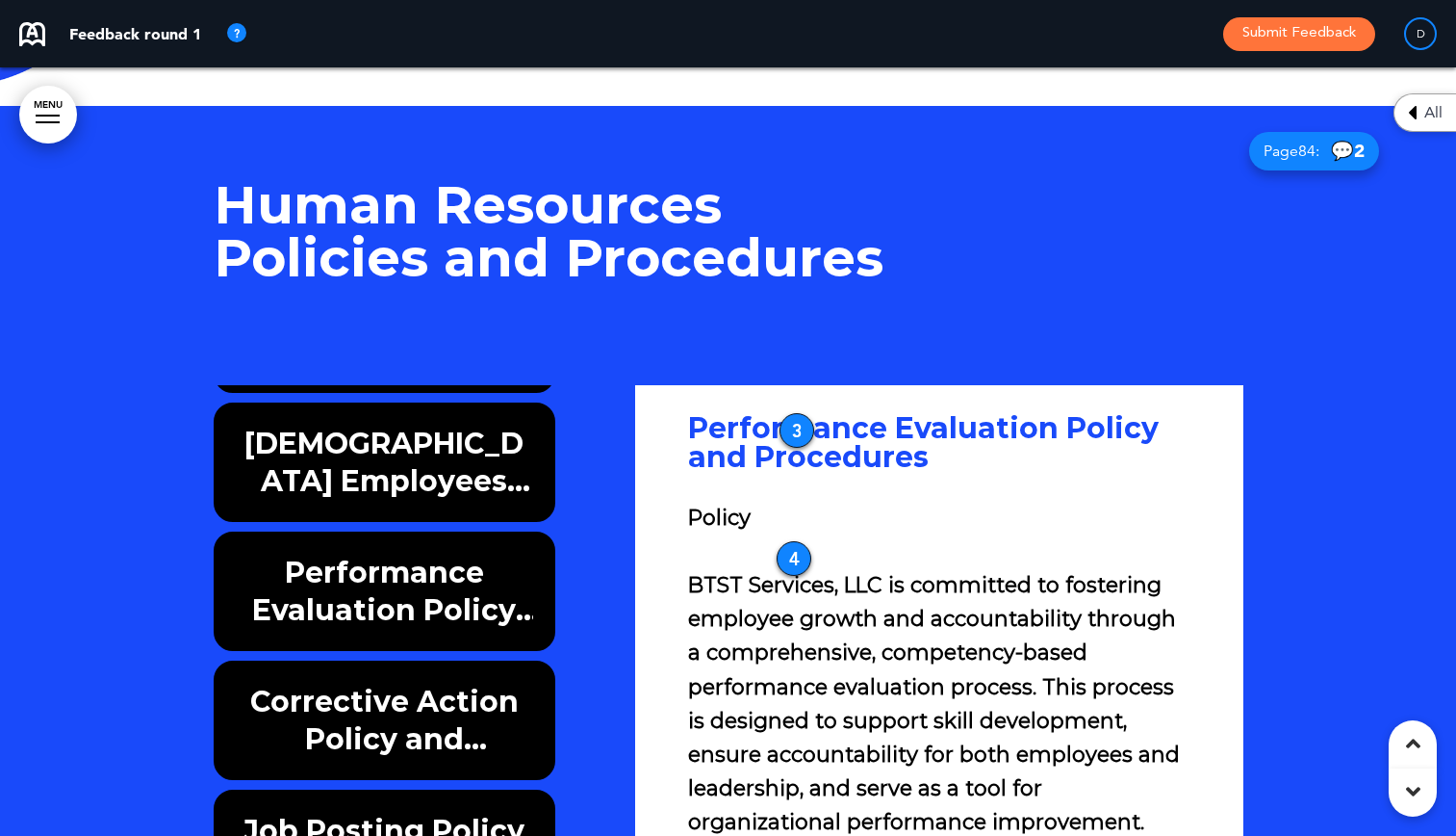
scroll to position [1348, 0]
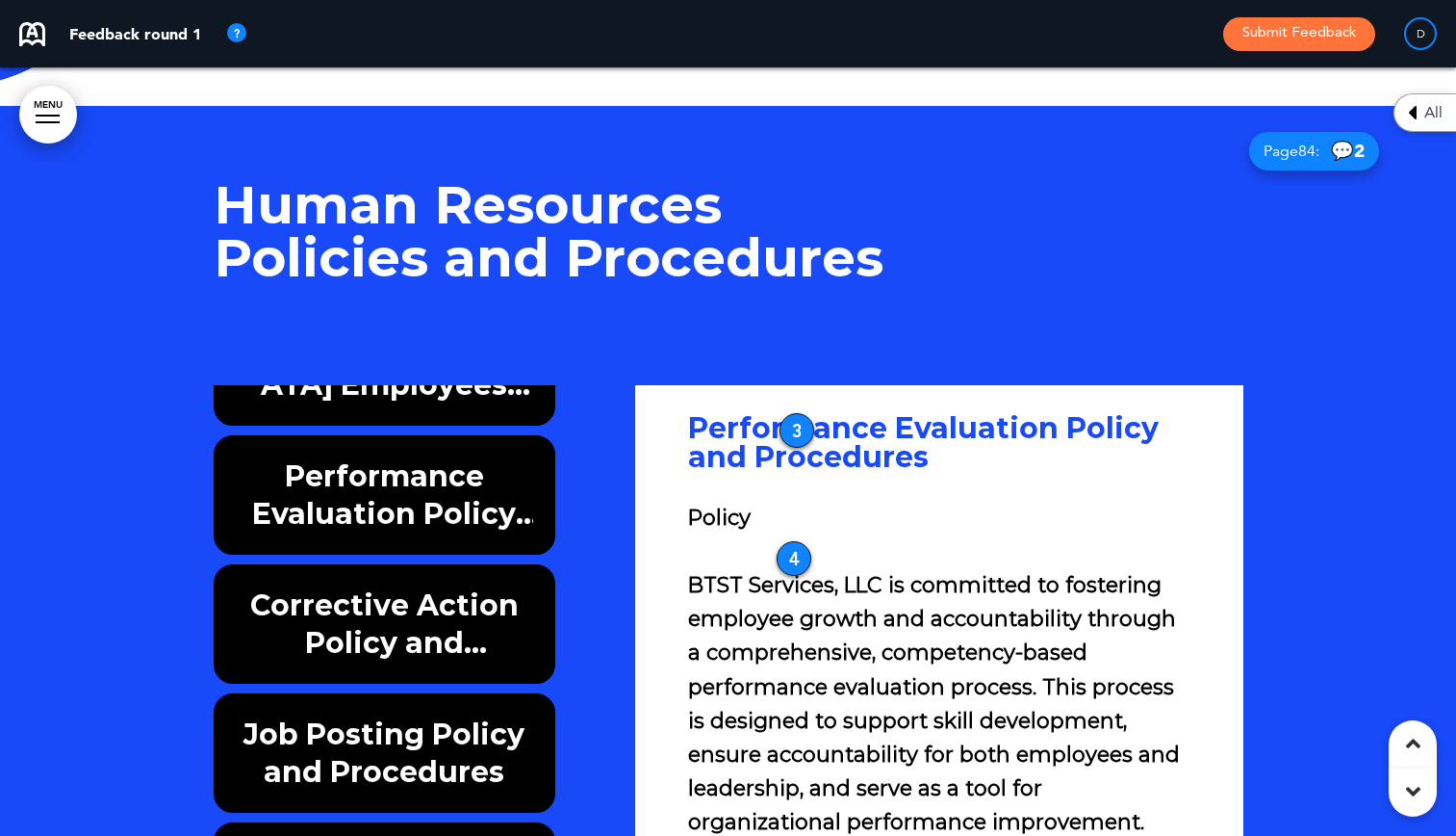
click at [416, 587] on h6 "Corrective Action Policy and Procedures" at bounding box center [384, 624] width 298 height 75
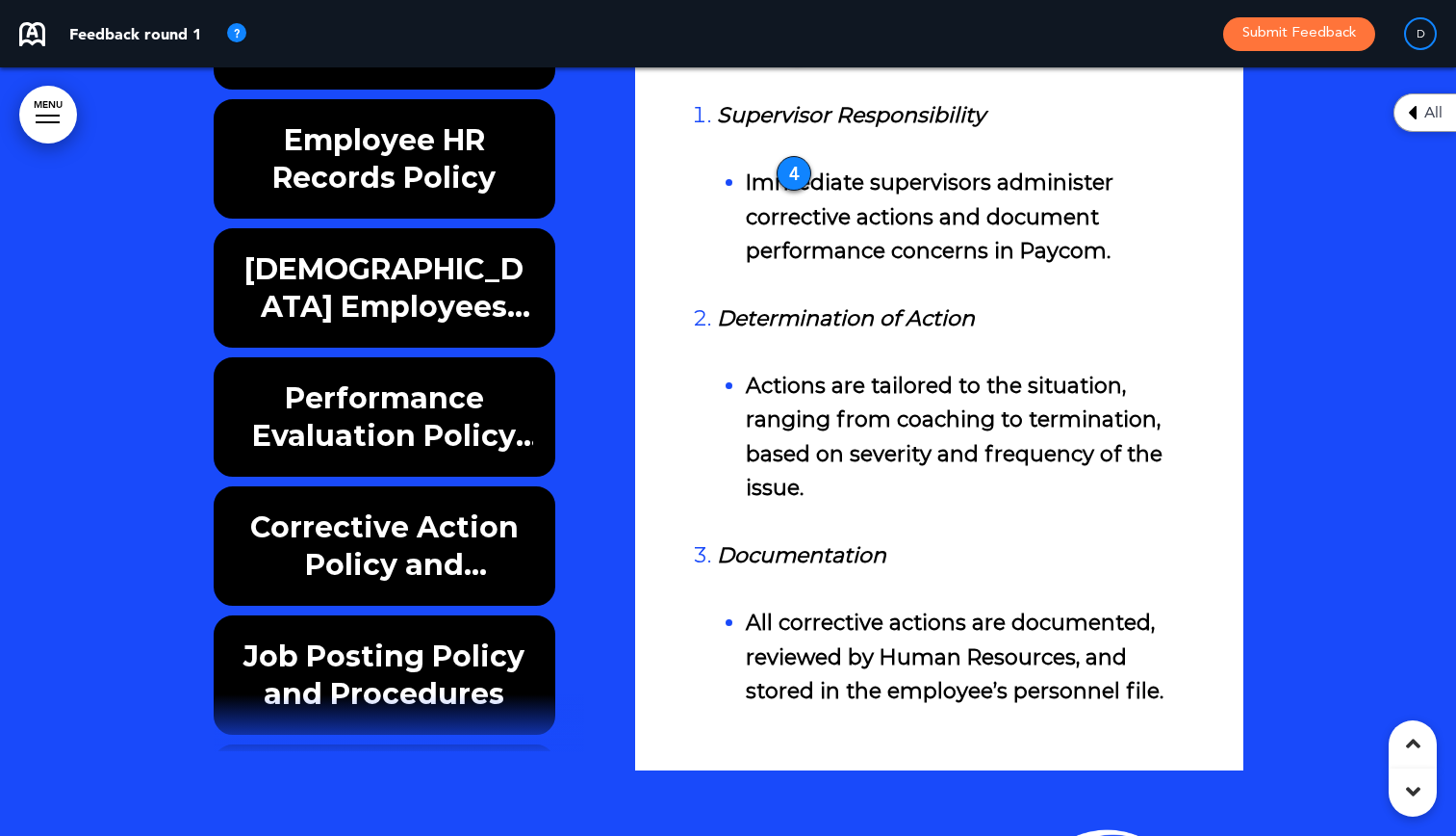
scroll to position [1155, 0]
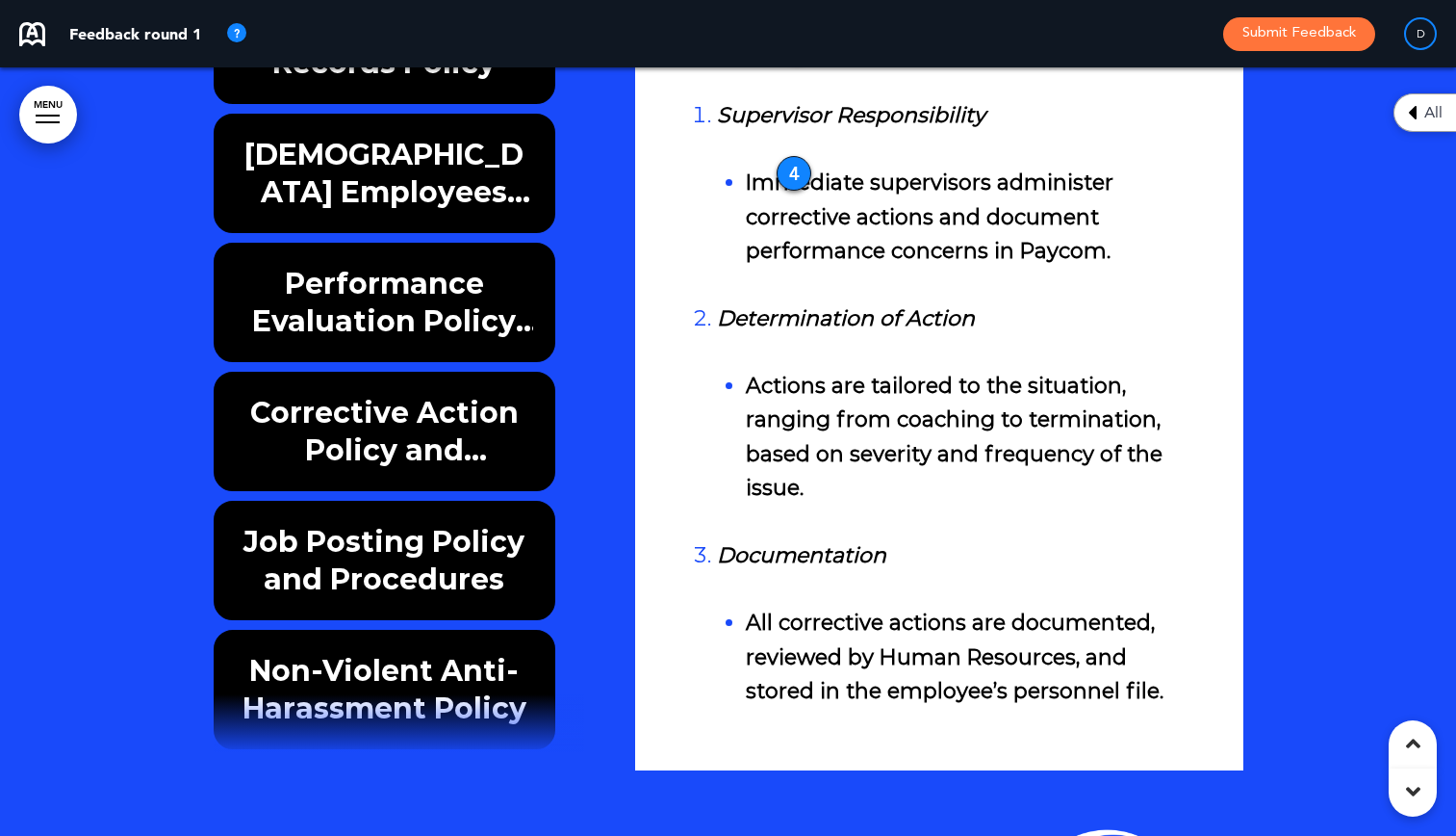
click at [442, 523] on h6 "Job Posting Policy and Procedures" at bounding box center [384, 560] width 298 height 75
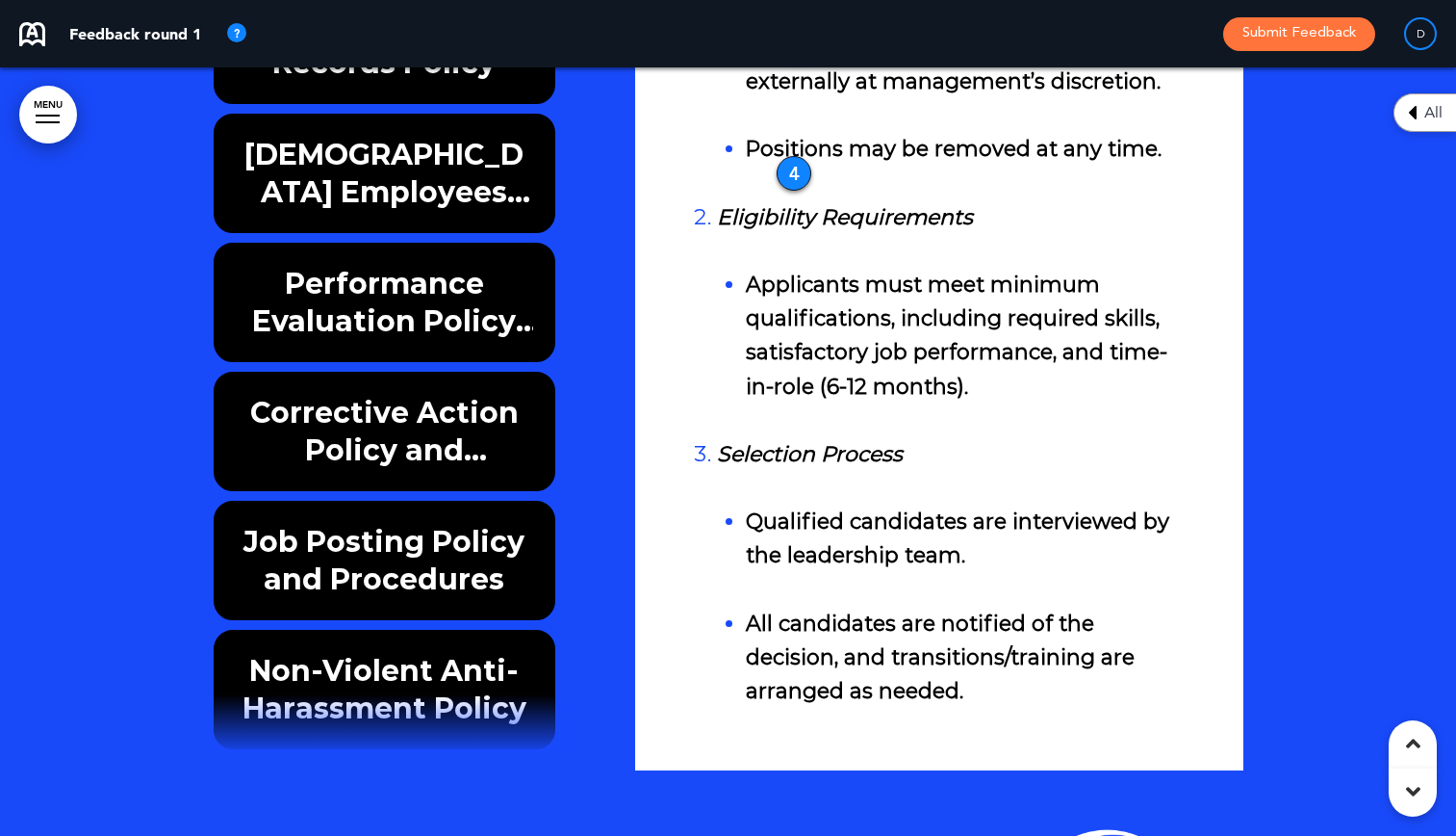
scroll to position [1252, 0]
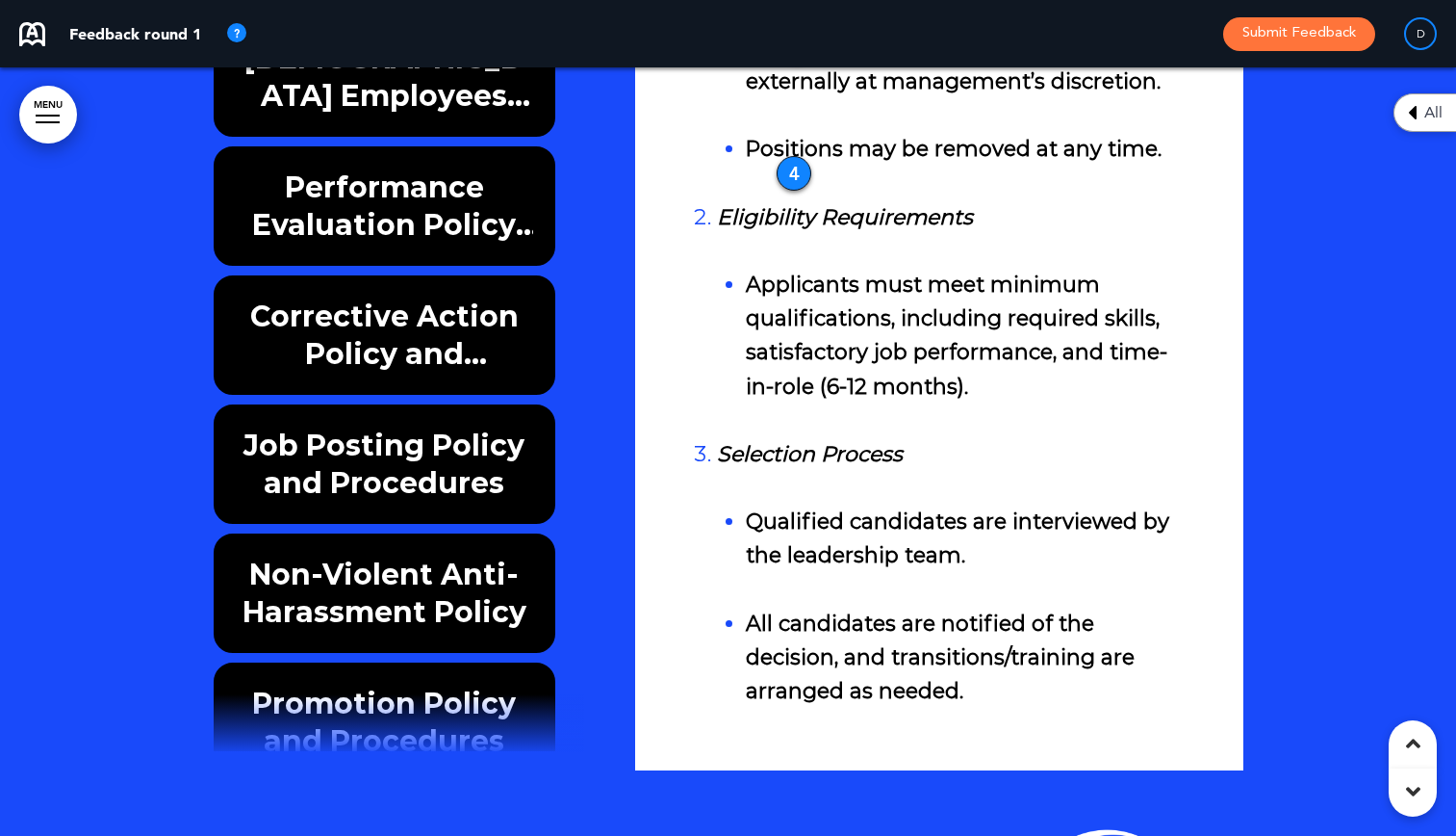
click at [376, 556] on h6 "Non-Violent Anti-Harassment Policy" at bounding box center [384, 593] width 298 height 75
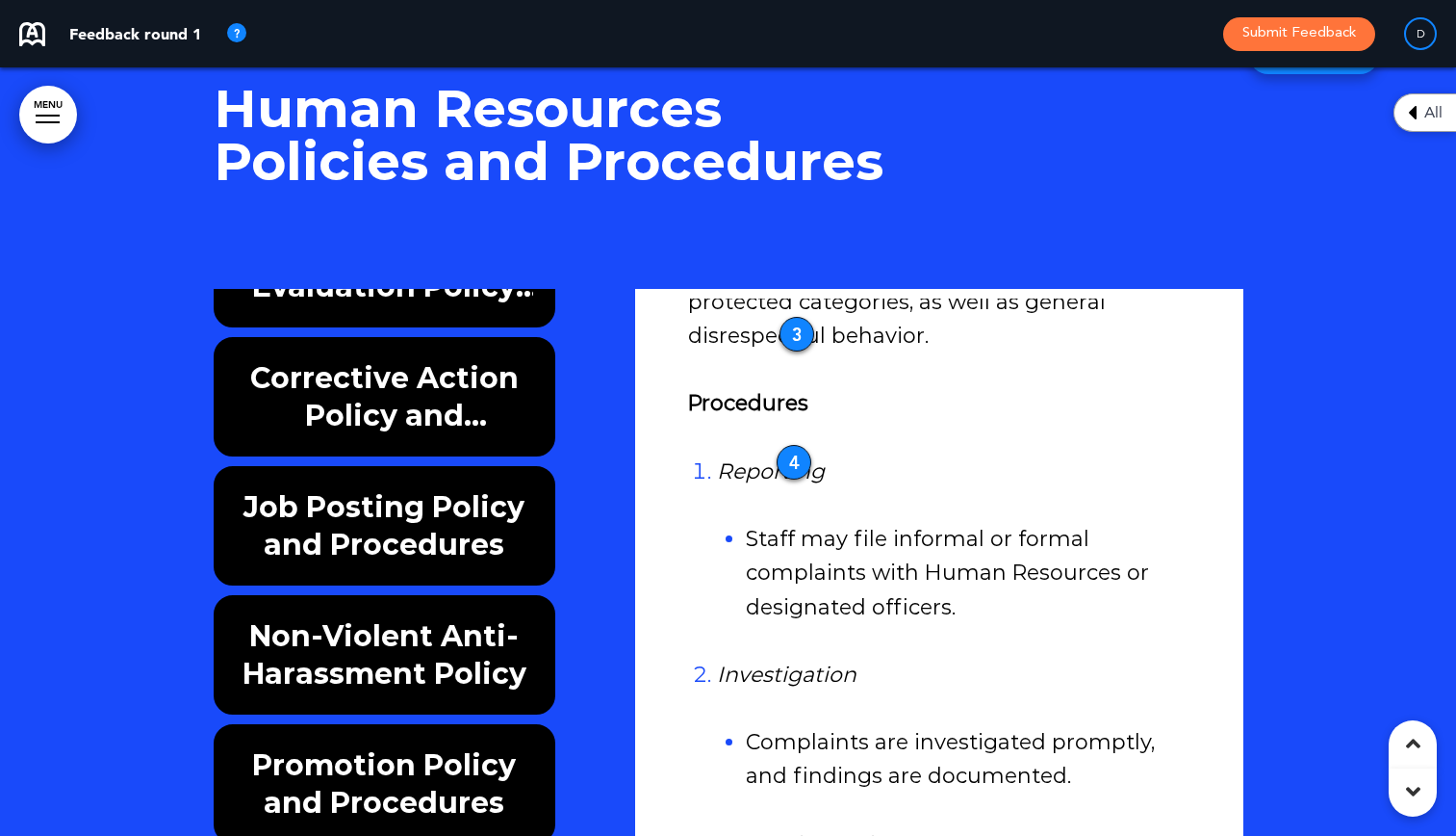
scroll to position [1540, 0]
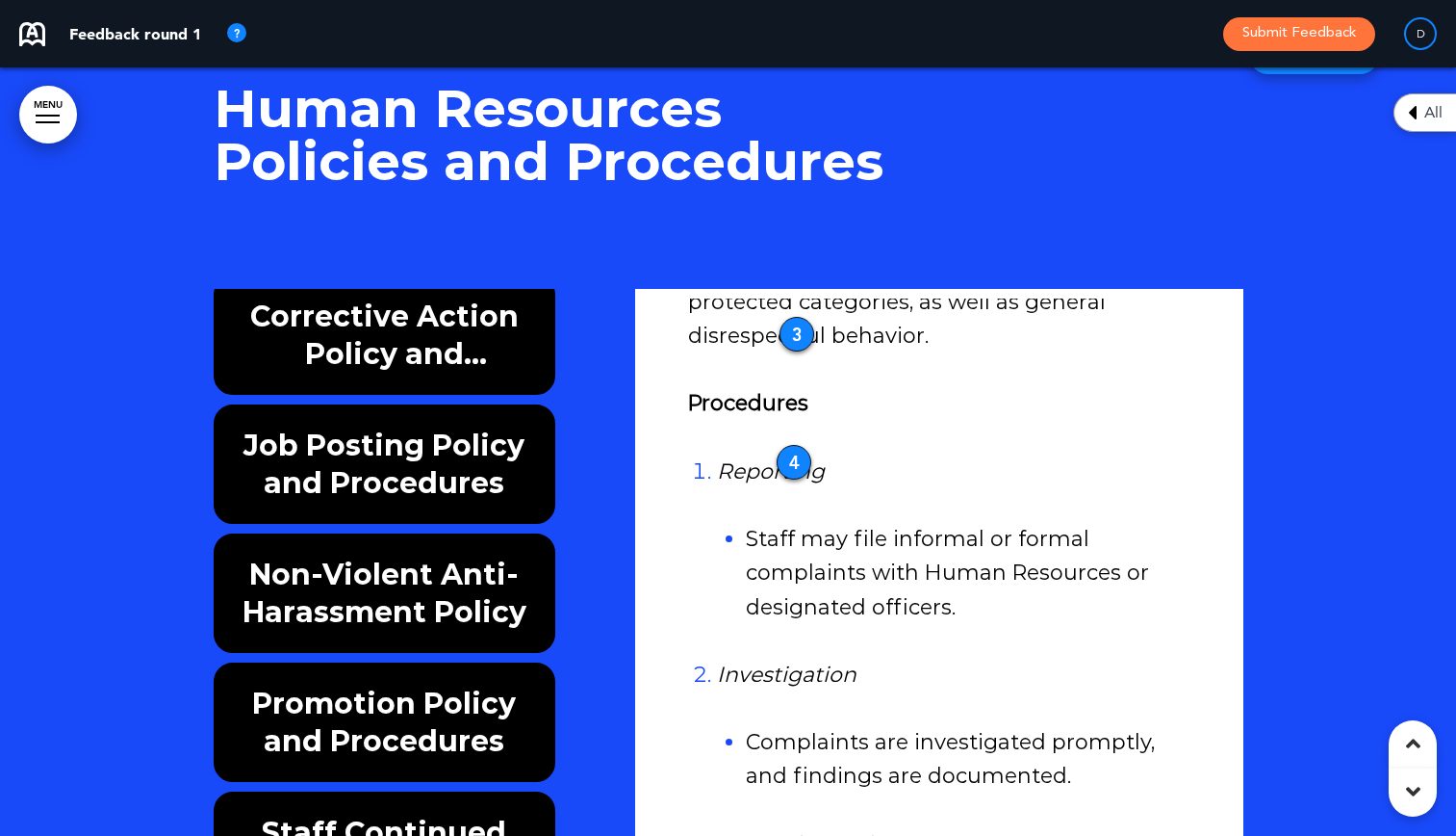
click at [372, 684] on h6 "Promotion Policy and Procedures" at bounding box center [384, 721] width 298 height 75
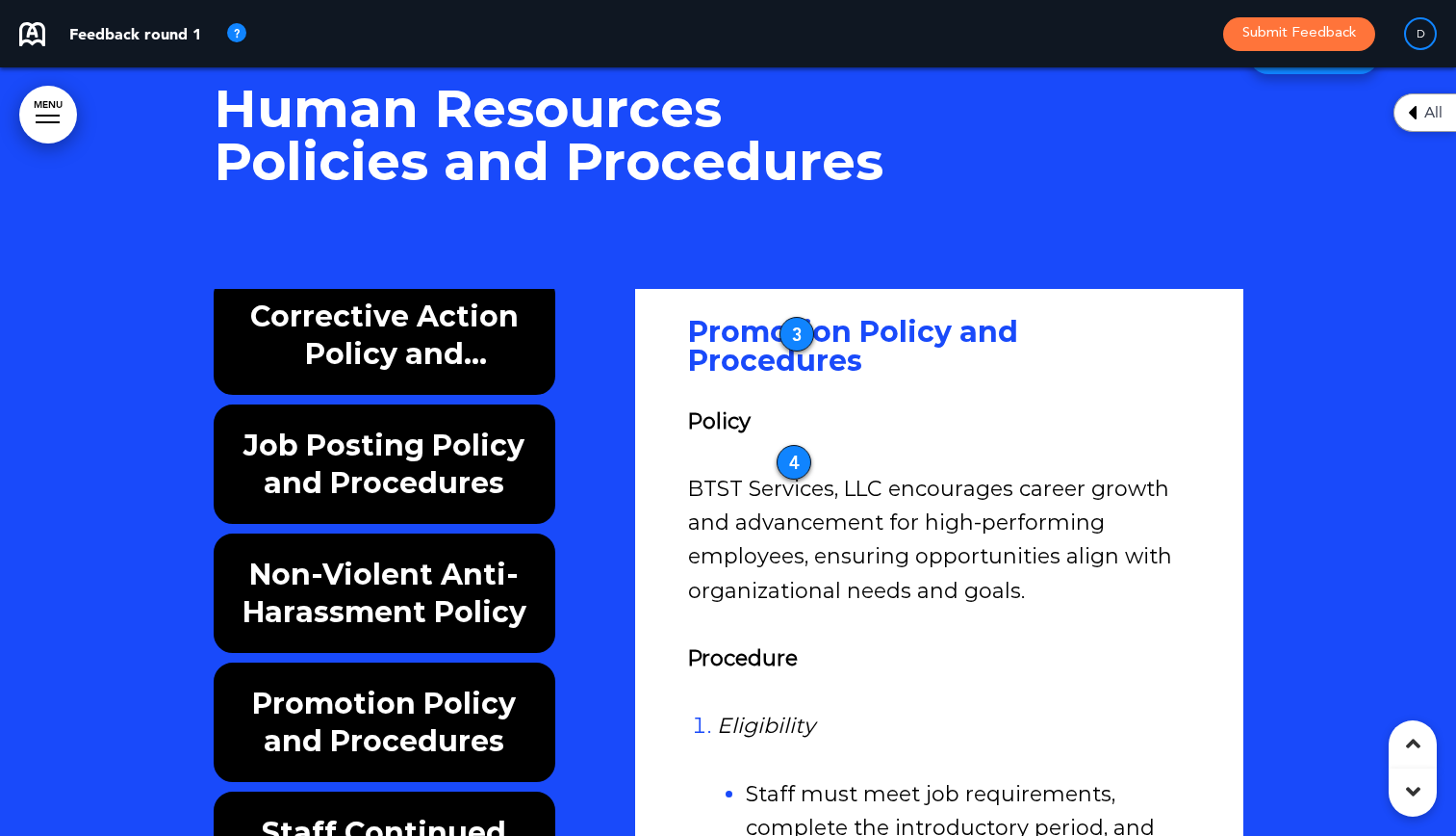
click at [388, 813] on h6 "Staff Continued Education, Meetings & Supervision Policy" at bounding box center [384, 850] width 298 height 75
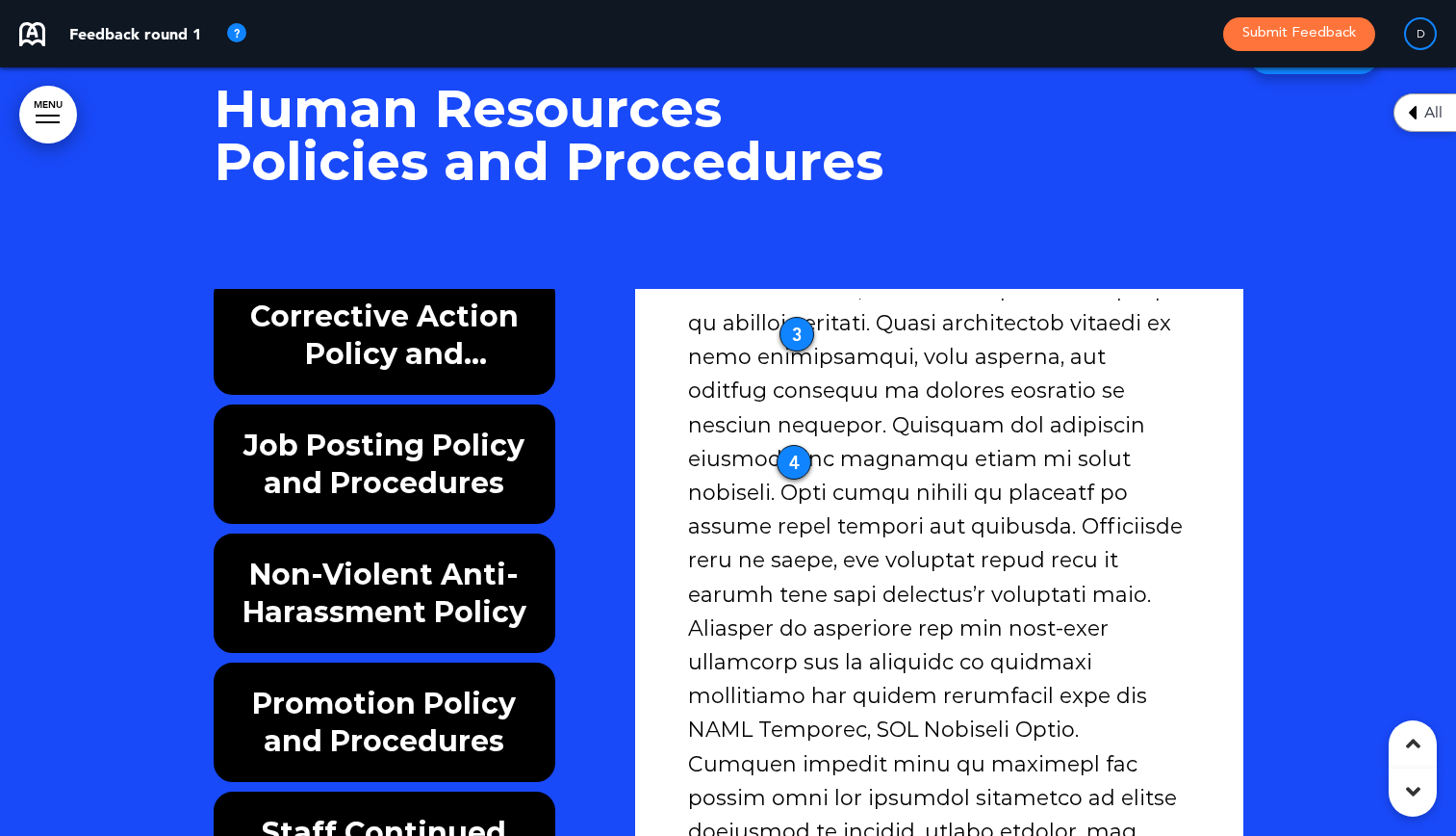
scroll to position [482, 0]
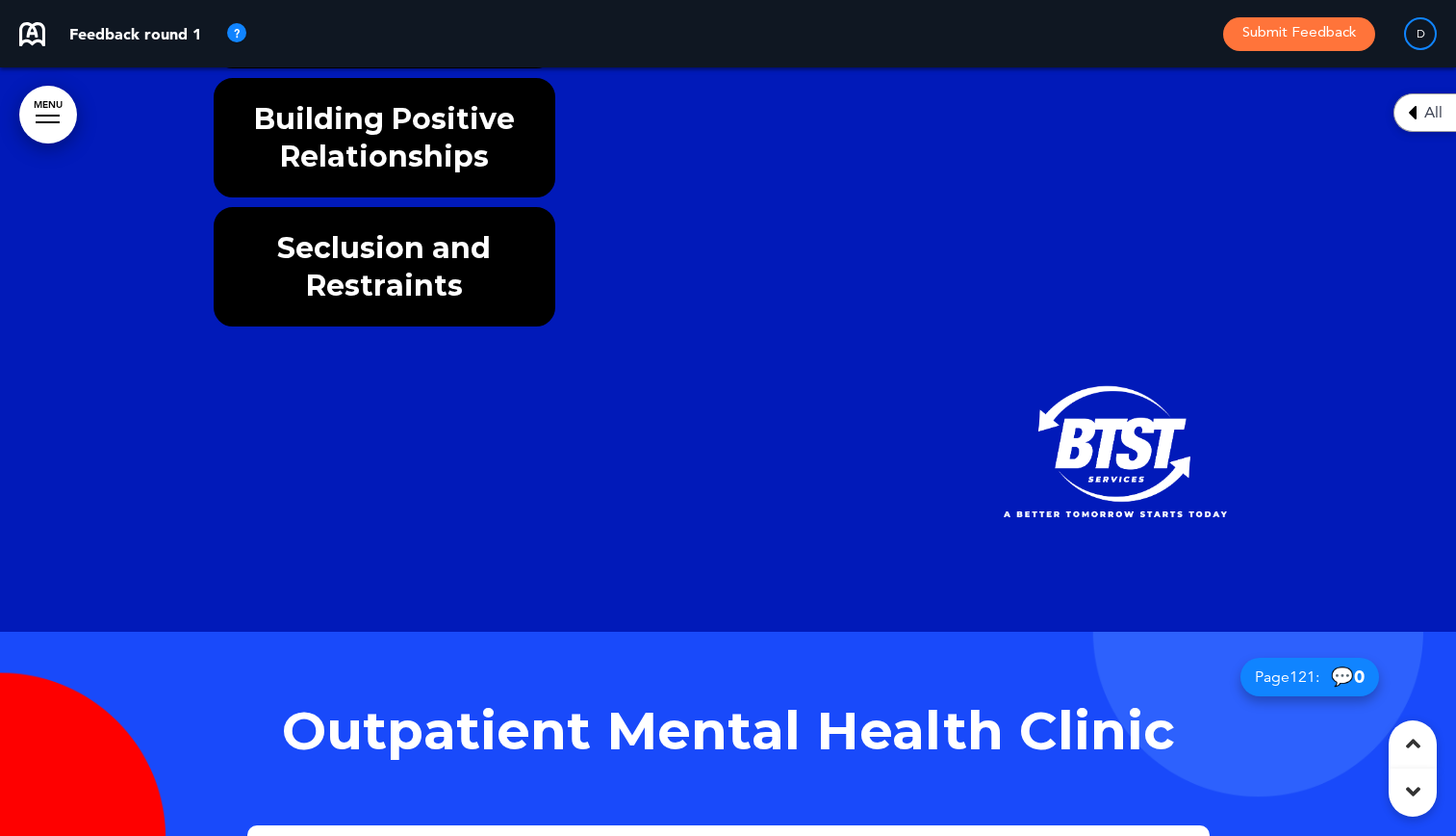
scroll to position [145157, 0]
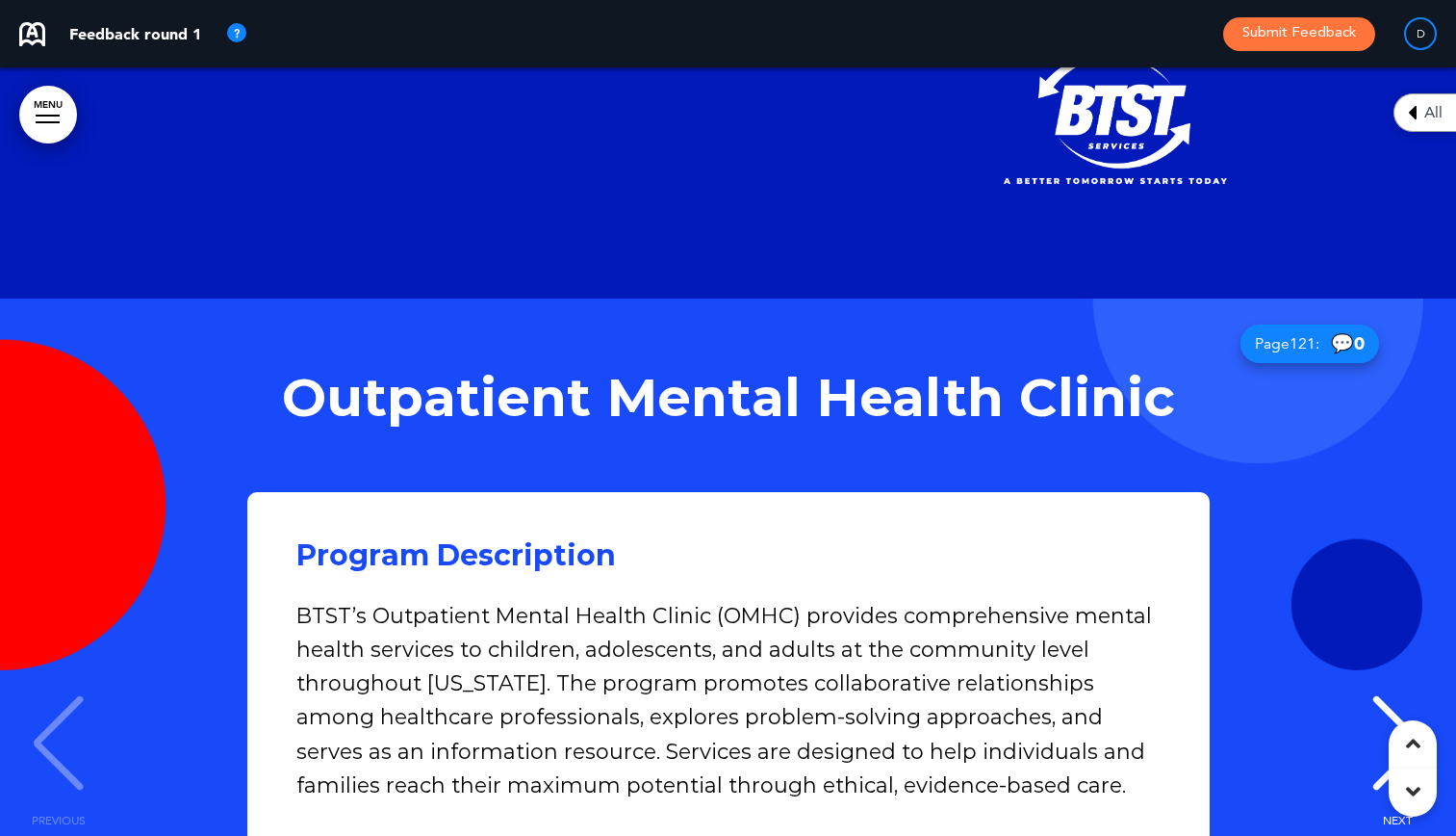
click at [1379, 712] on div "NEXT" at bounding box center [1397, 760] width 59 height 97
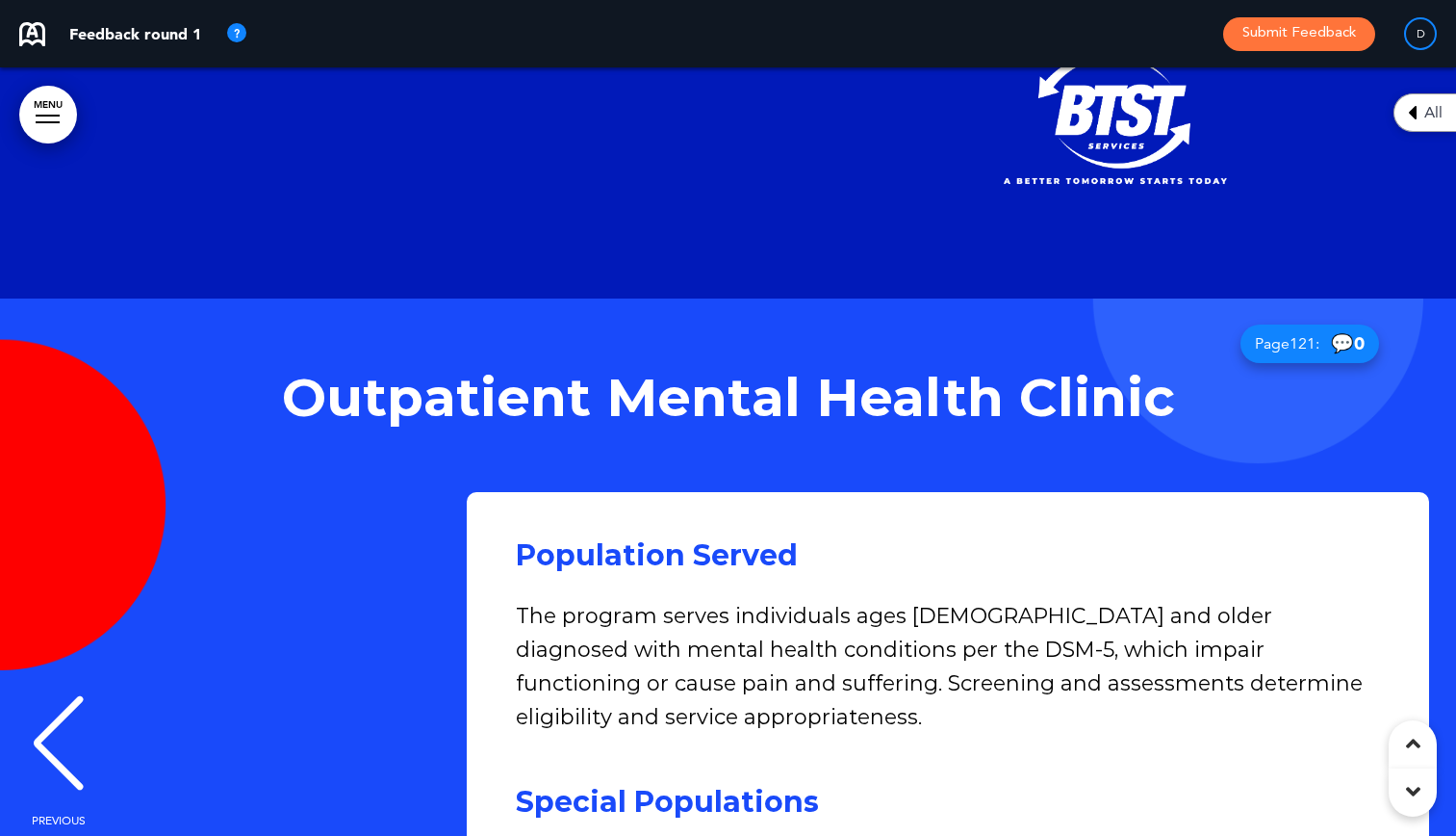
scroll to position [0, 1427]
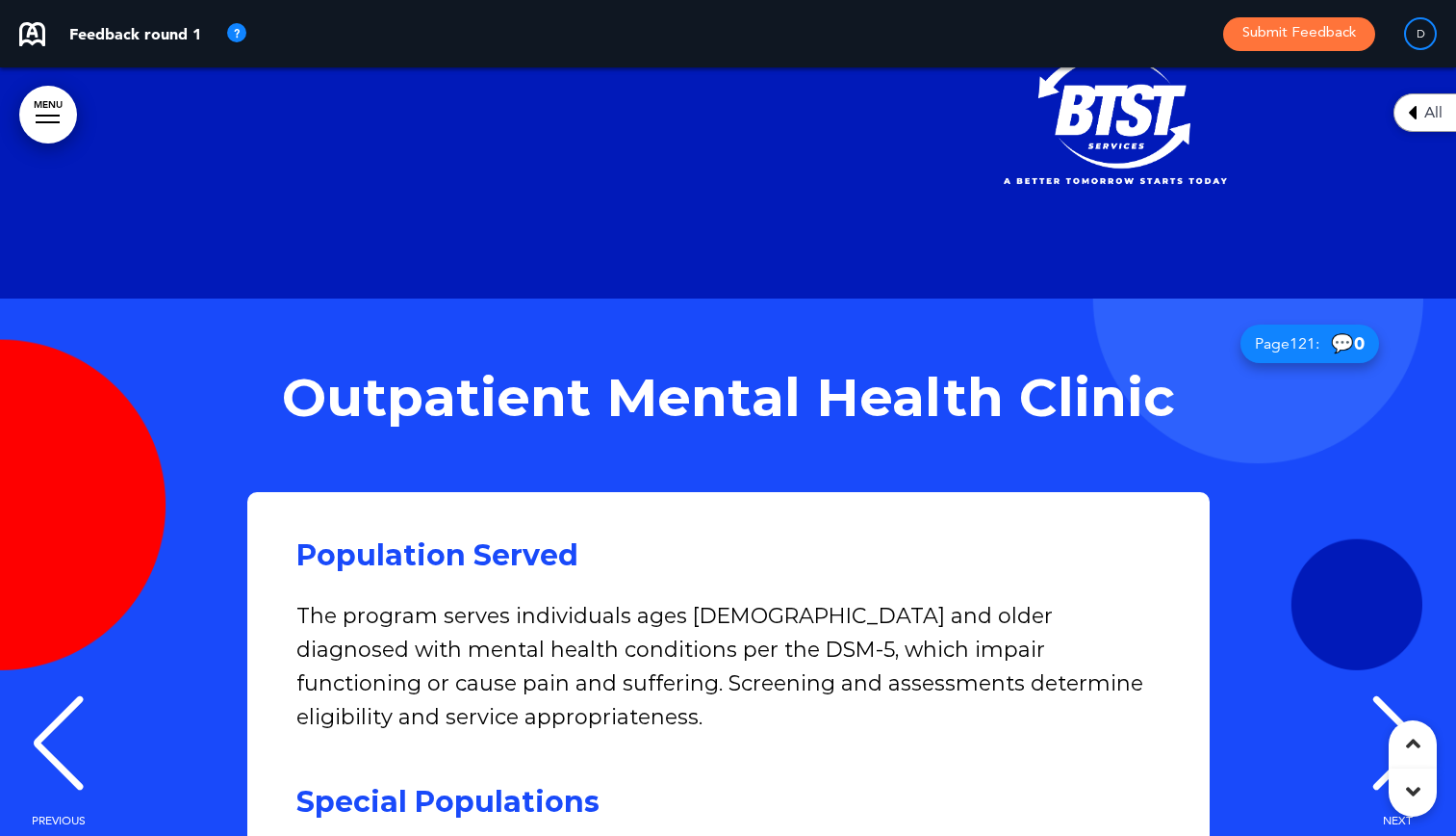
click at [1379, 712] on div "NEXT" at bounding box center [1397, 760] width 59 height 97
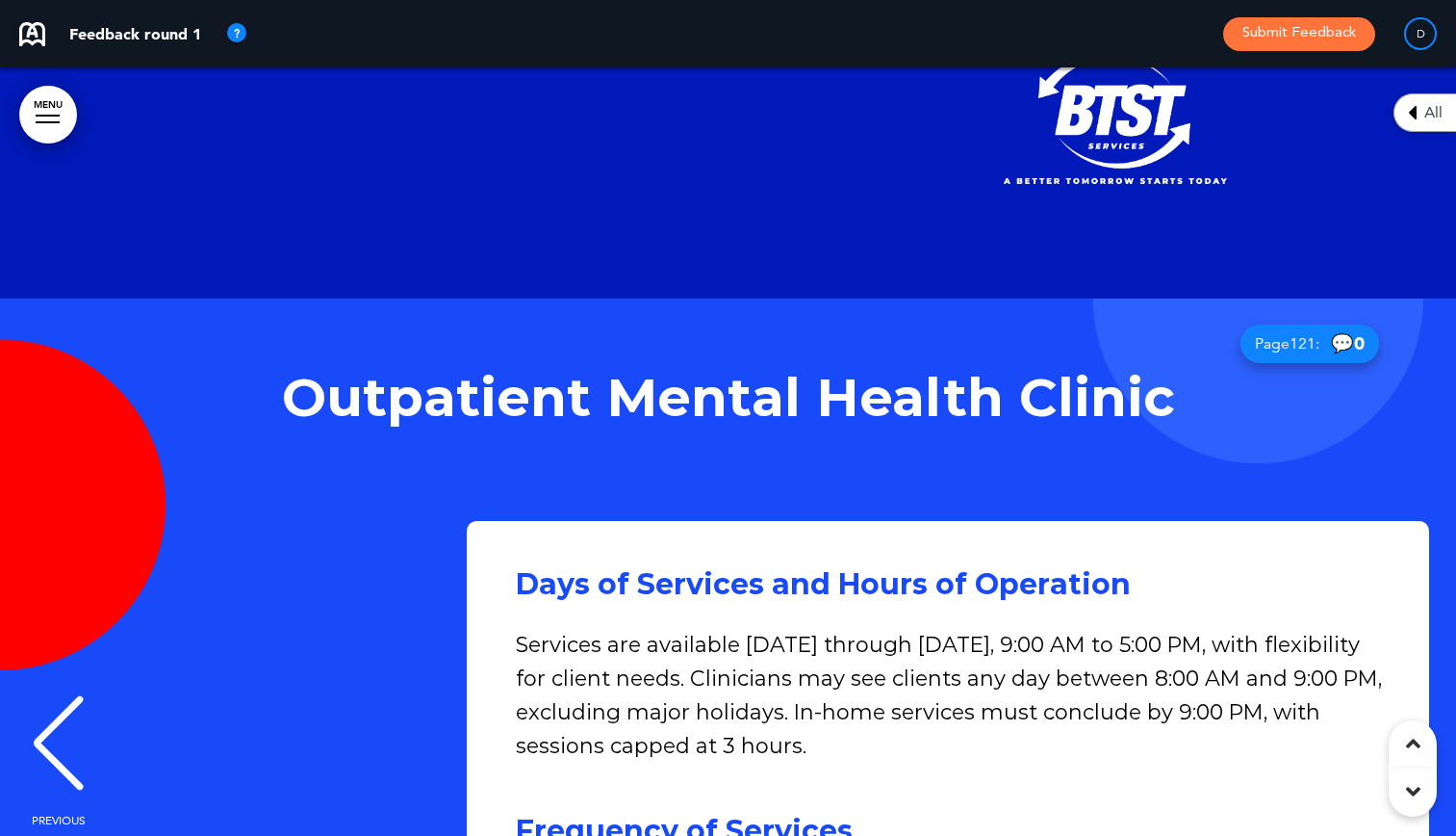
scroll to position [0, 2854]
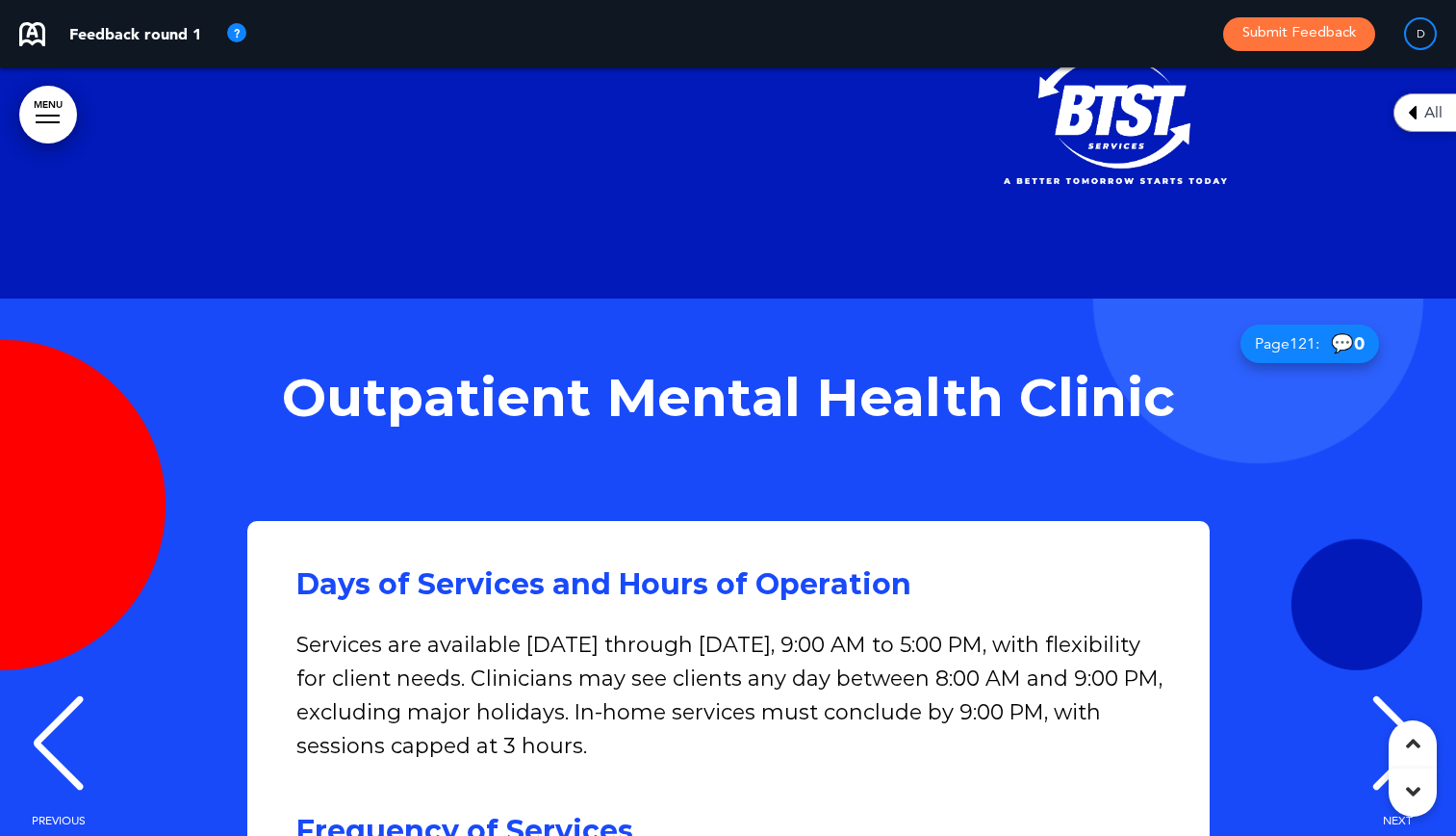
click at [1379, 712] on div "NEXT" at bounding box center [1397, 760] width 59 height 97
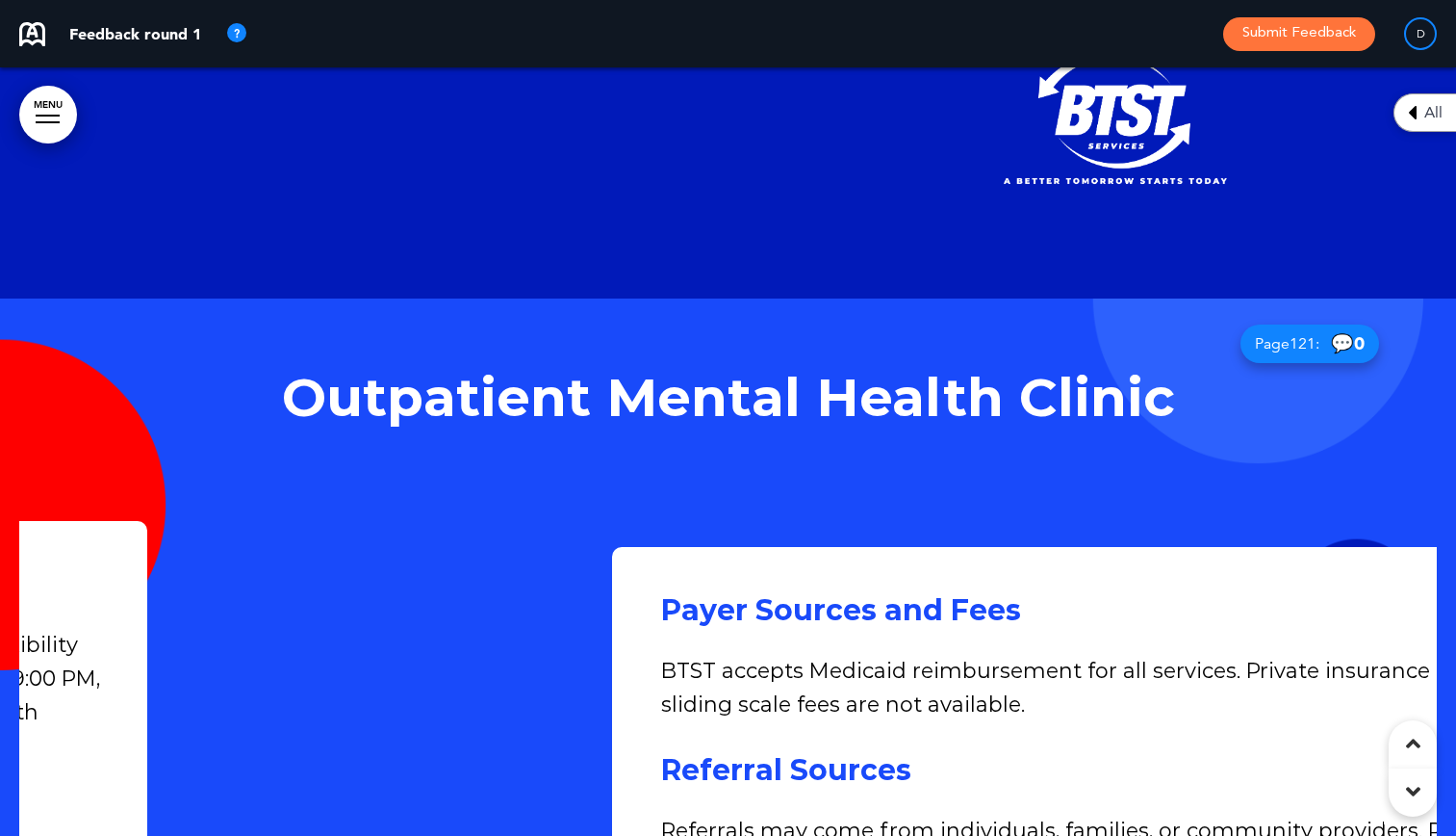
scroll to position [0, 4281]
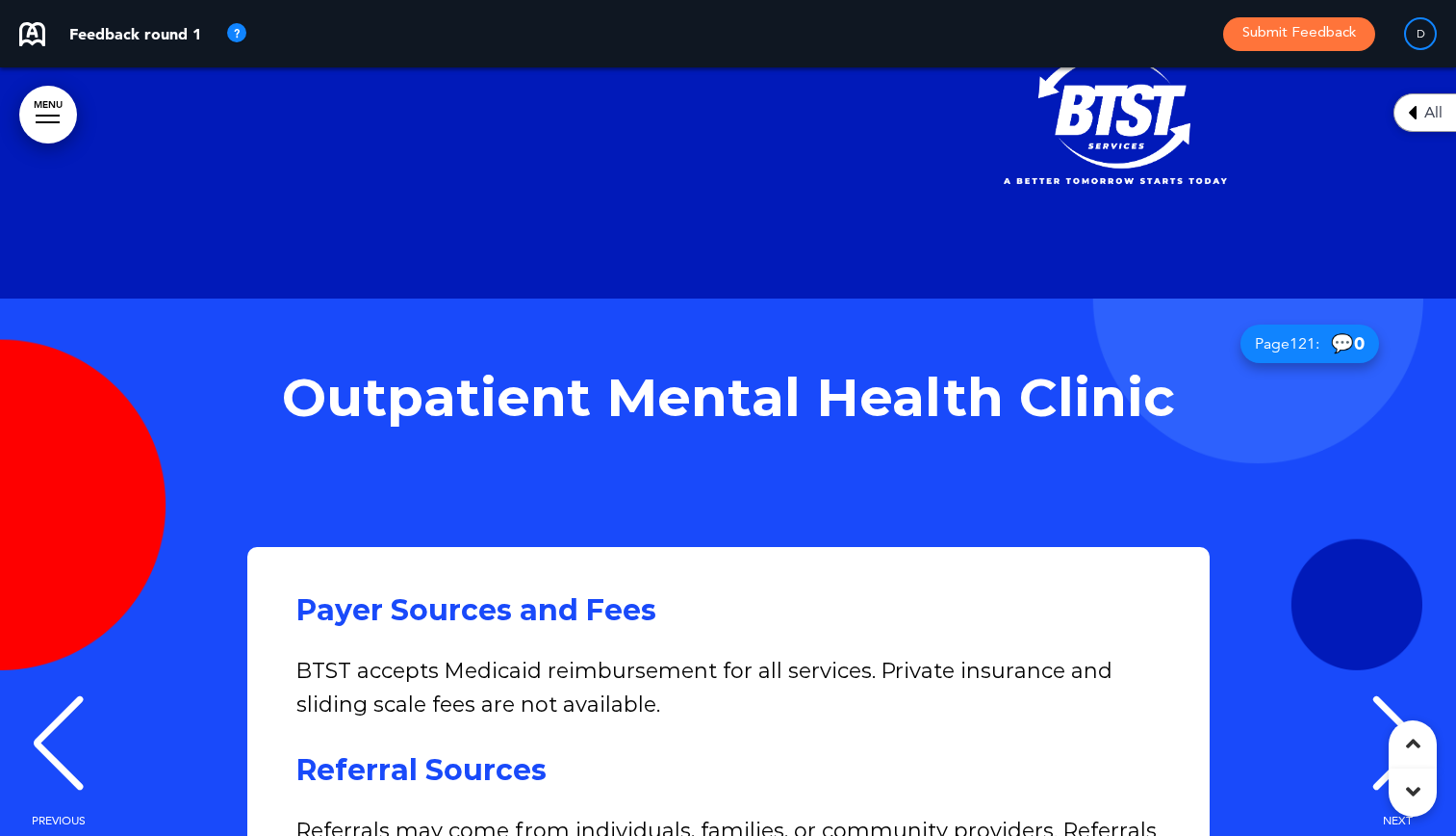
click at [55, 712] on div "PREVIOUS" at bounding box center [58, 760] width 59 height 97
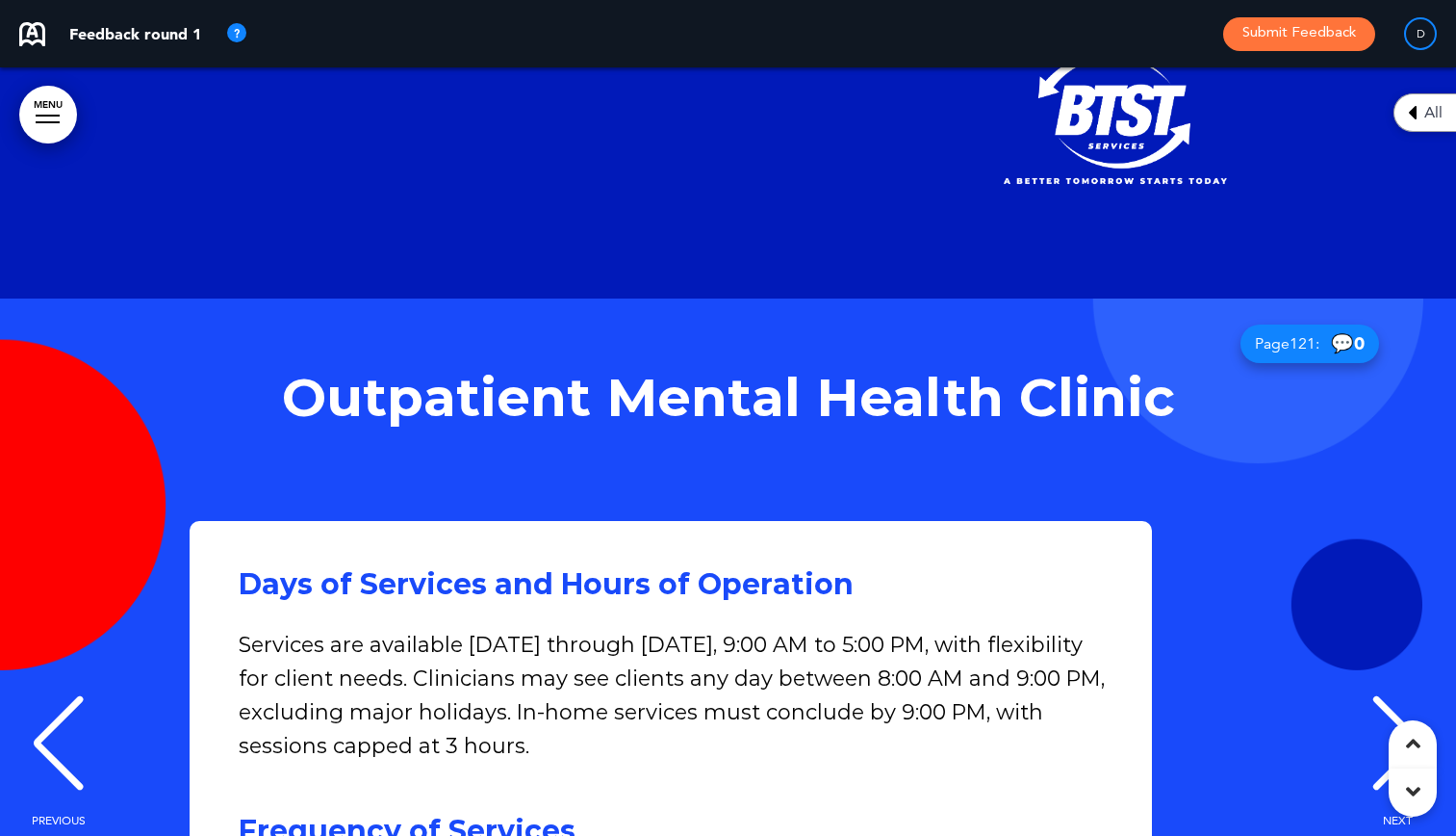
scroll to position [0, 2854]
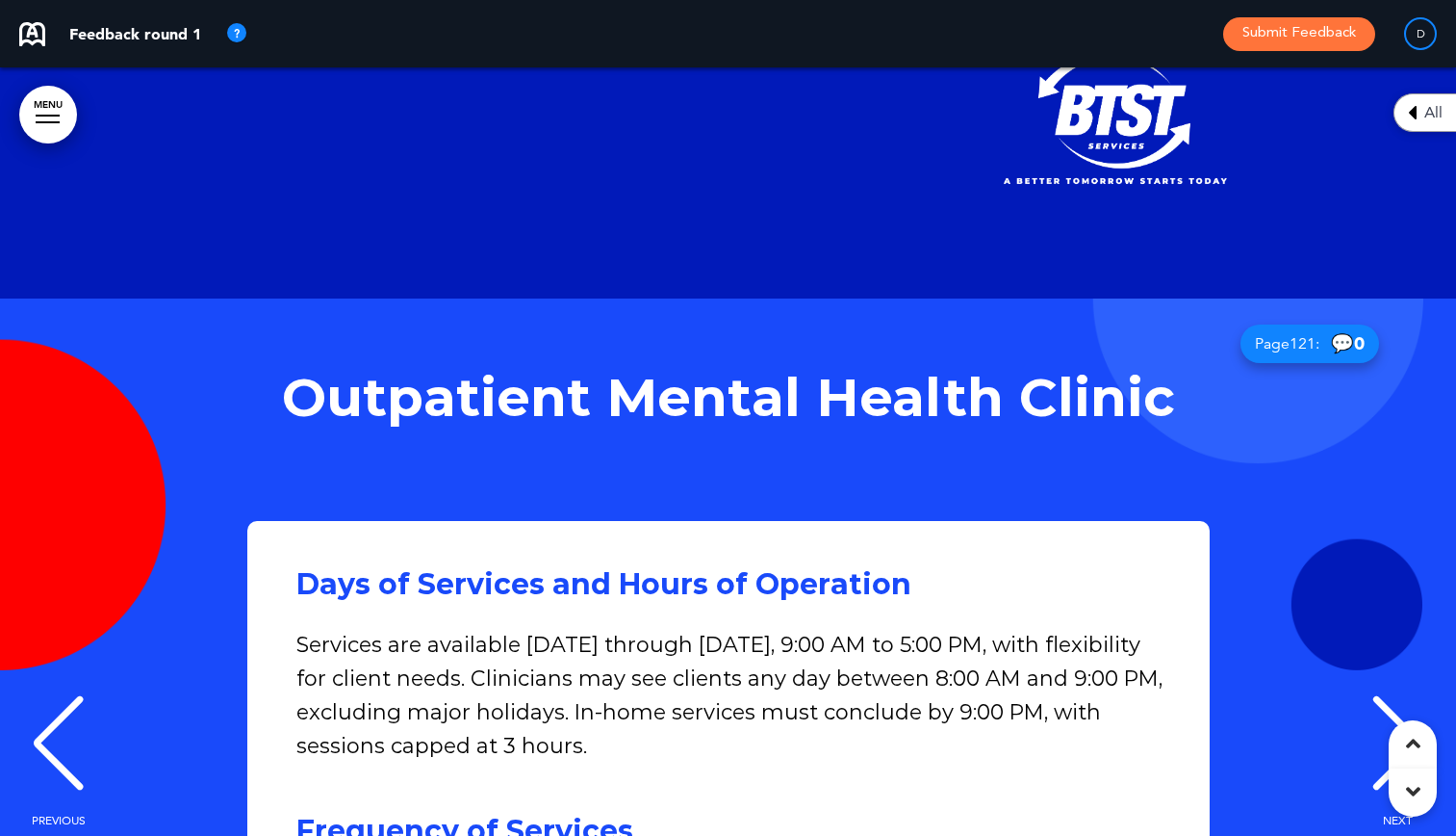
click at [1368, 712] on div "NEXT" at bounding box center [1397, 760] width 59 height 97
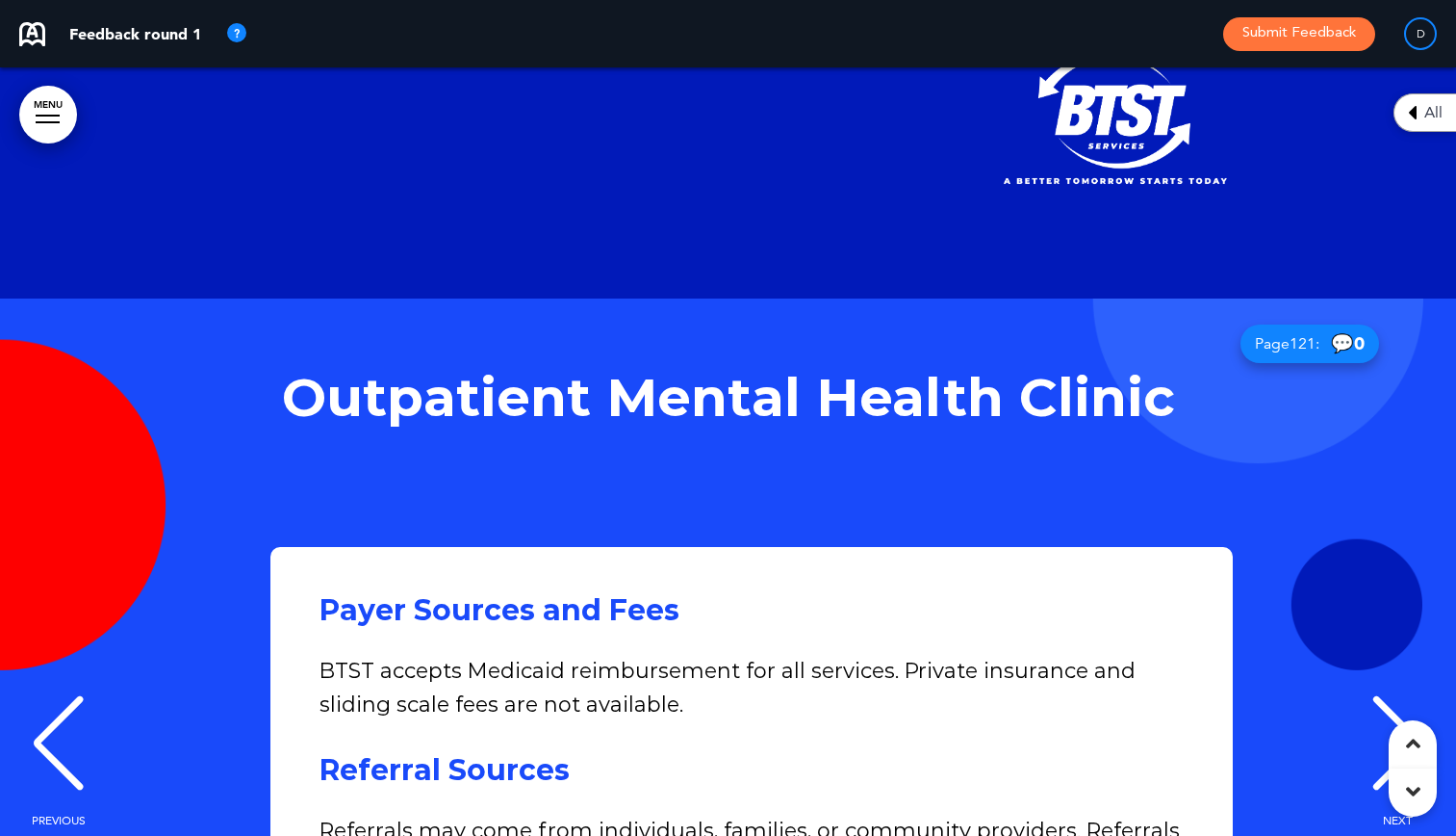
scroll to position [0, 4281]
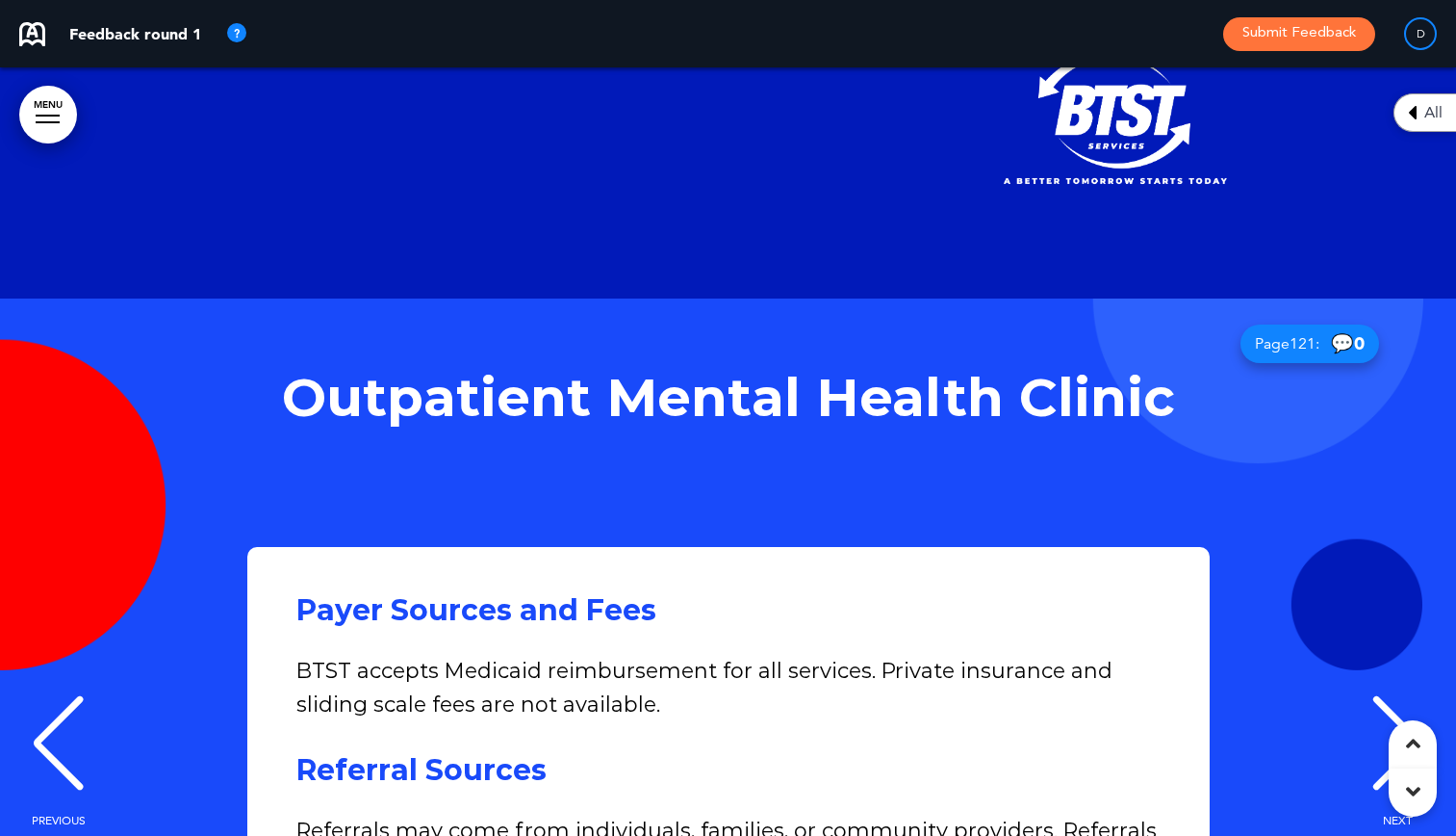
click at [26, 547] on div "Payer Sources and Fees BTST accepts Medicaid reimbursement for all services. Pr…" at bounding box center [727, 755] width 1417 height 417
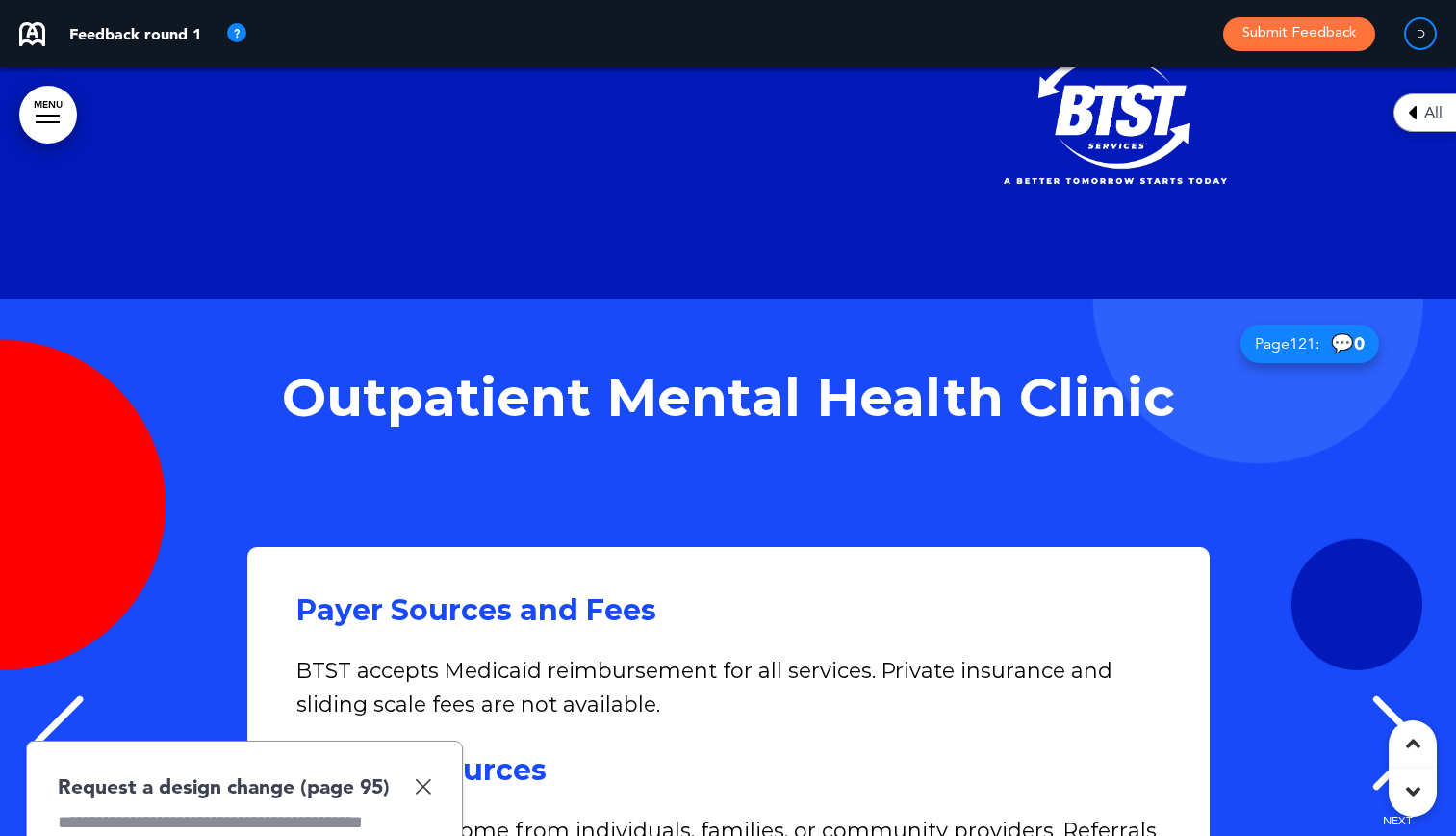
click at [415, 778] on img at bounding box center [423, 786] width 16 height 16
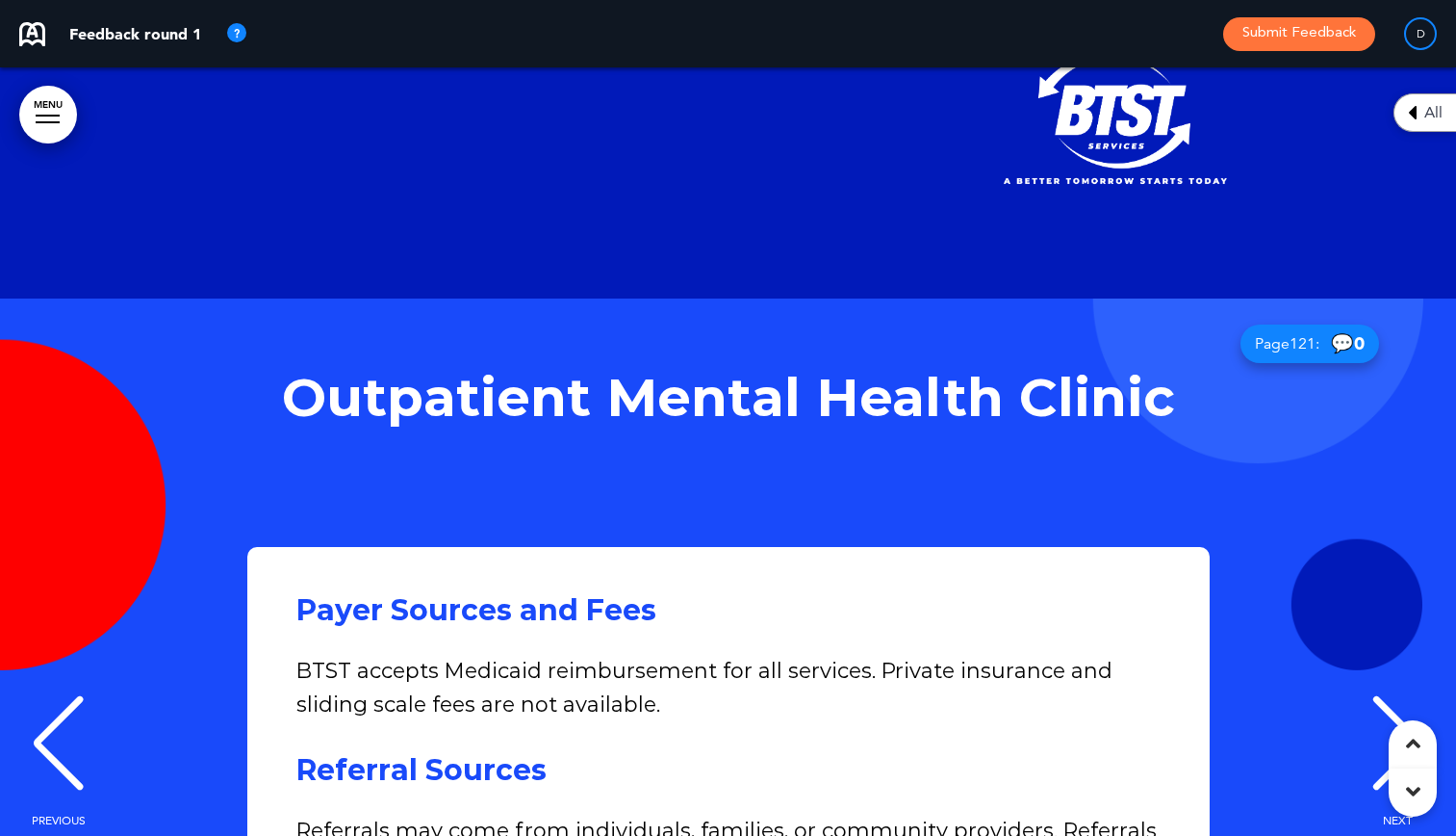
click at [67, 712] on div "PREVIOUS" at bounding box center [58, 760] width 59 height 97
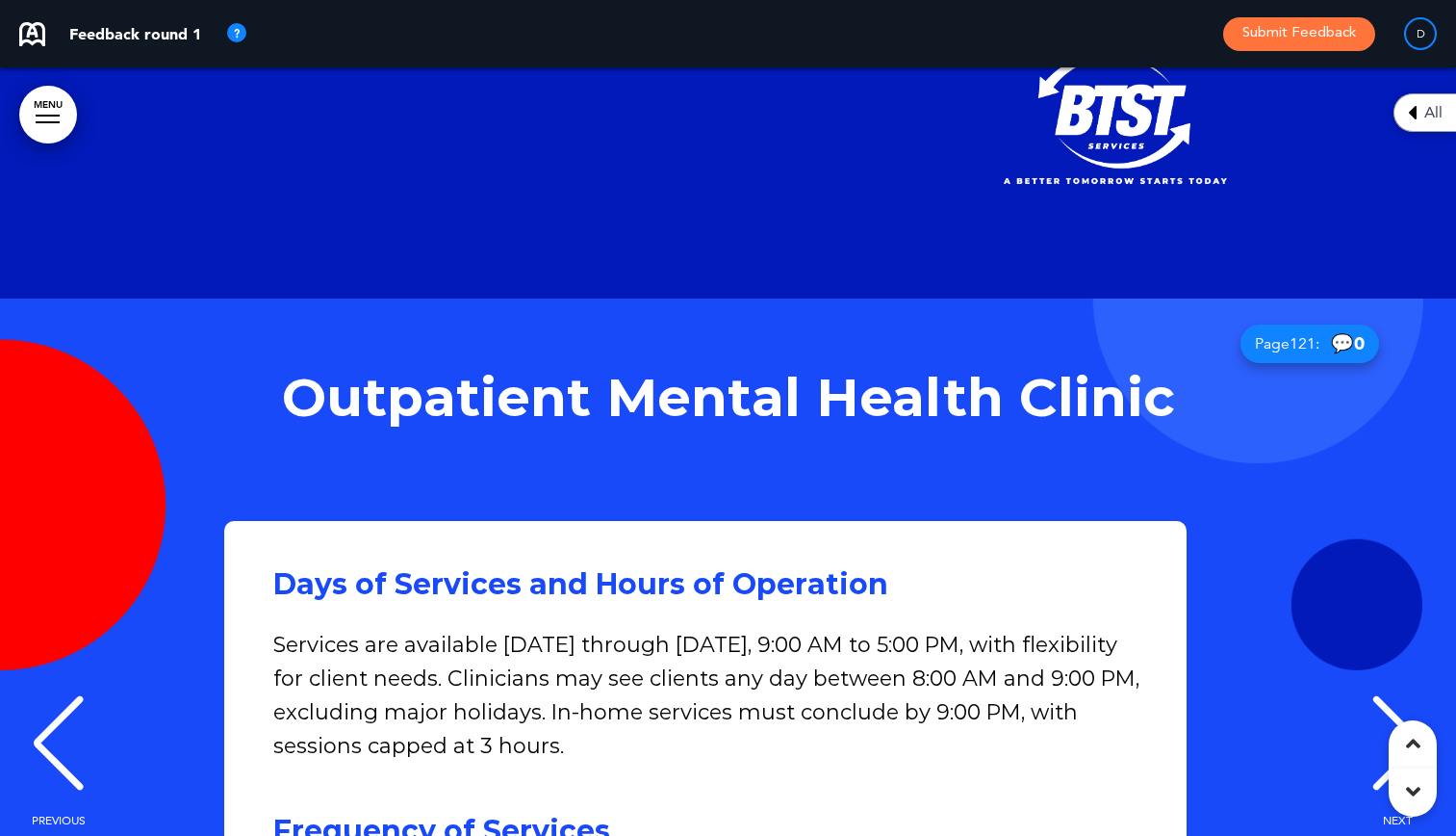
scroll to position [0, 2854]
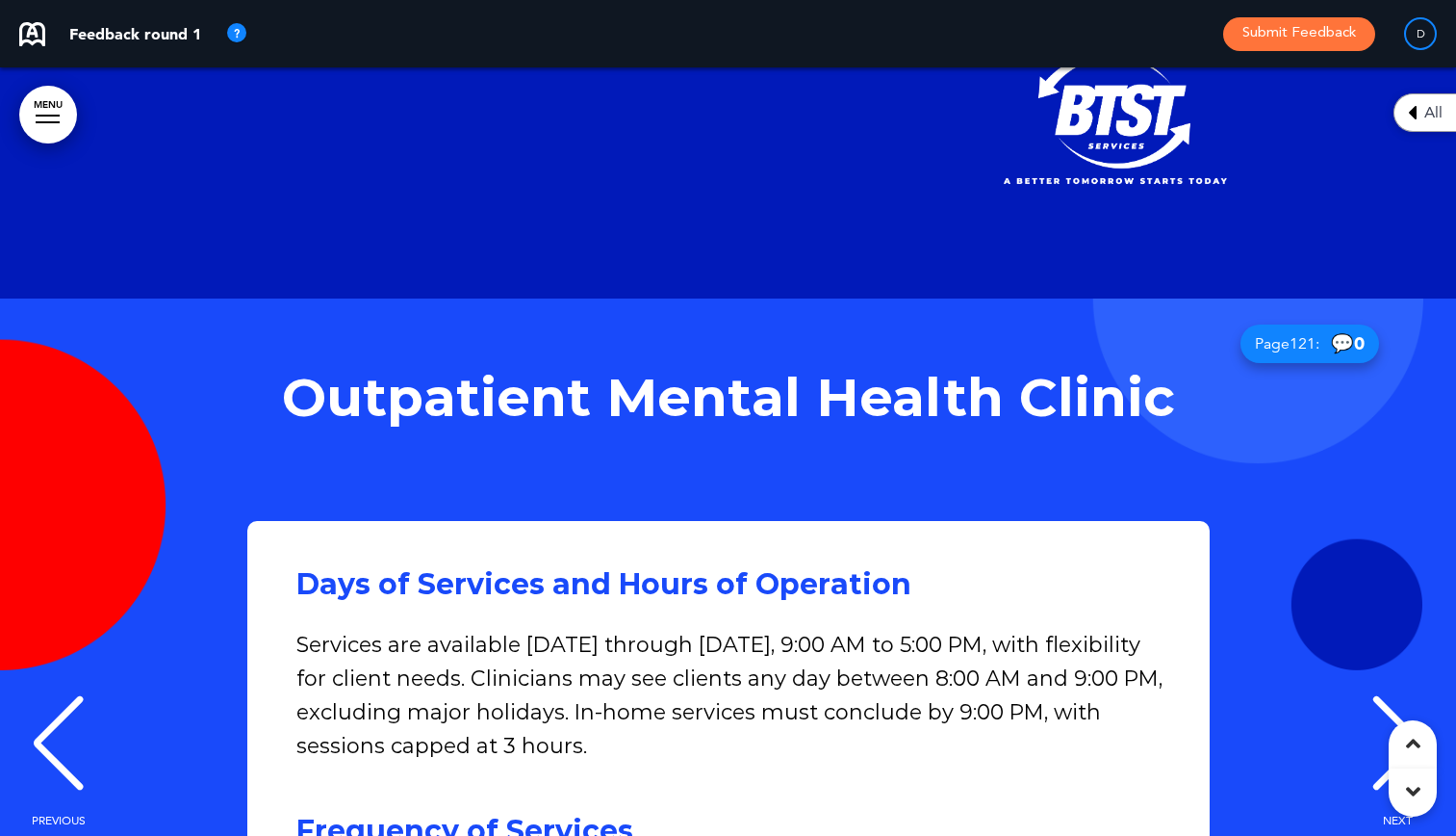
click at [1092, 627] on p "Services are available [DATE] through [DATE], 9:00 AM to 5:00 PM, with flexibil…" at bounding box center [733, 712] width 874 height 170
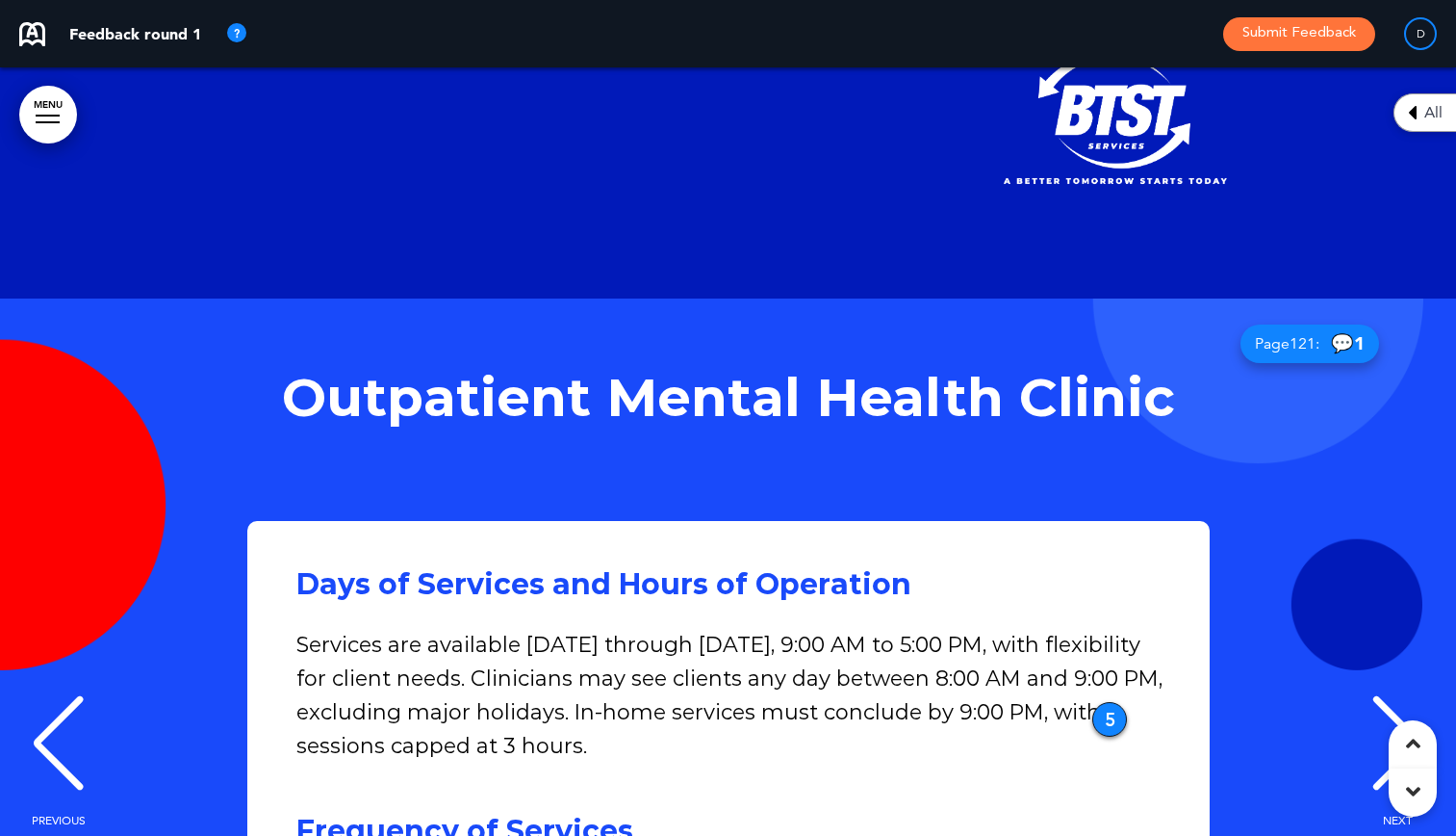
click at [1403, 712] on div "NEXT" at bounding box center [1397, 760] width 59 height 97
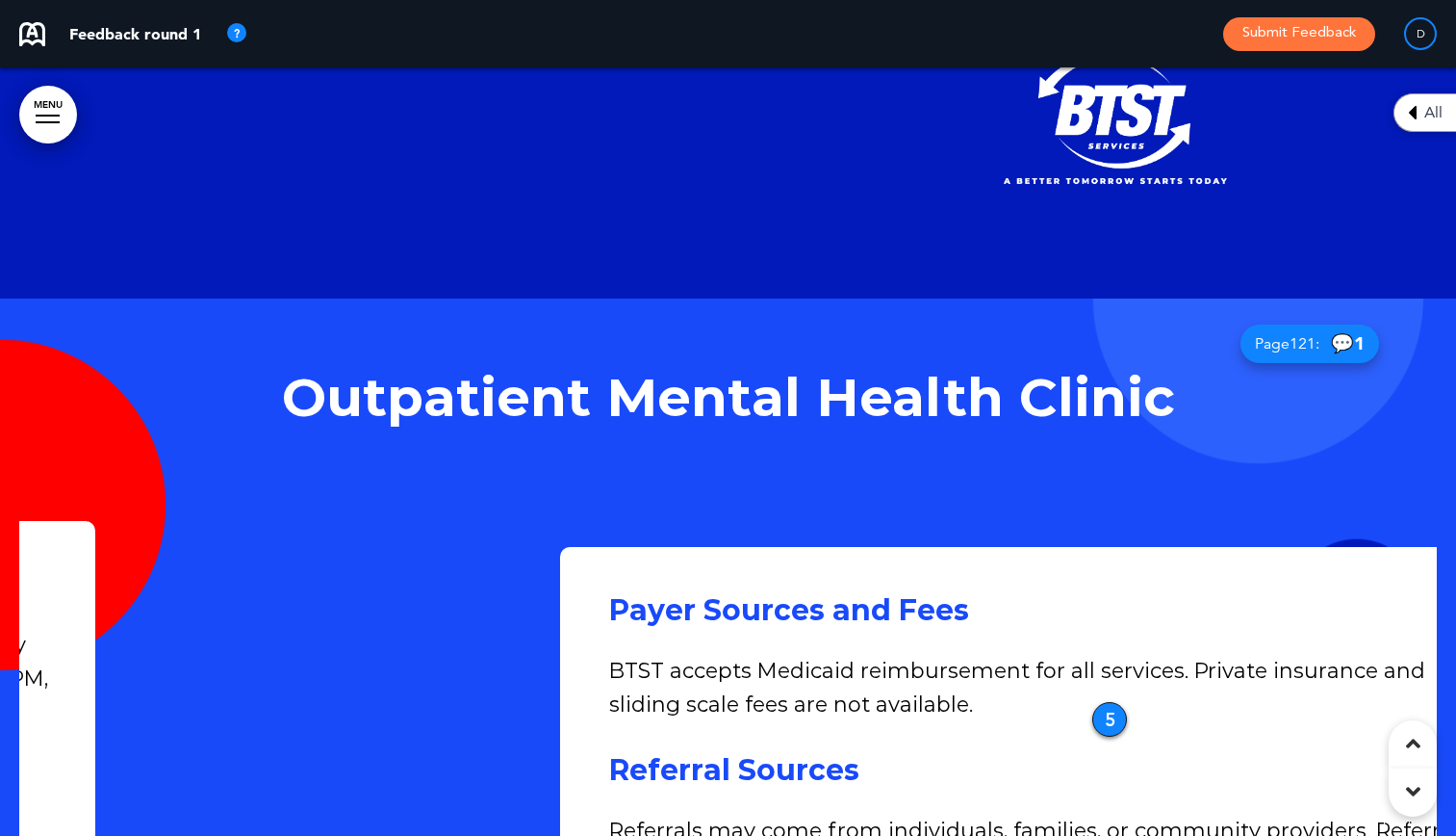
scroll to position [0, 4281]
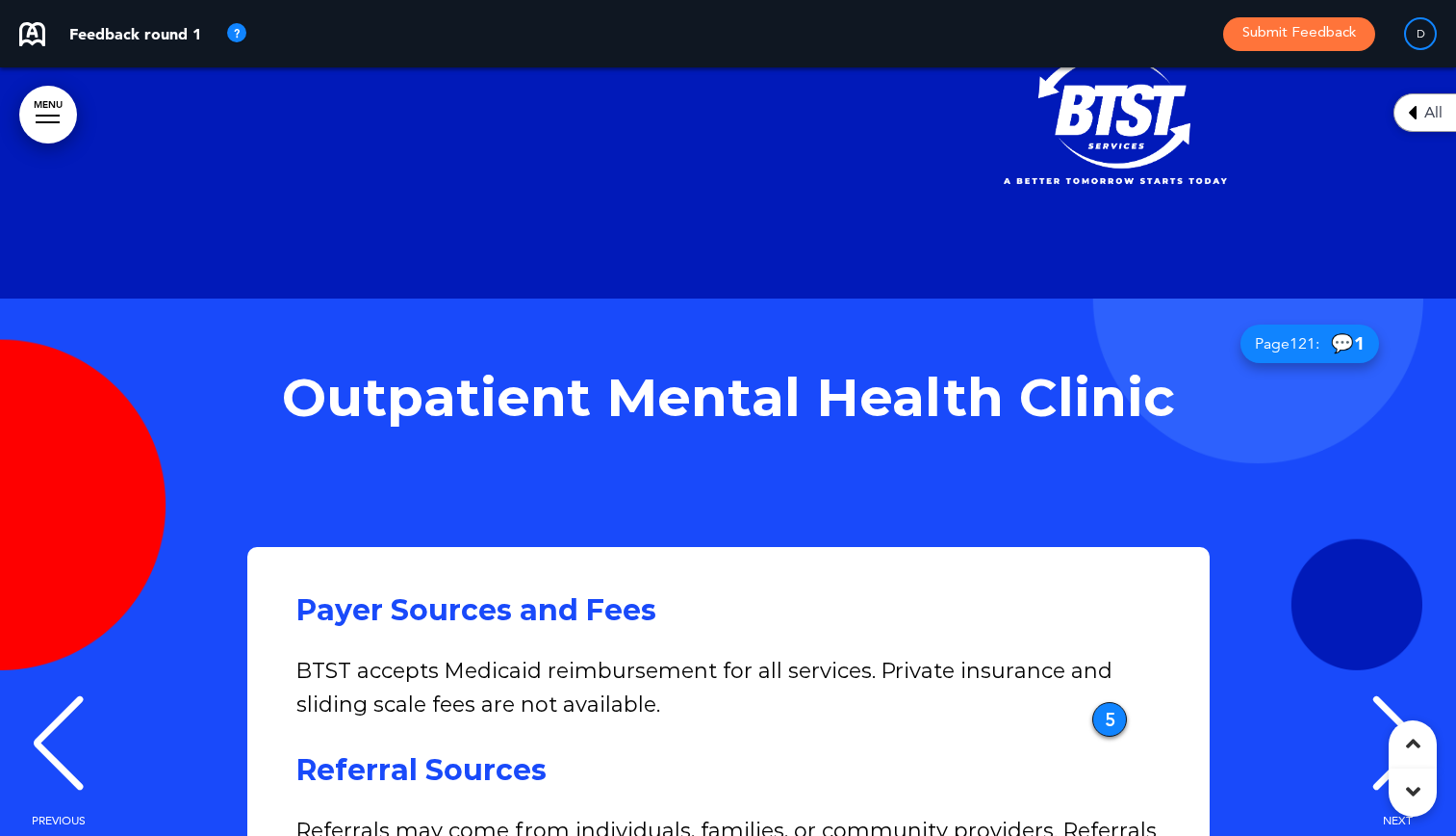
click at [1403, 712] on div "NEXT" at bounding box center [1397, 760] width 59 height 97
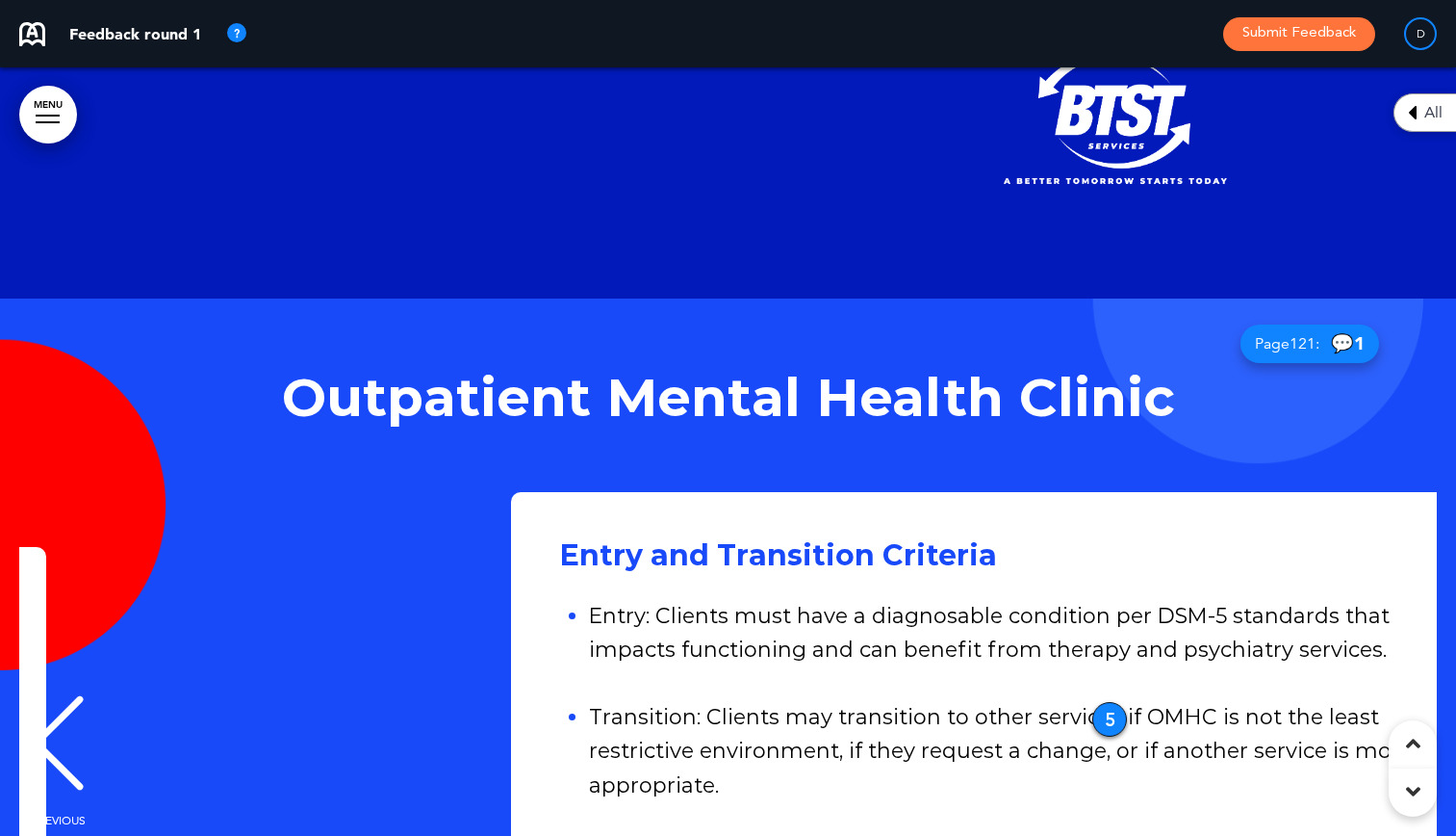
scroll to position [0, 5709]
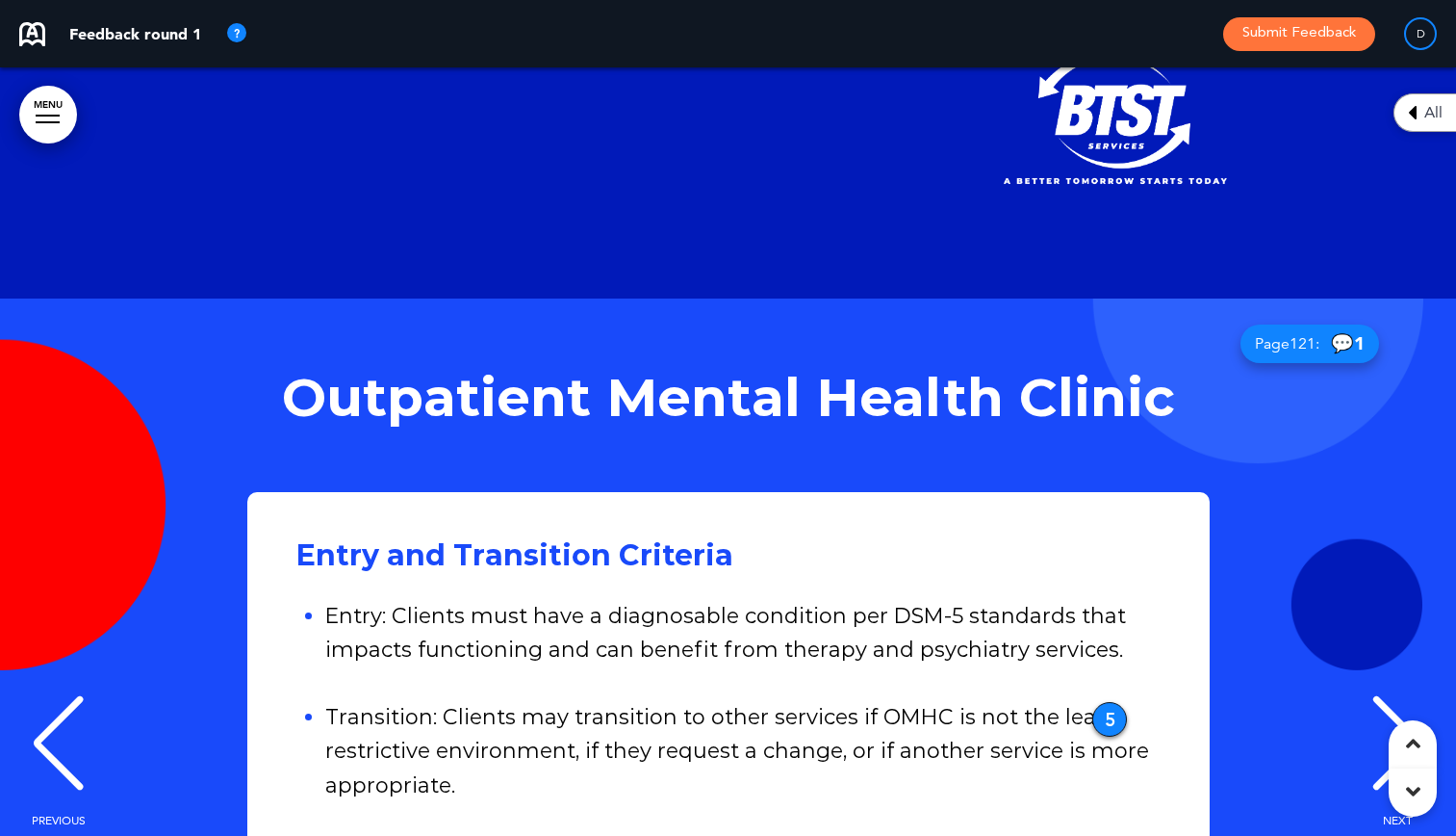
click at [1403, 712] on div "NEXT" at bounding box center [1397, 760] width 59 height 97
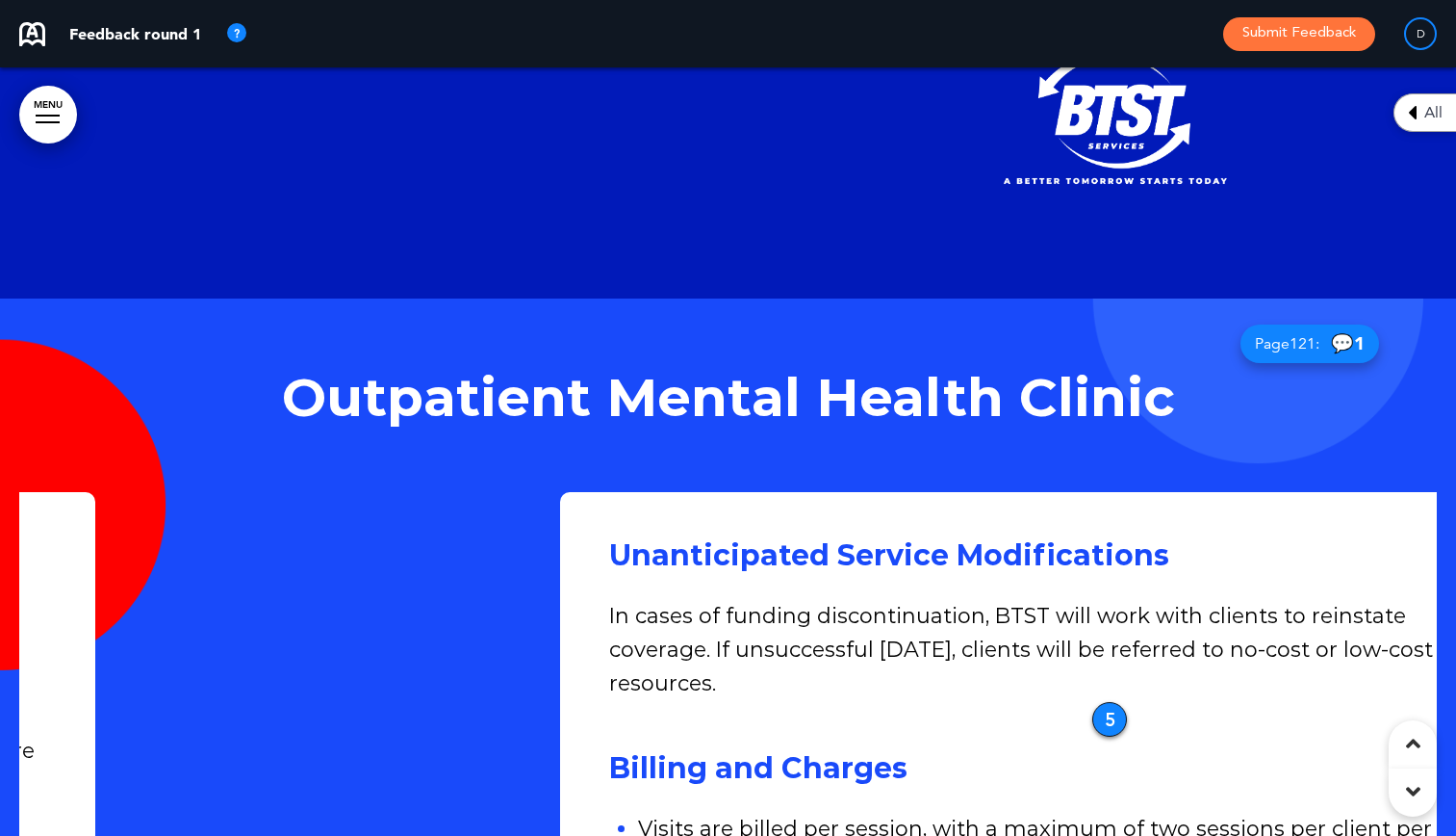
scroll to position [0, 7136]
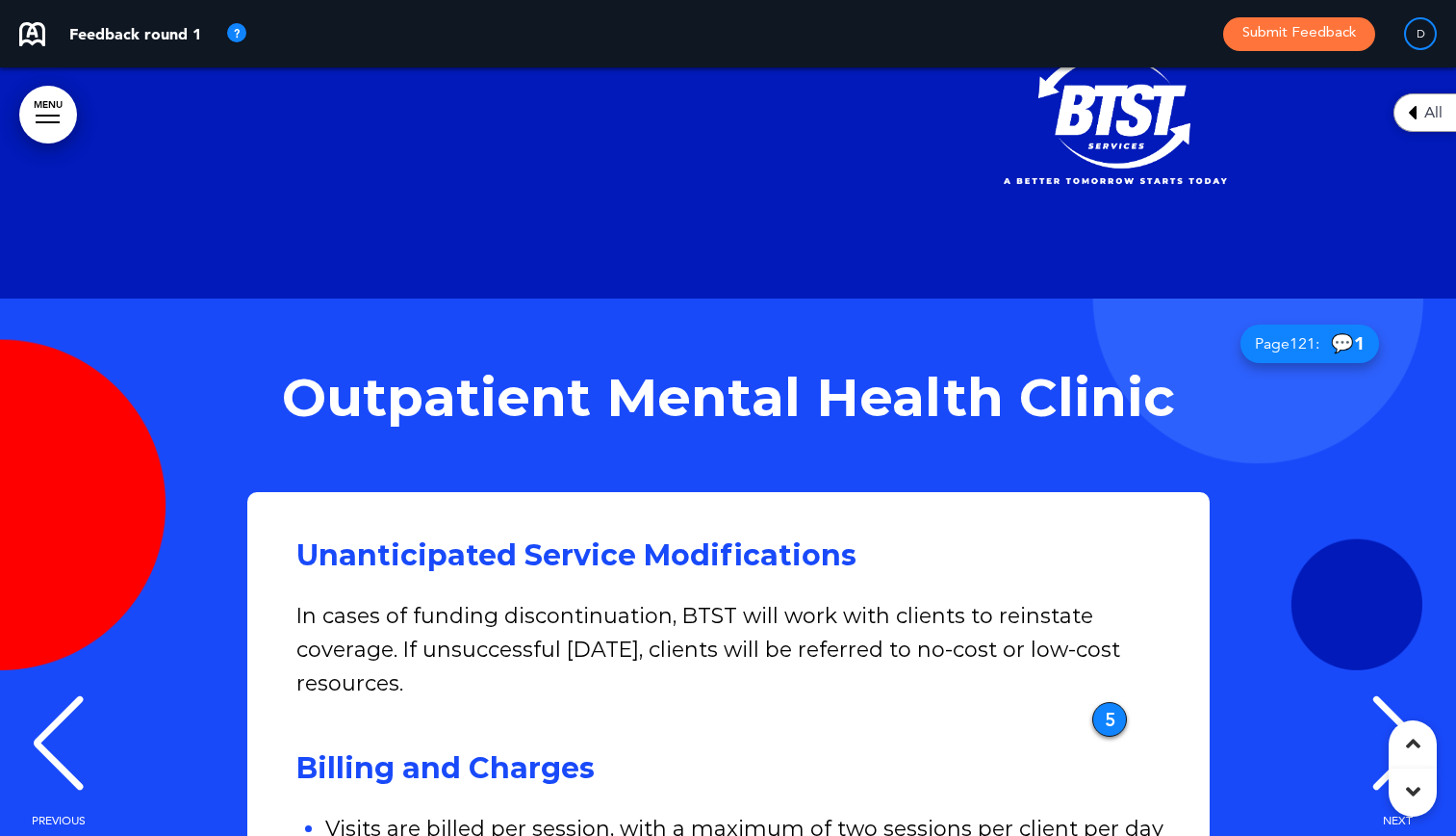
click at [1403, 712] on div "NEXT" at bounding box center [1397, 760] width 59 height 97
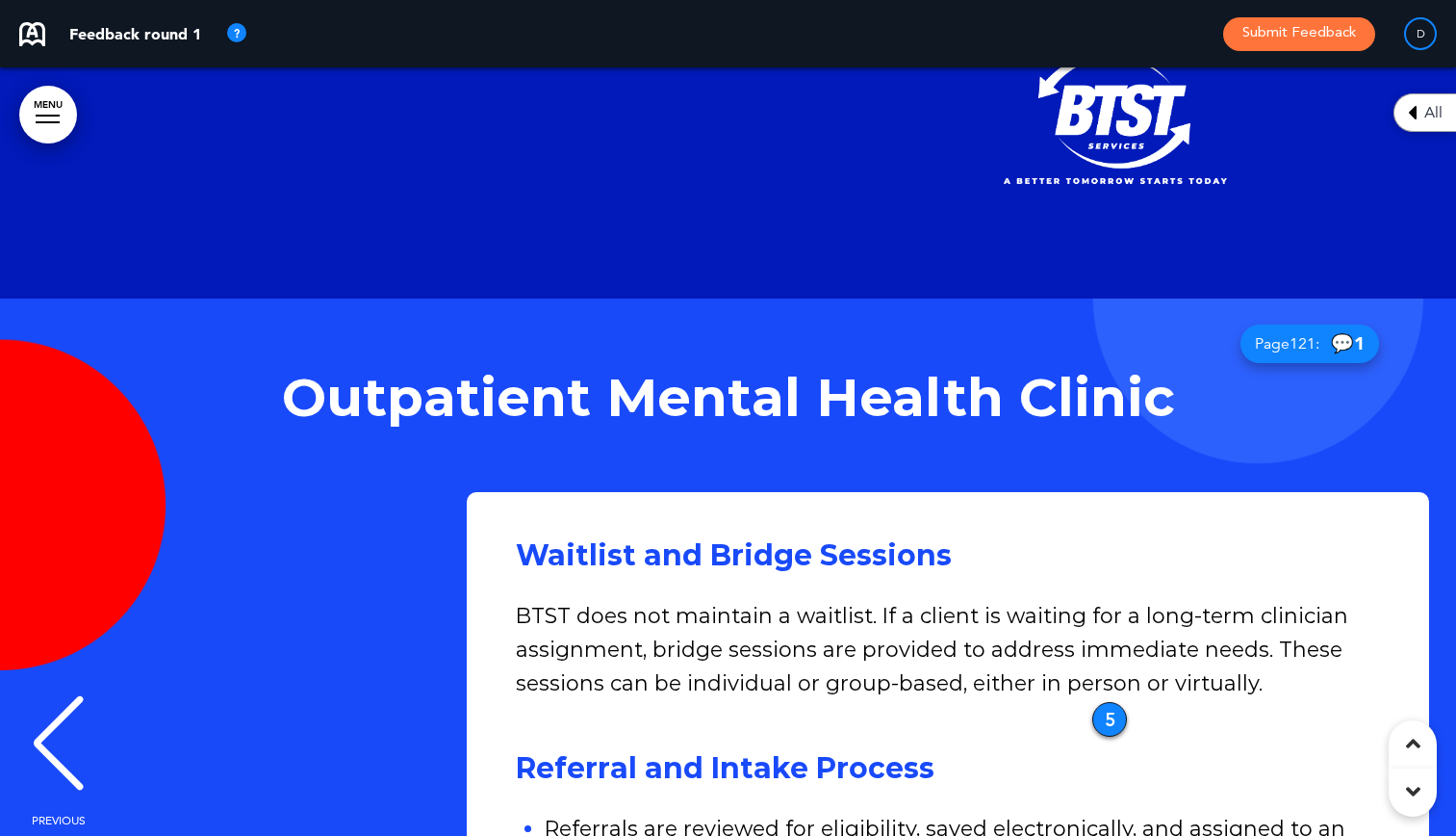
scroll to position [0, 8563]
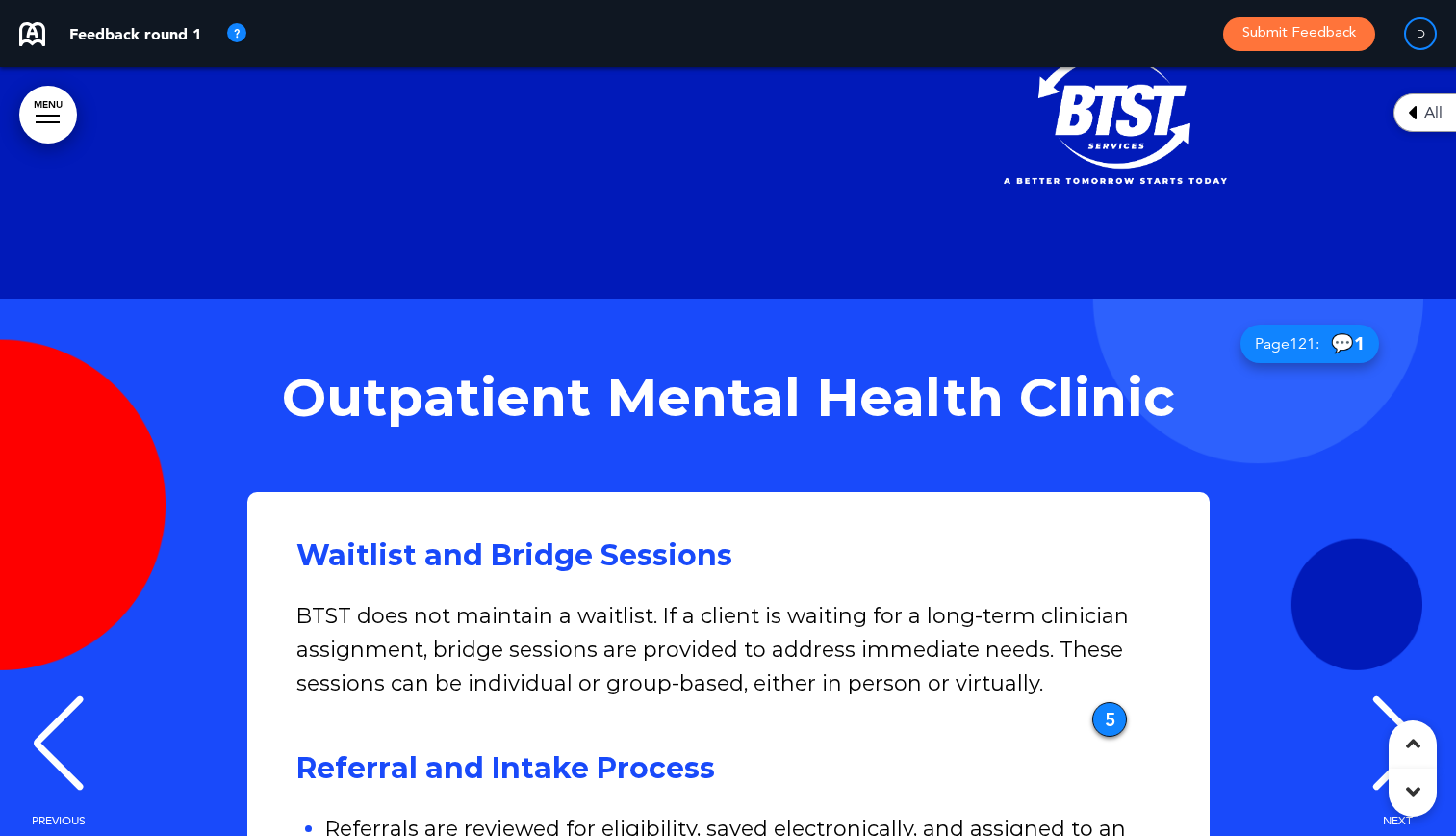
click at [1403, 712] on div "NEXT" at bounding box center [1397, 760] width 59 height 97
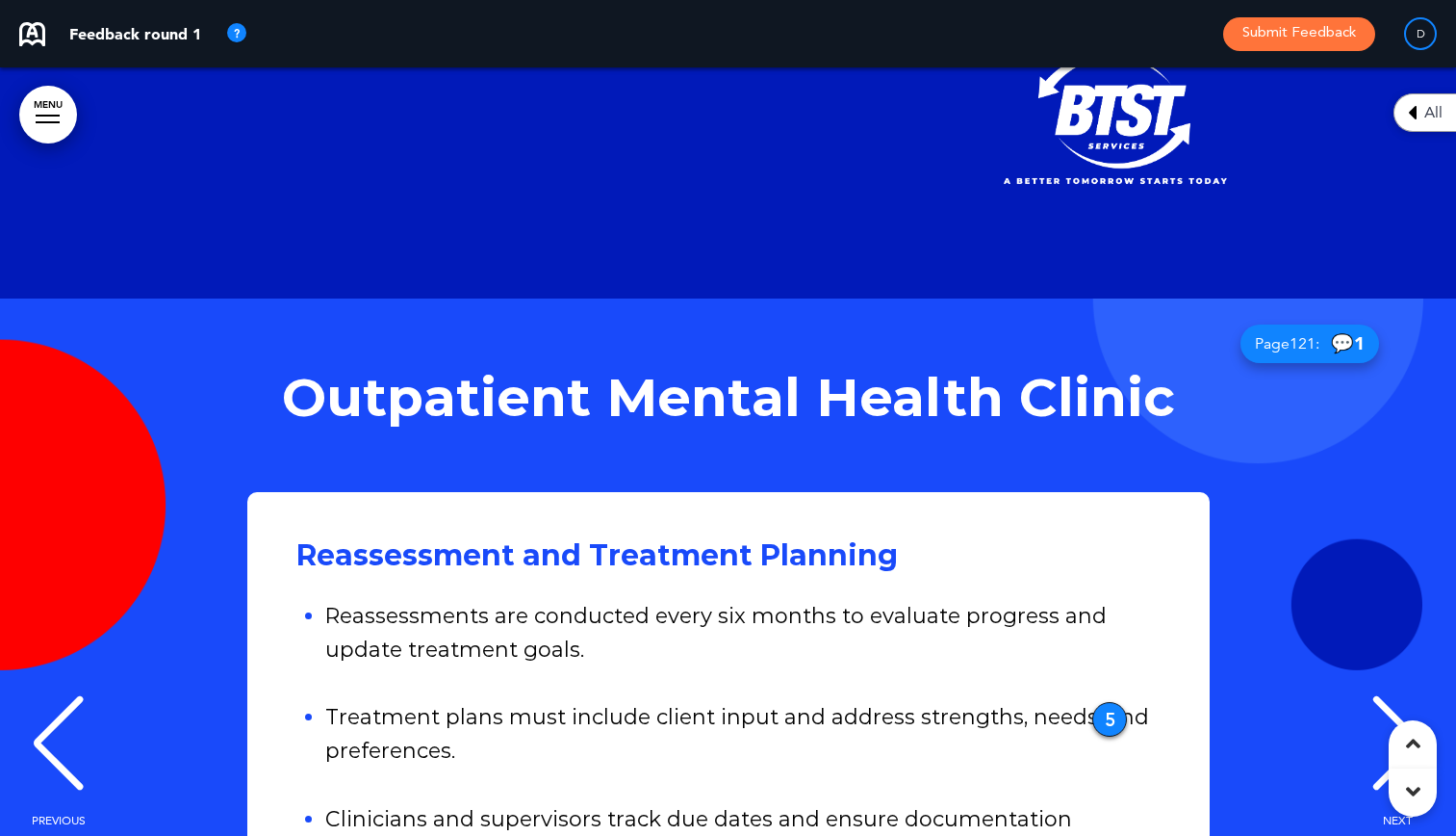
scroll to position [145061, 0]
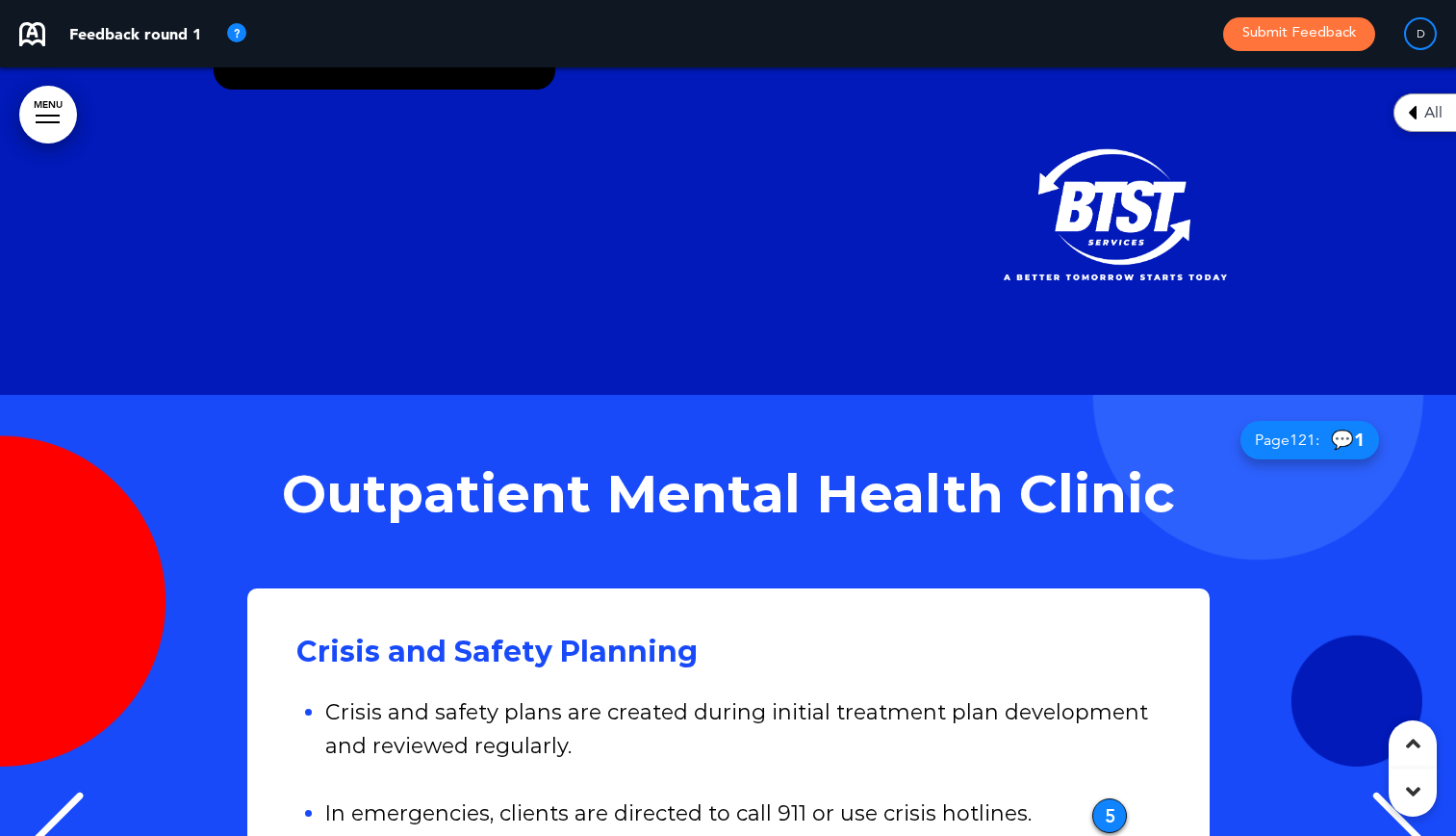
scroll to position [24, 0]
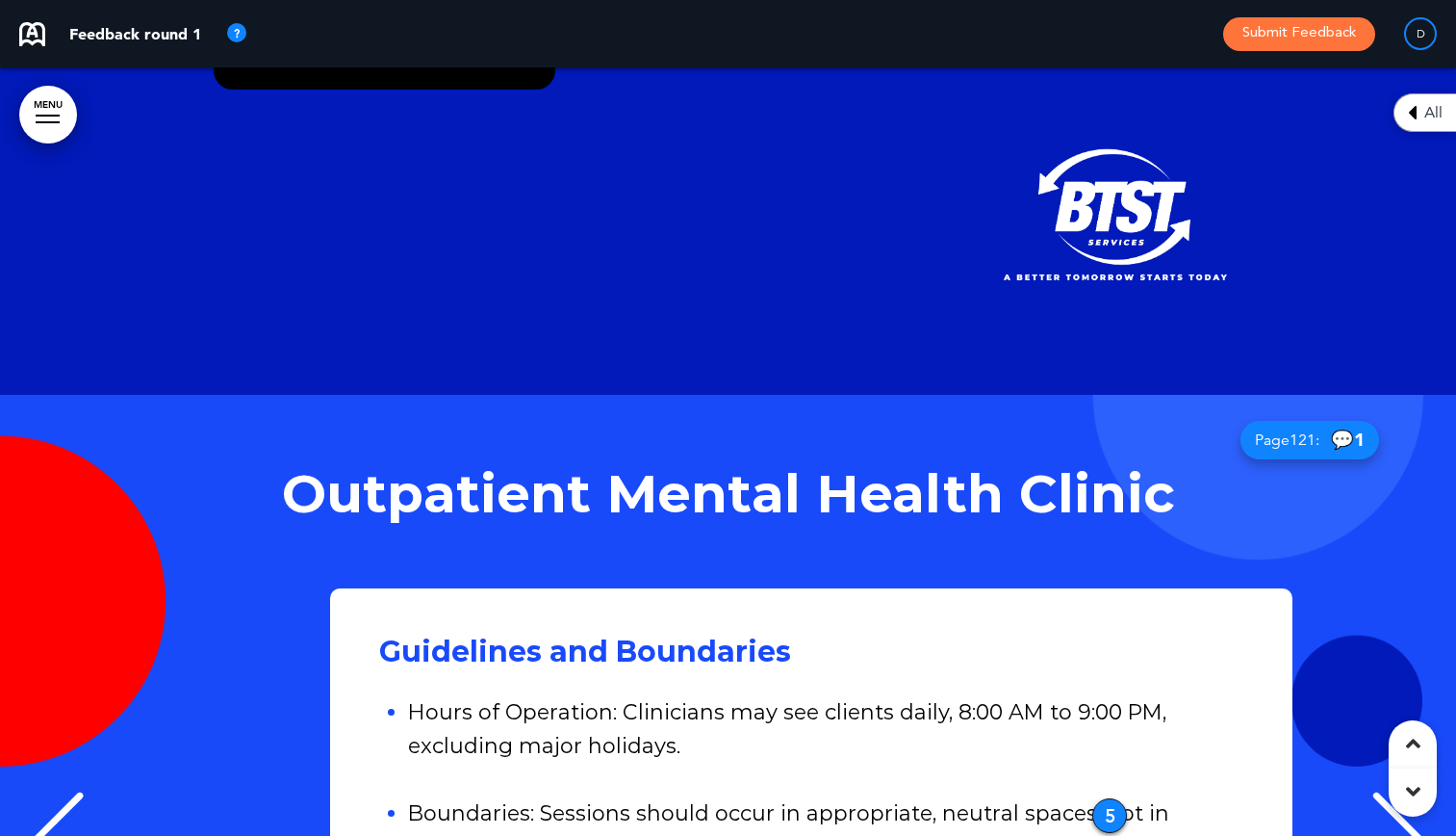
scroll to position [0, 12845]
